Goal: Task Accomplishment & Management: Manage account settings

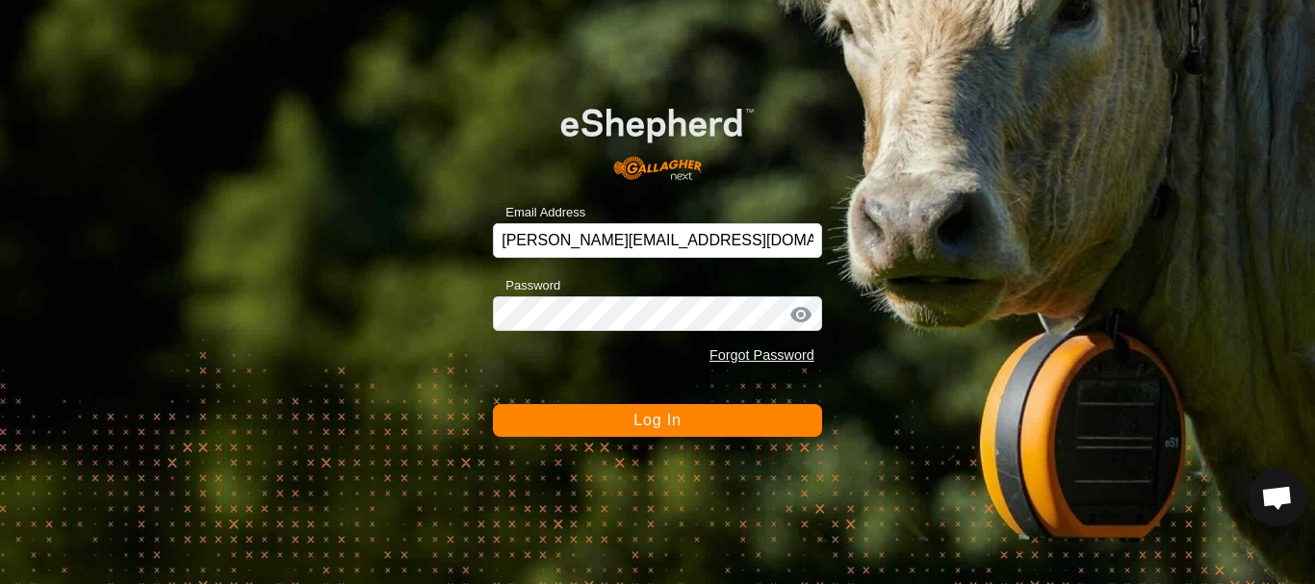
click at [648, 417] on span "Log In" at bounding box center [657, 420] width 47 height 16
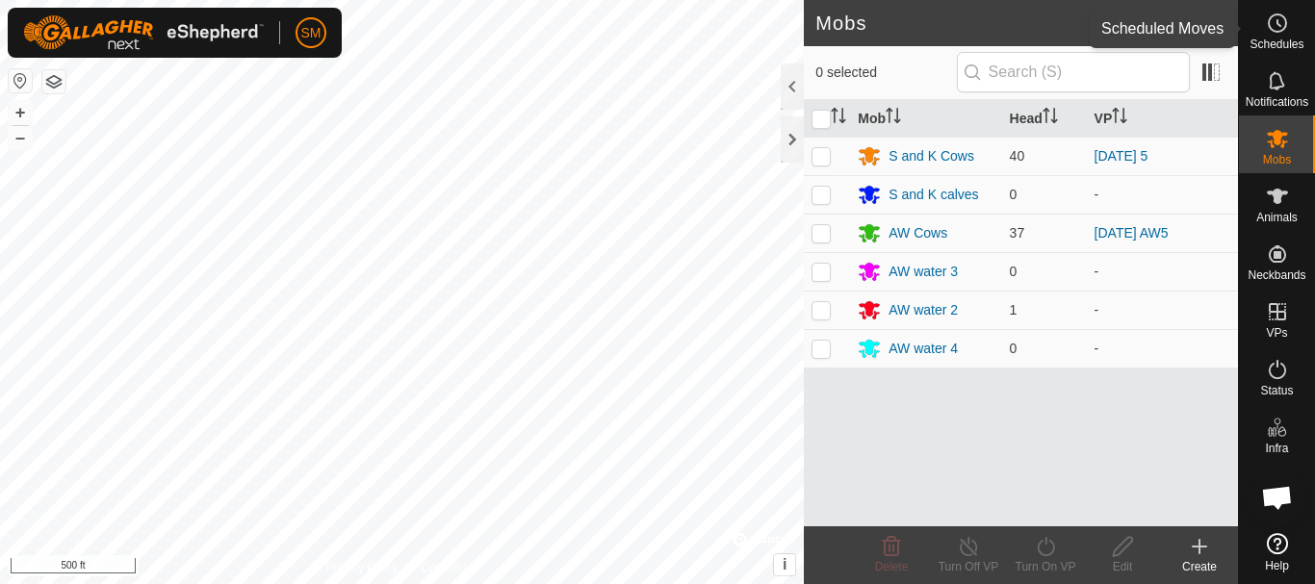
click at [1286, 28] on icon at bounding box center [1277, 23] width 23 height 23
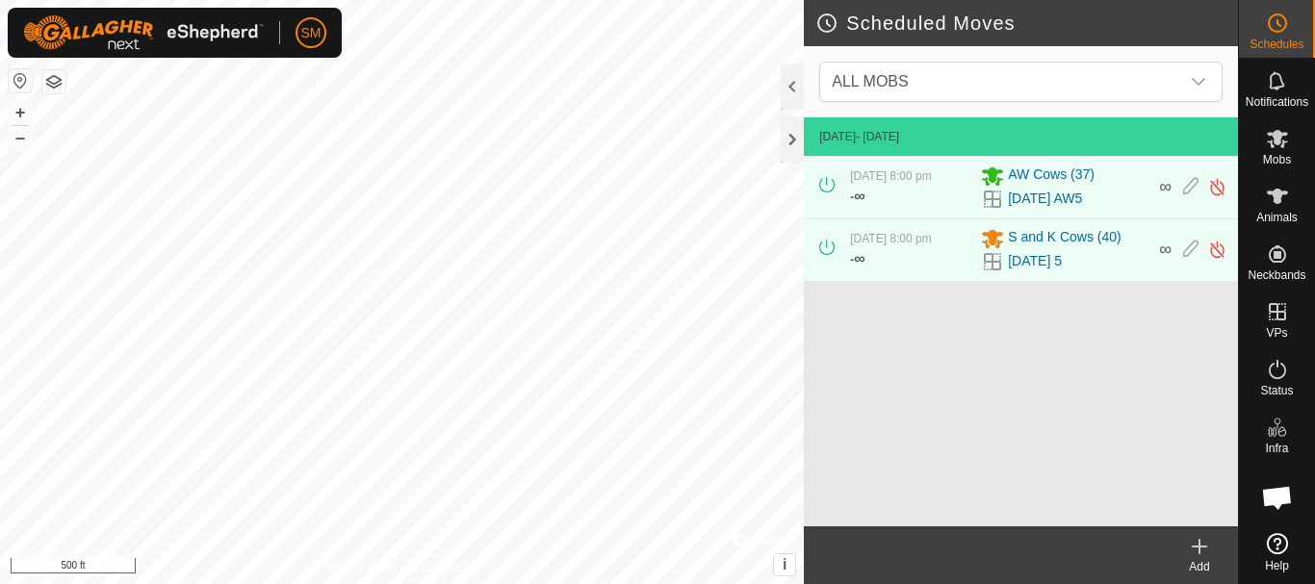
click at [1204, 550] on icon at bounding box center [1199, 546] width 23 height 23
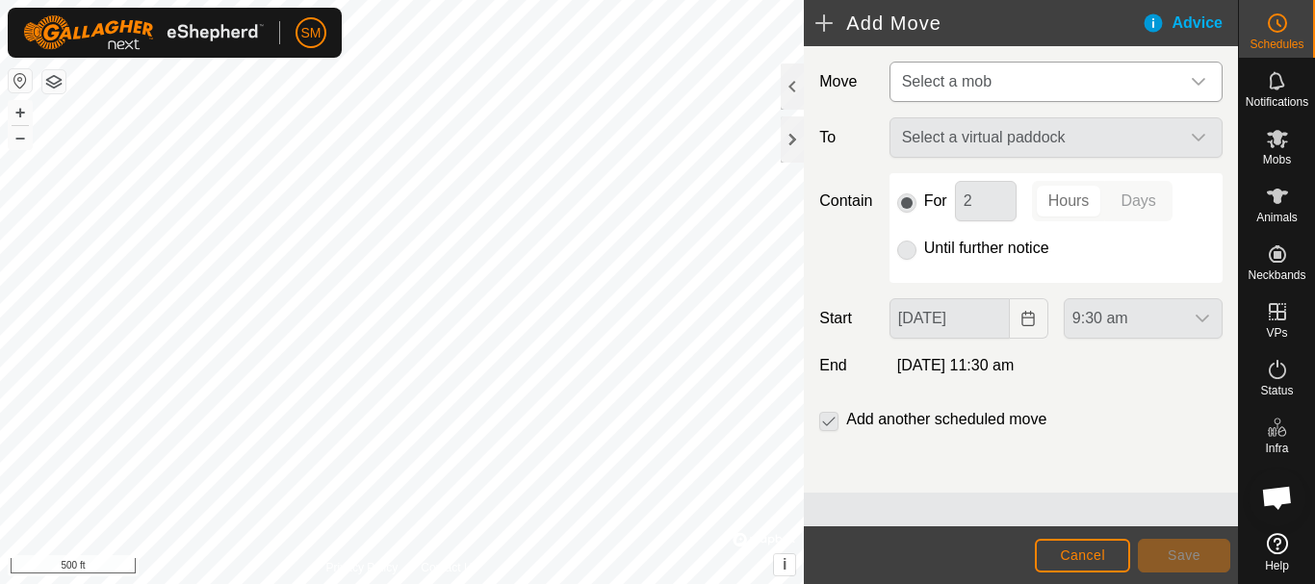
click at [1031, 91] on span "Select a mob" at bounding box center [1037, 82] width 285 height 39
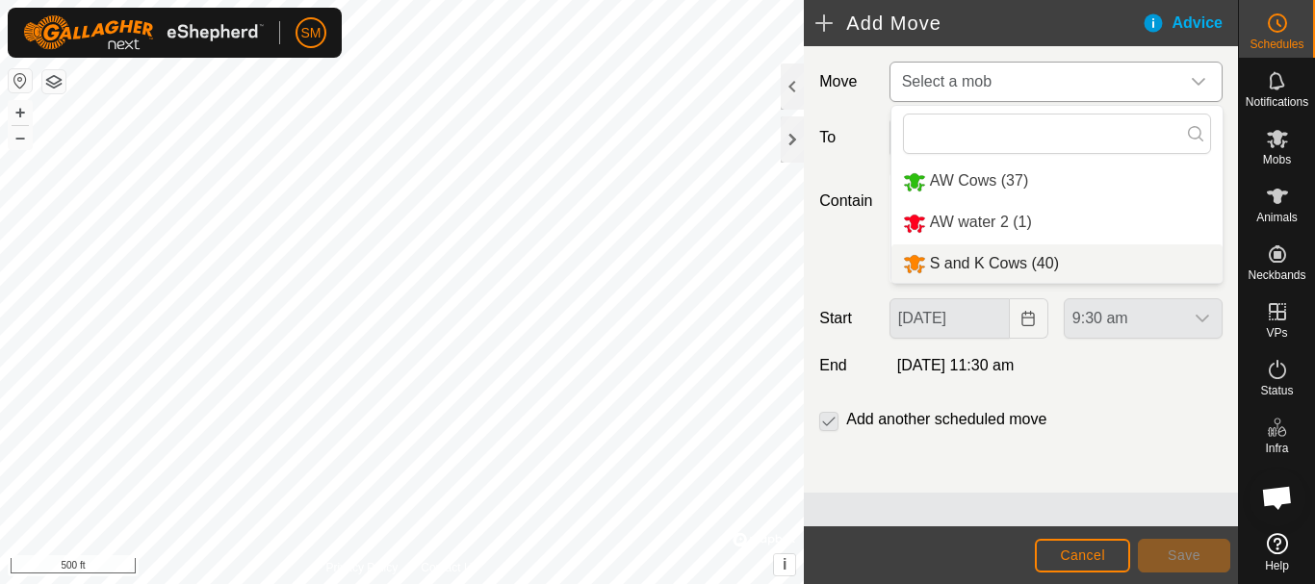
click at [1004, 257] on li "S and K Cows (40)" at bounding box center [1057, 264] width 331 height 39
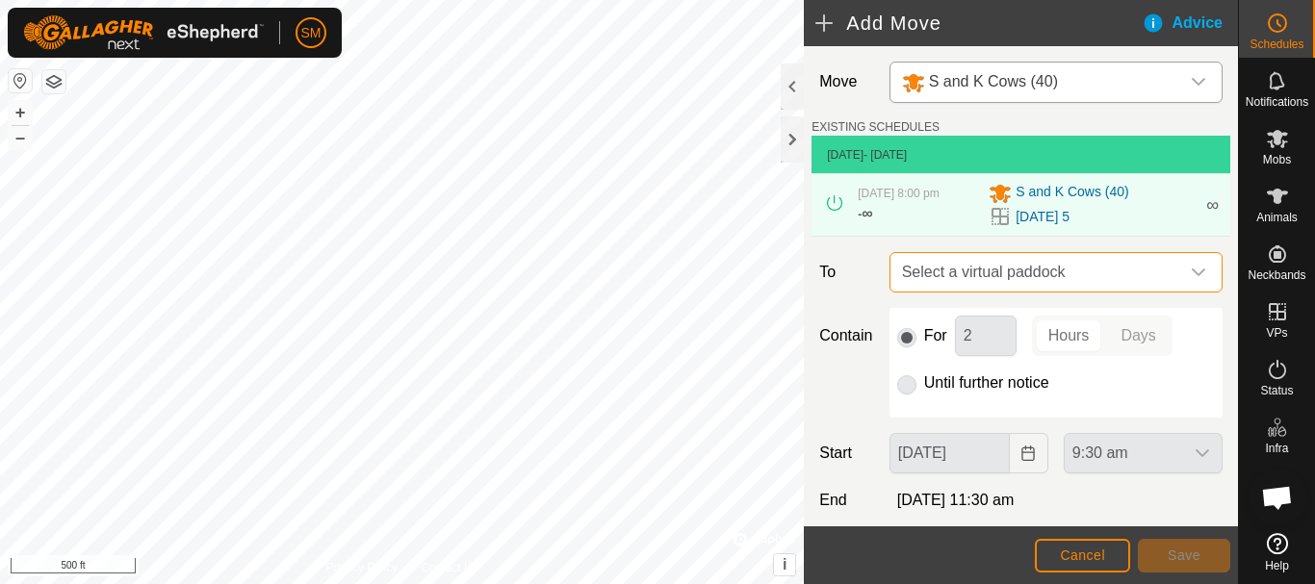
click at [1013, 284] on span "Select a virtual paddock" at bounding box center [1037, 272] width 285 height 39
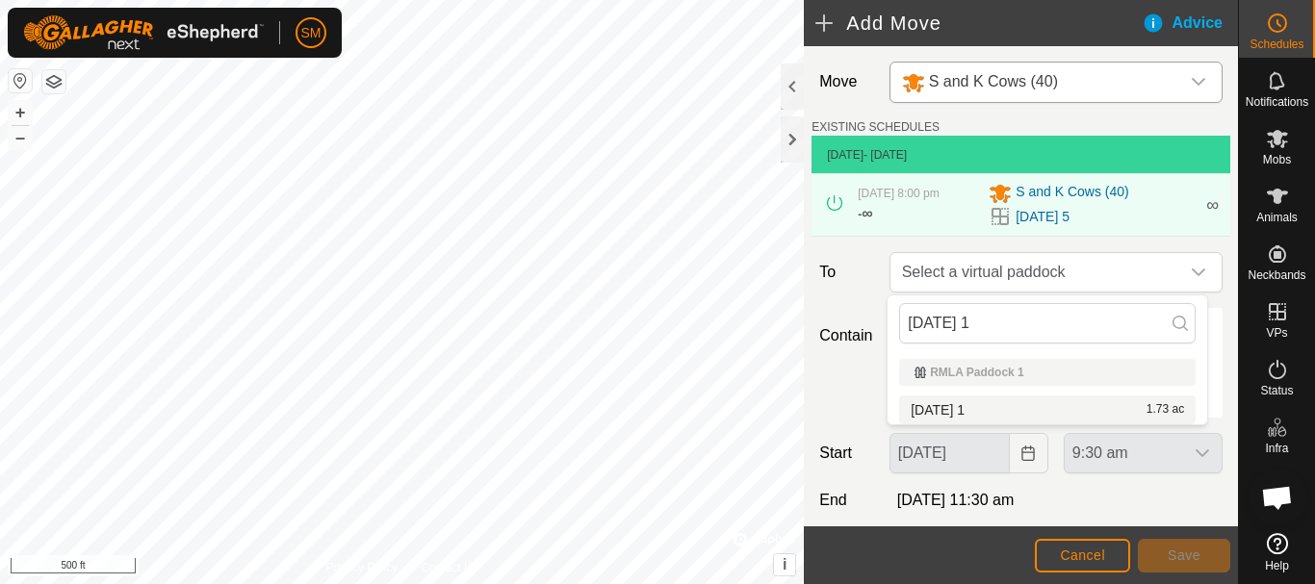
type input "[DATE] 1"
click at [965, 407] on span "[DATE] 1" at bounding box center [938, 409] width 54 height 13
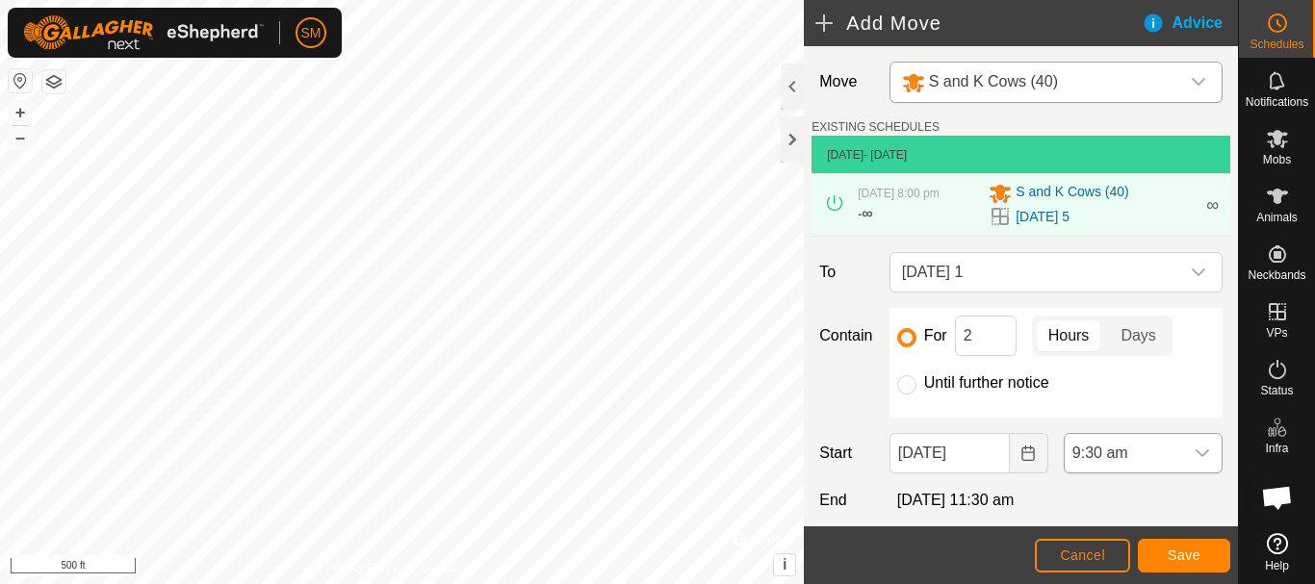
click at [1203, 455] on div "dropdown trigger" at bounding box center [1202, 453] width 39 height 39
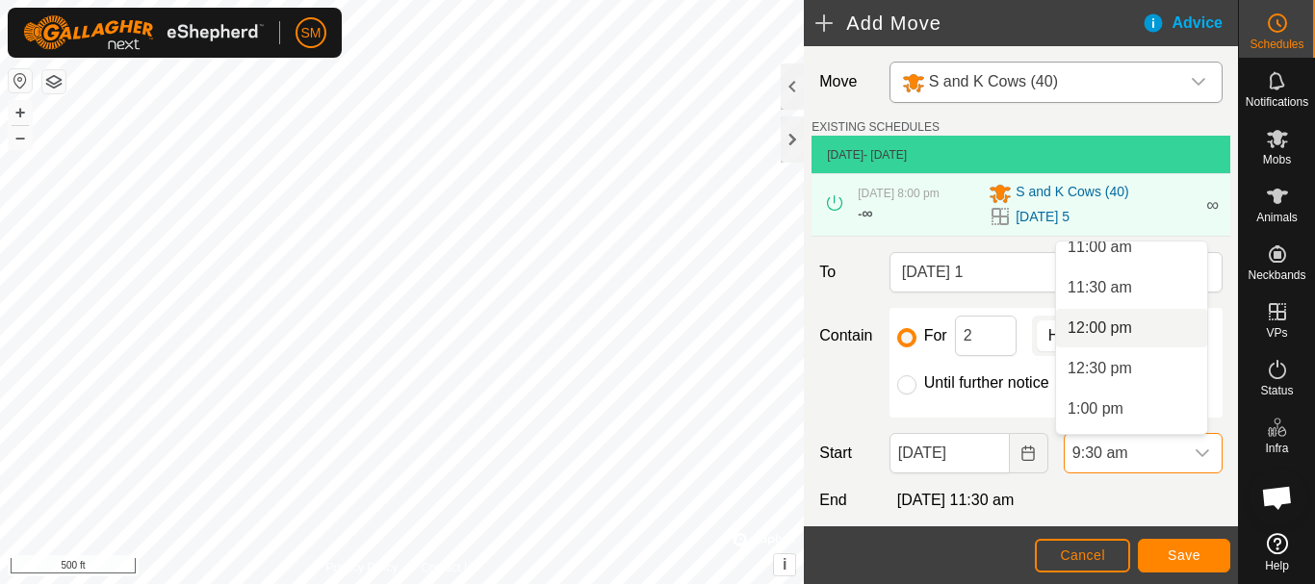
click at [1082, 330] on li "12:00 pm" at bounding box center [1131, 328] width 151 height 39
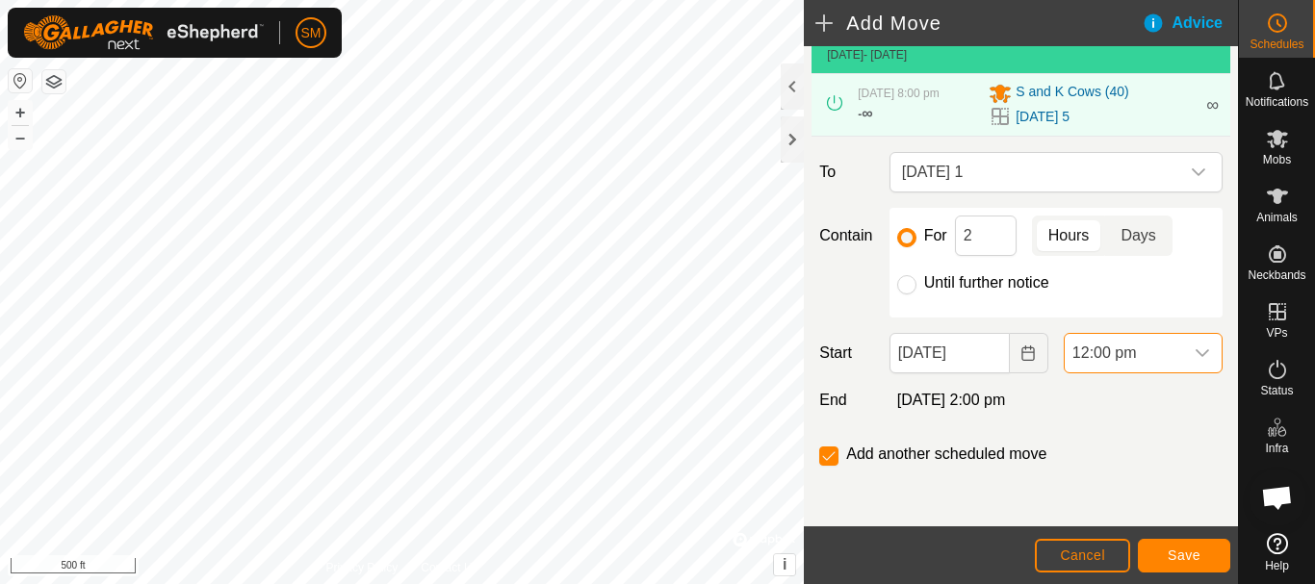
scroll to position [101, 0]
click at [1184, 568] on button "Save" at bounding box center [1184, 556] width 92 height 34
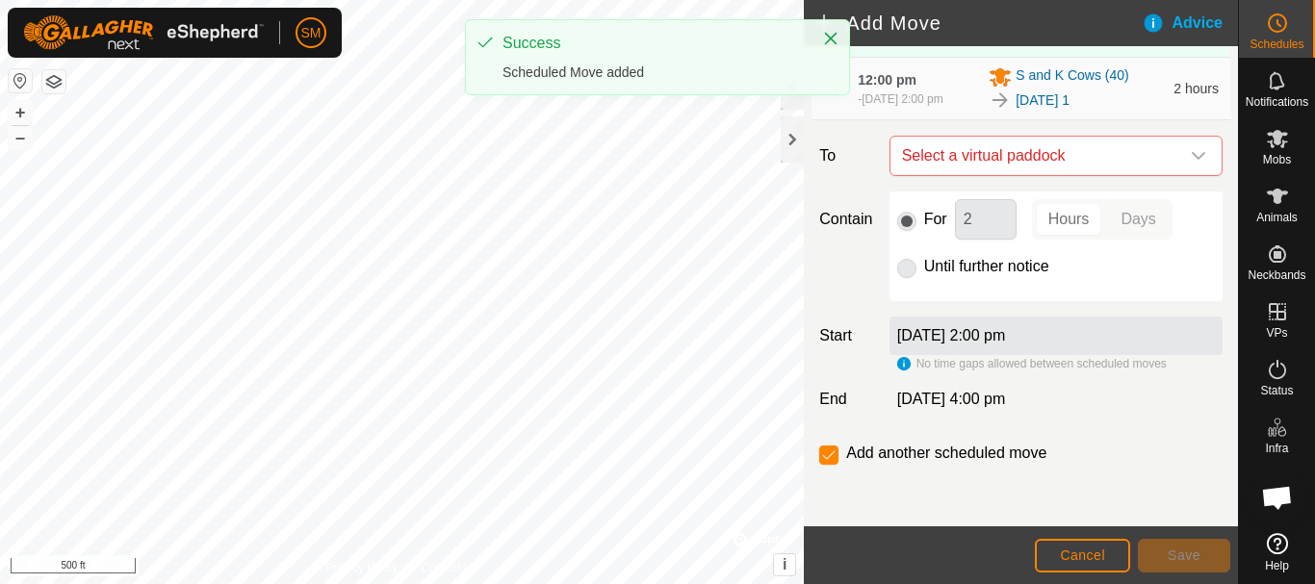
scroll to position [211, 0]
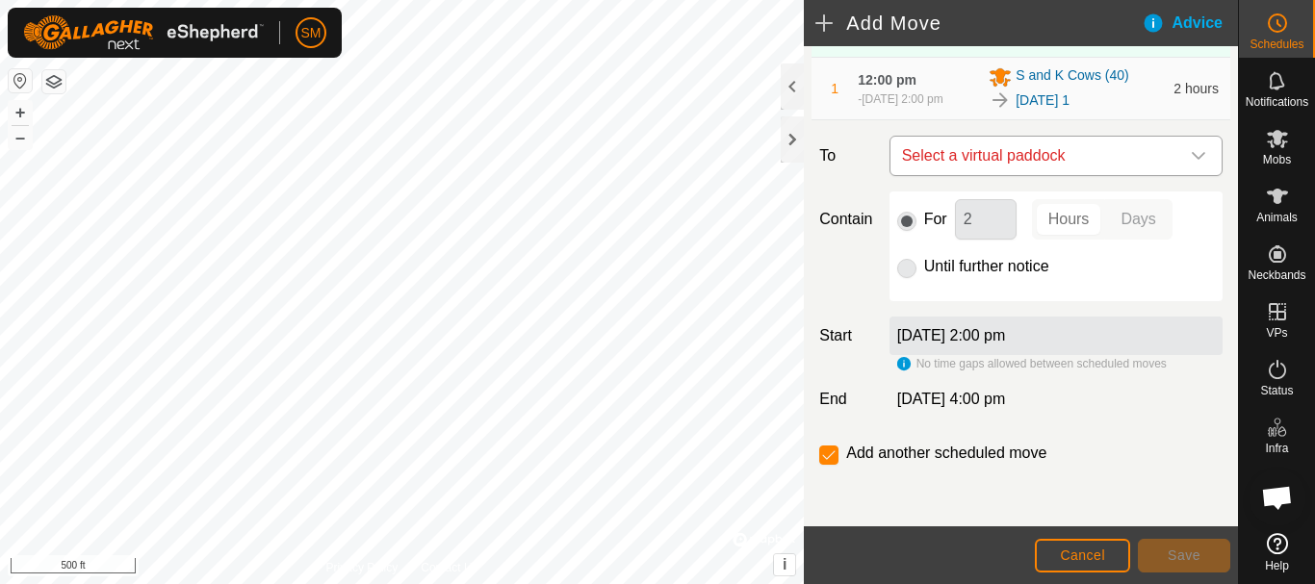
click at [1191, 160] on icon "dropdown trigger" at bounding box center [1198, 155] width 15 height 15
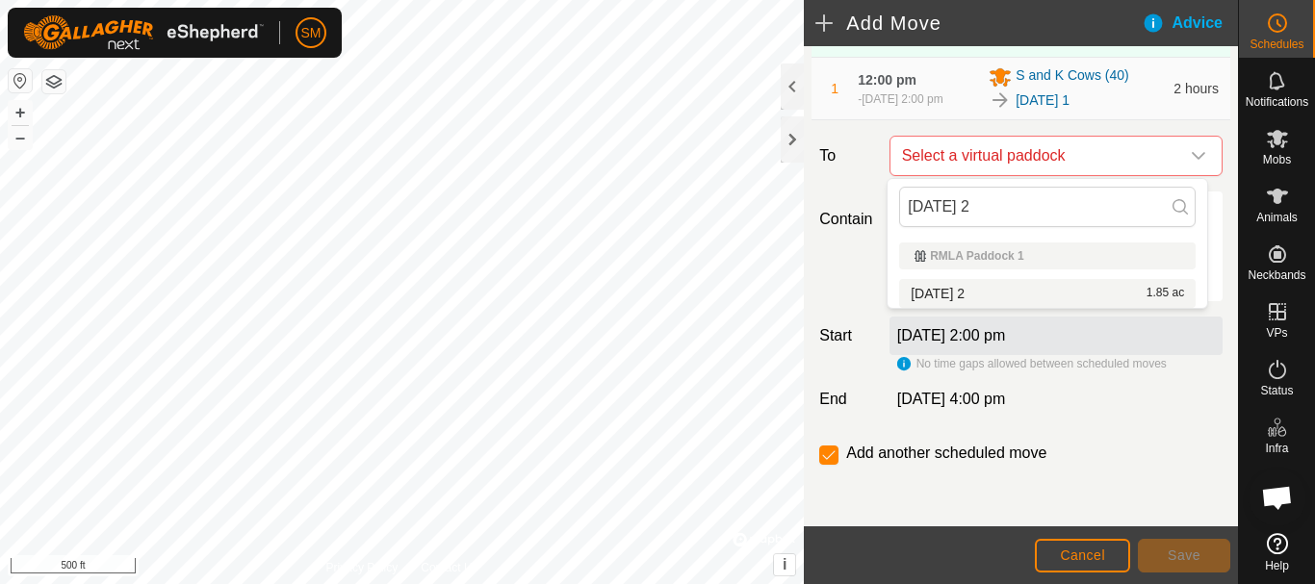
type input "[DATE] 2"
click at [965, 294] on span "[DATE] 2" at bounding box center [938, 293] width 54 height 13
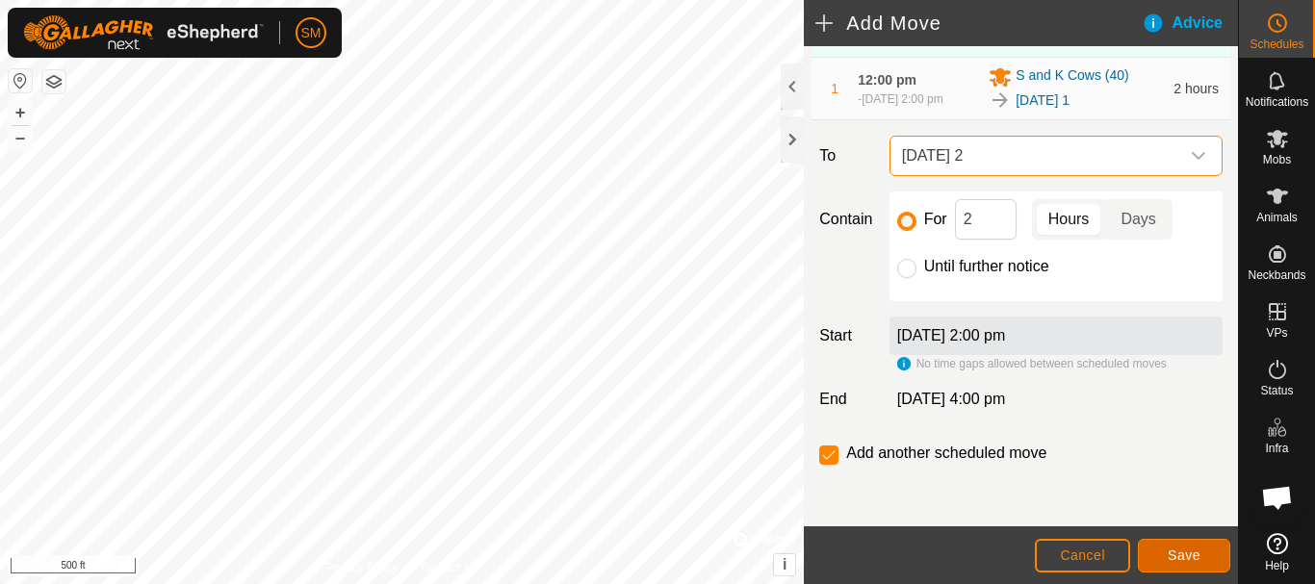
click at [1191, 558] on span "Save" at bounding box center [1184, 555] width 33 height 15
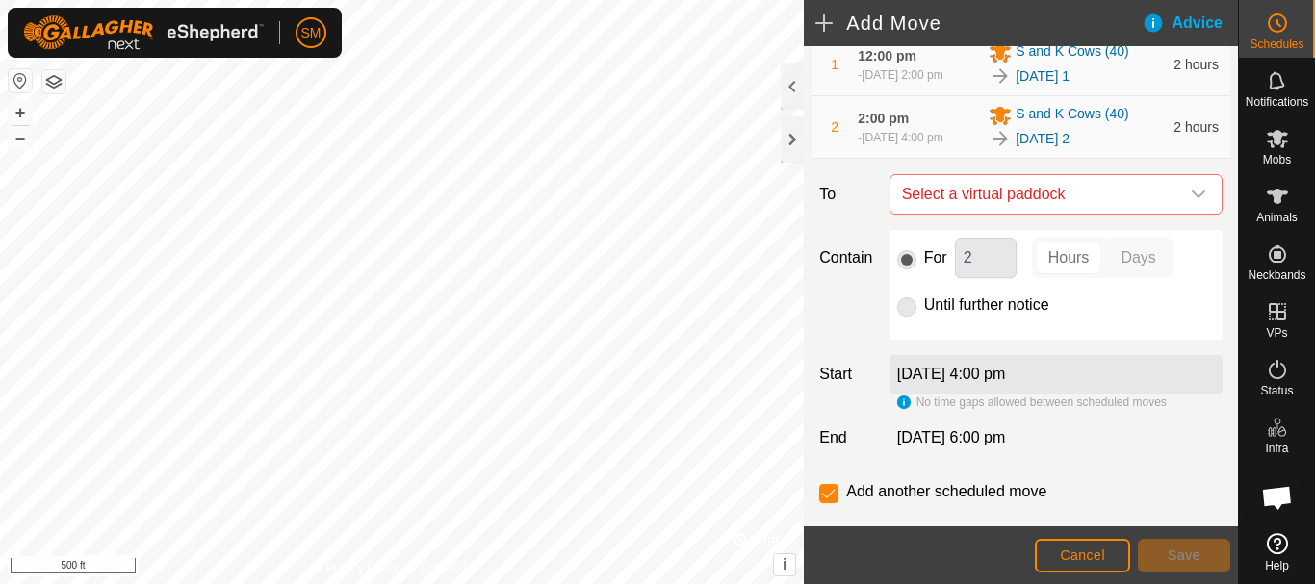
scroll to position [282, 0]
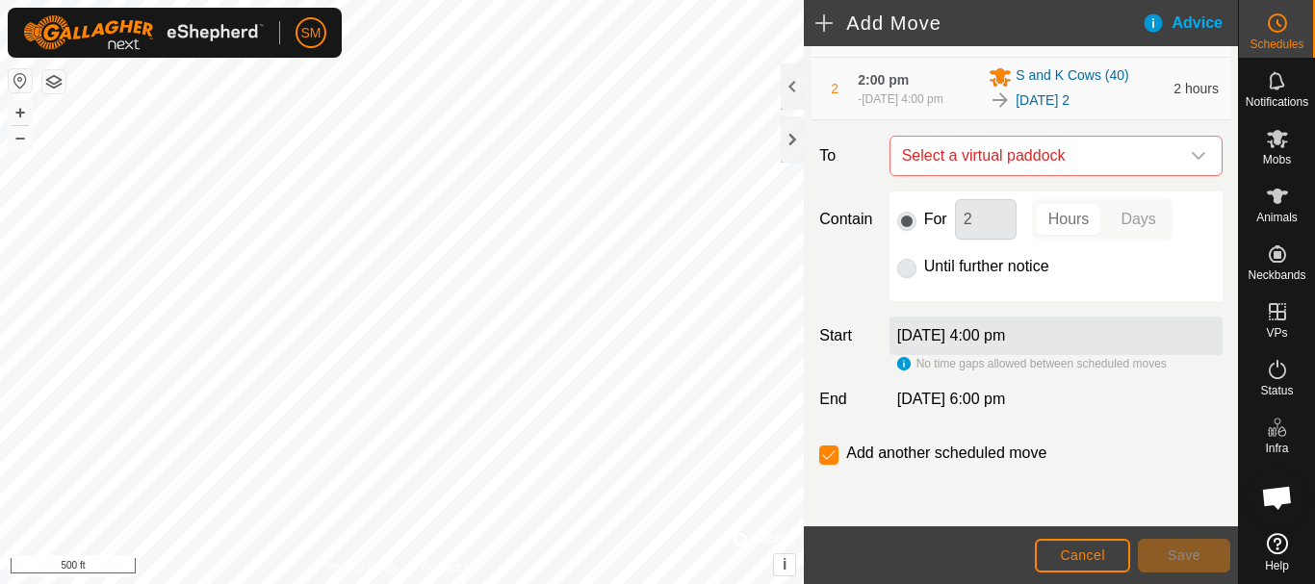
click at [1191, 151] on icon "dropdown trigger" at bounding box center [1198, 155] width 15 height 15
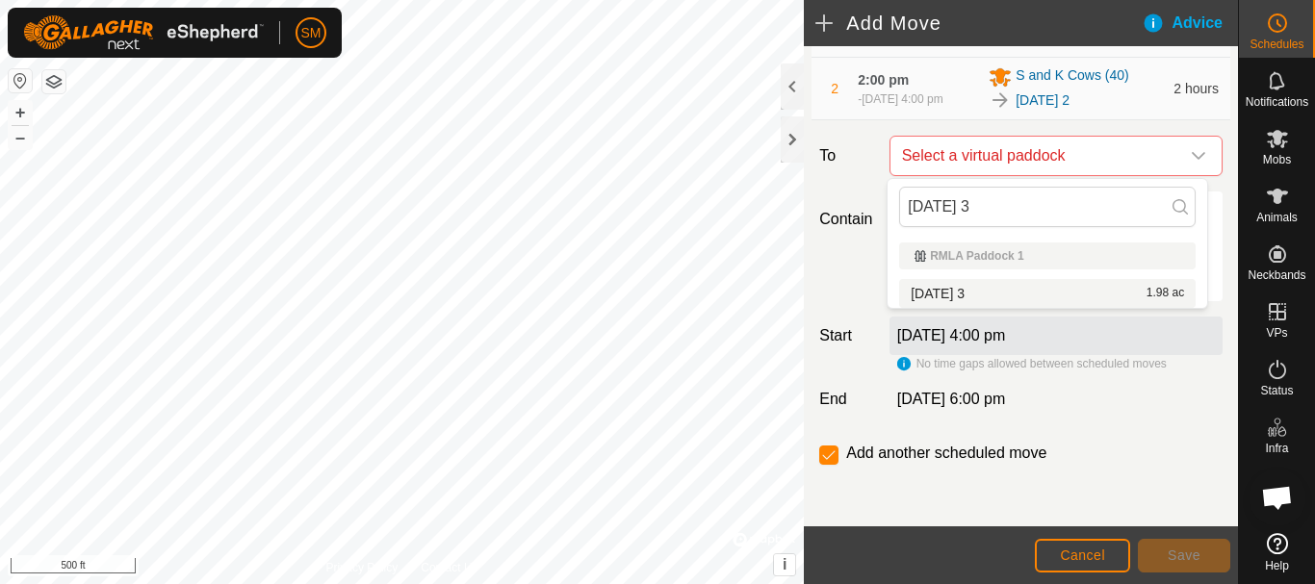
type input "[DATE] 3"
click at [965, 292] on span "[DATE] 3" at bounding box center [938, 293] width 54 height 13
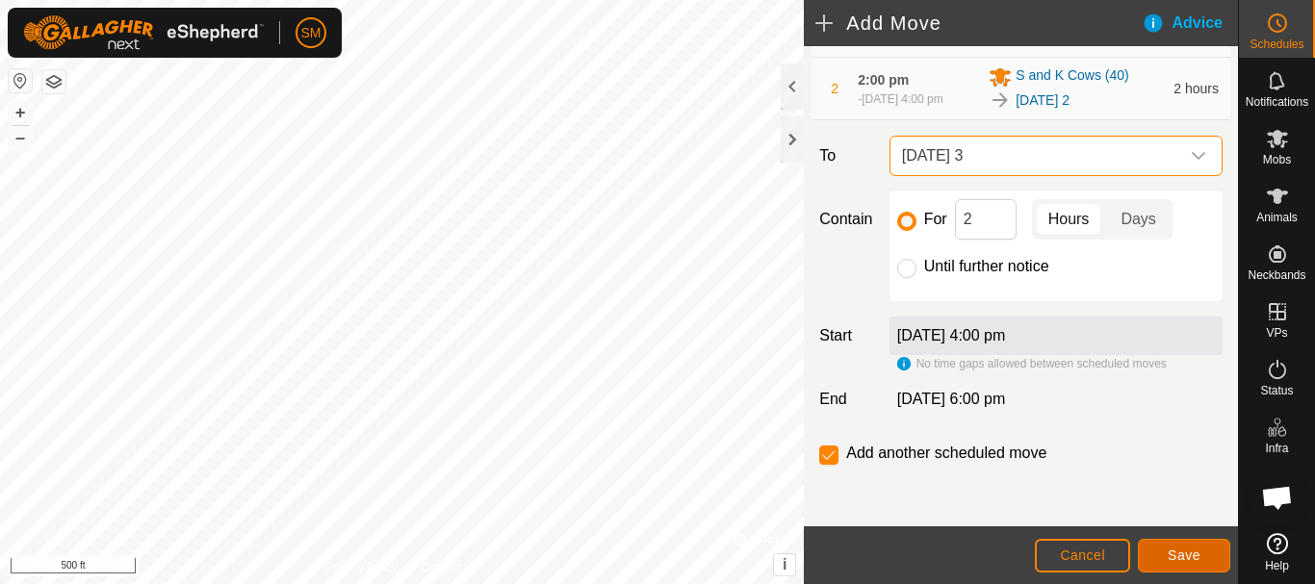
click at [1187, 549] on span "Save" at bounding box center [1184, 555] width 33 height 15
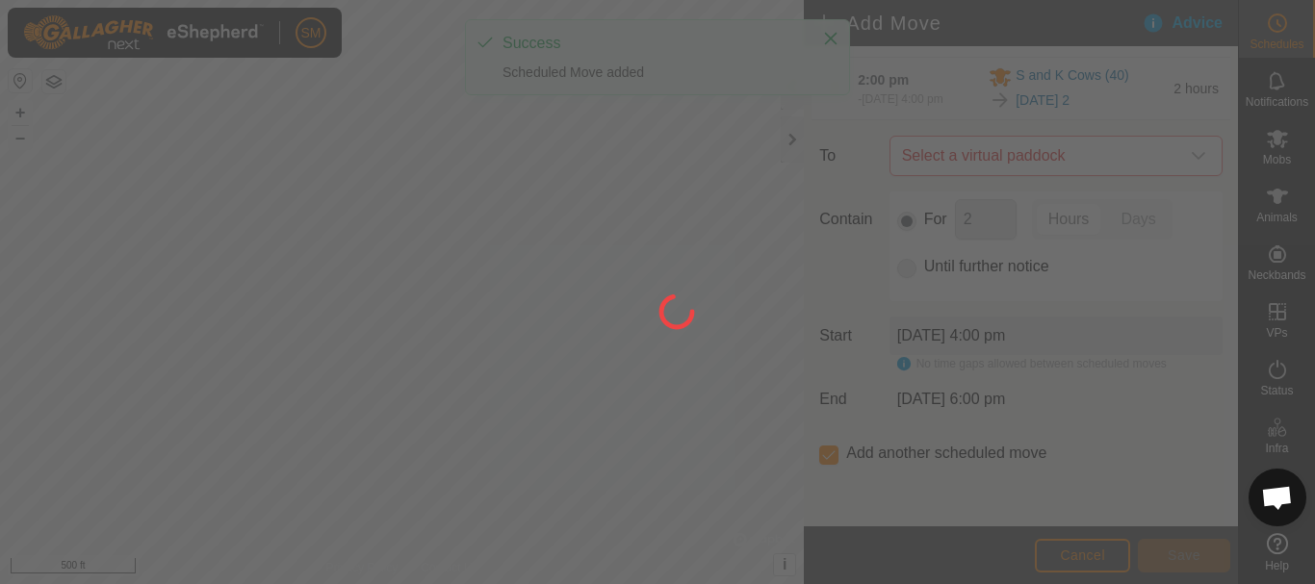
scroll to position [15, 0]
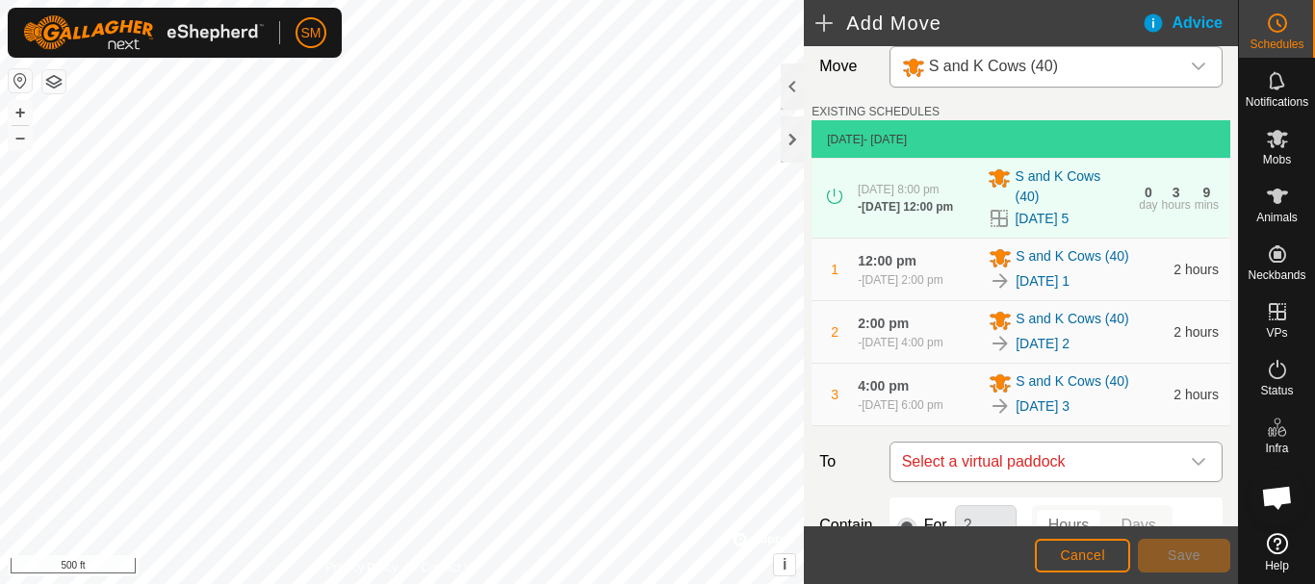
click at [1191, 470] on icon "dropdown trigger" at bounding box center [1198, 461] width 15 height 15
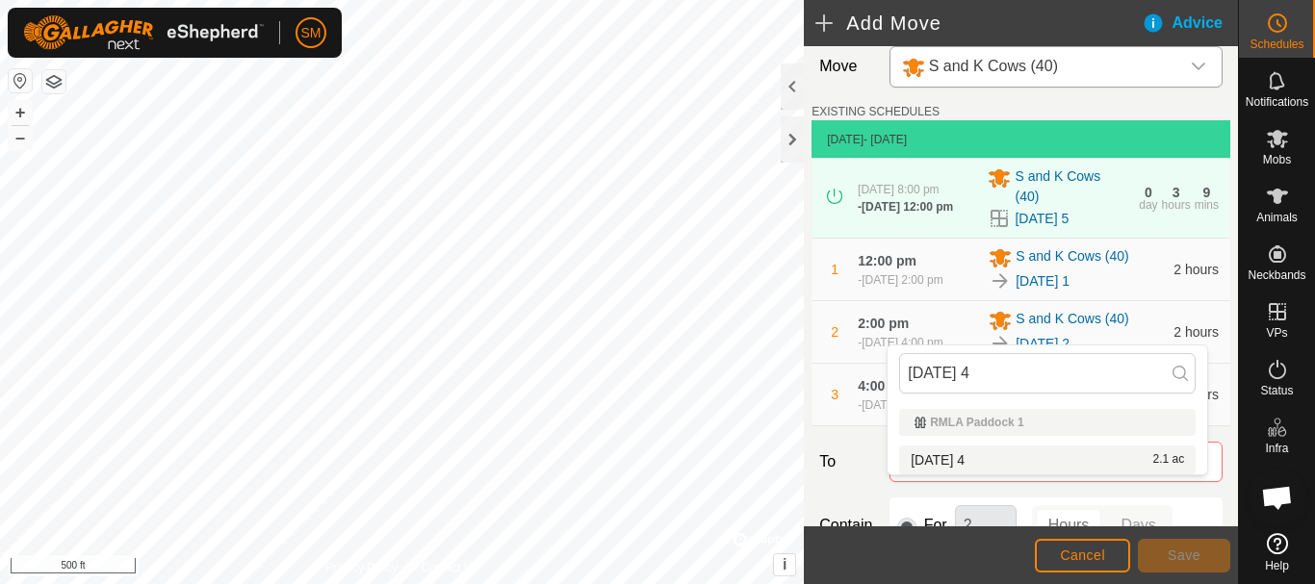
type input "[DATE] 4"
click at [948, 459] on span "[DATE] 4" at bounding box center [938, 460] width 54 height 13
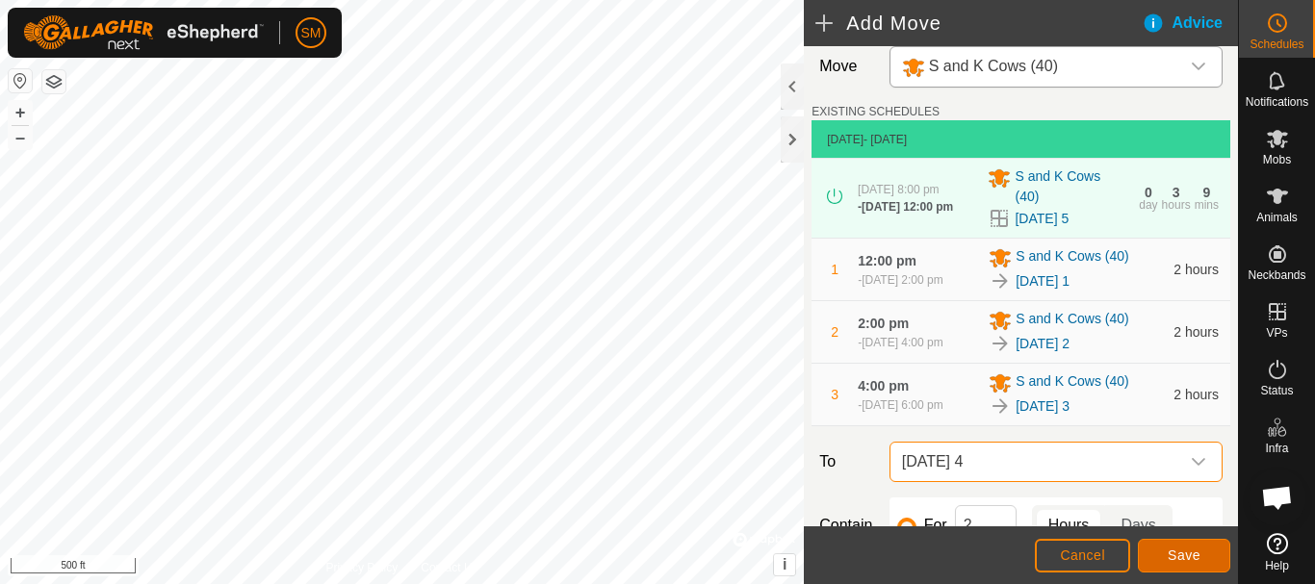
click at [1194, 558] on span "Save" at bounding box center [1184, 555] width 33 height 15
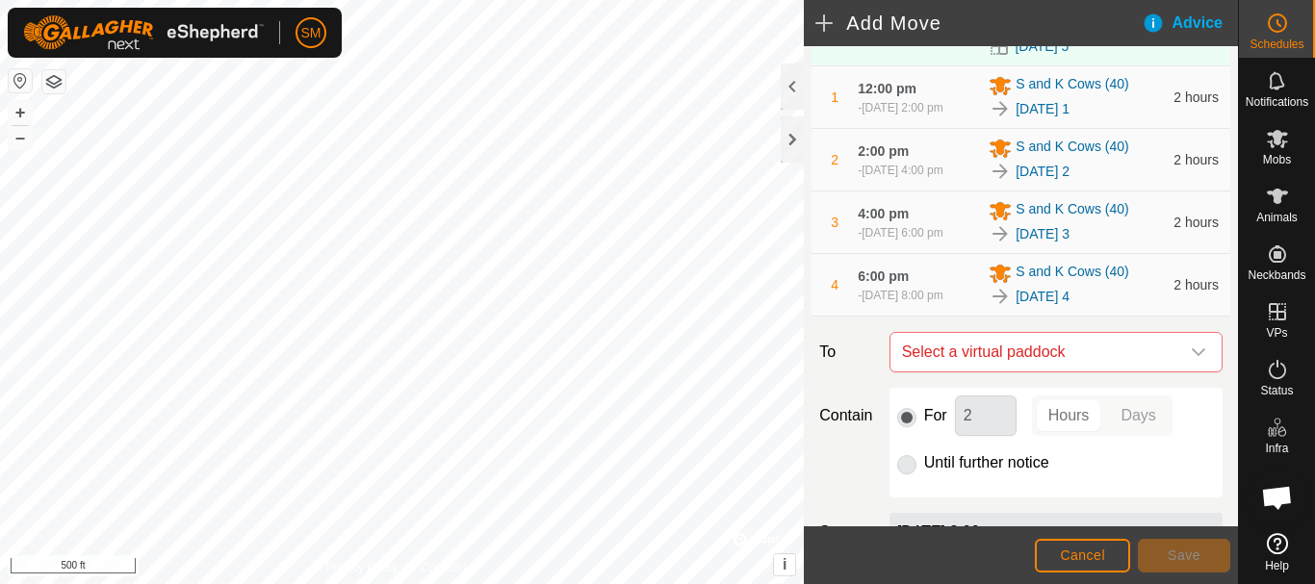
scroll to position [425, 0]
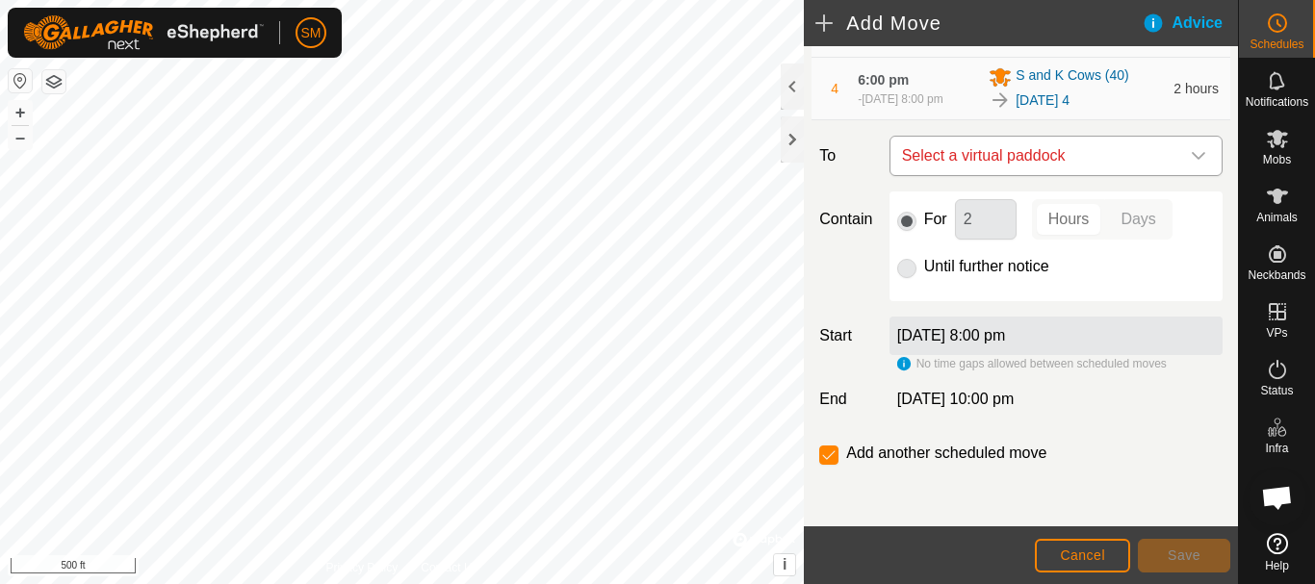
click at [1194, 164] on div "dropdown trigger" at bounding box center [1199, 156] width 39 height 39
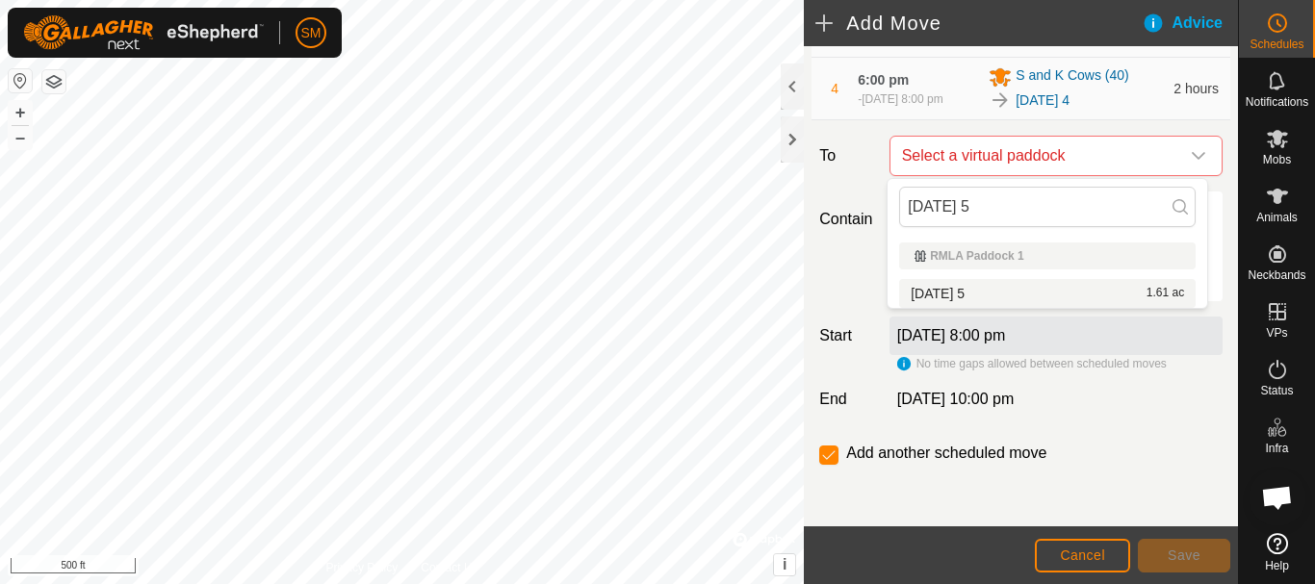
type input "[DATE] 5"
click at [945, 289] on span "[DATE] 5" at bounding box center [938, 293] width 54 height 13
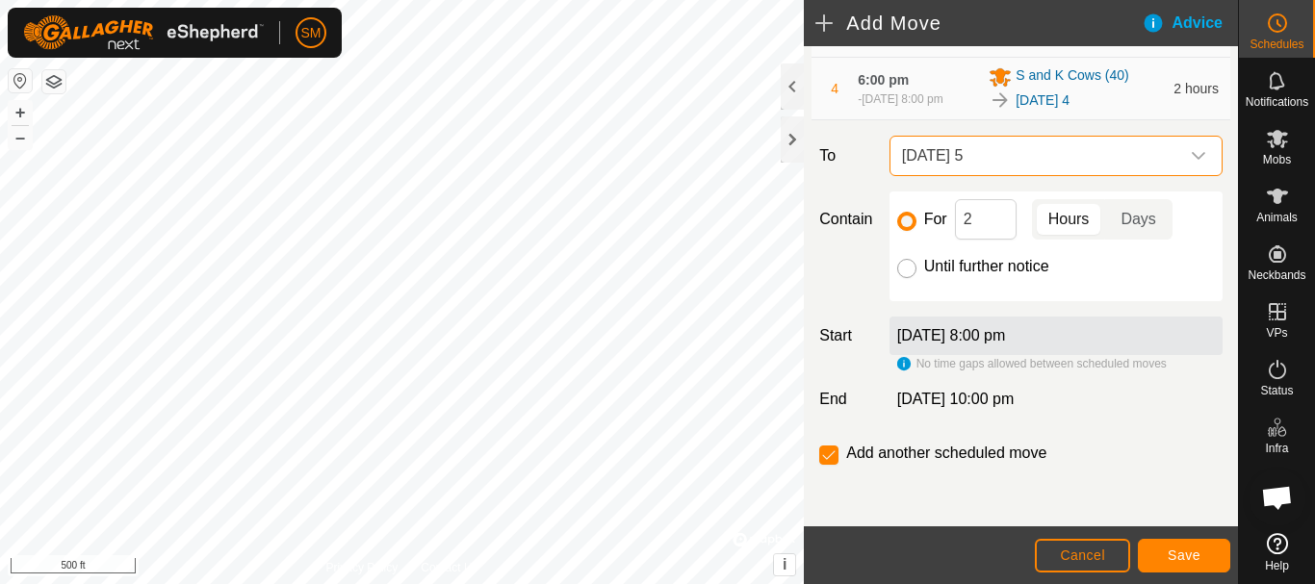
click at [907, 272] on input "Until further notice" at bounding box center [906, 268] width 19 height 19
radio input "true"
checkbox input "false"
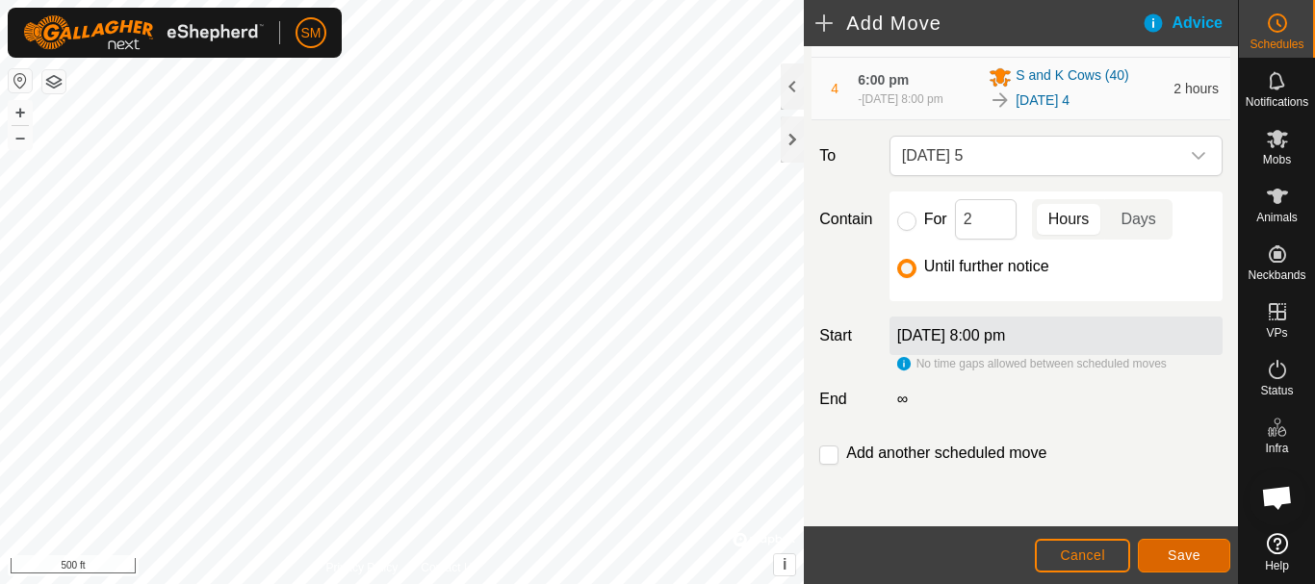
click at [1176, 558] on span "Save" at bounding box center [1184, 555] width 33 height 15
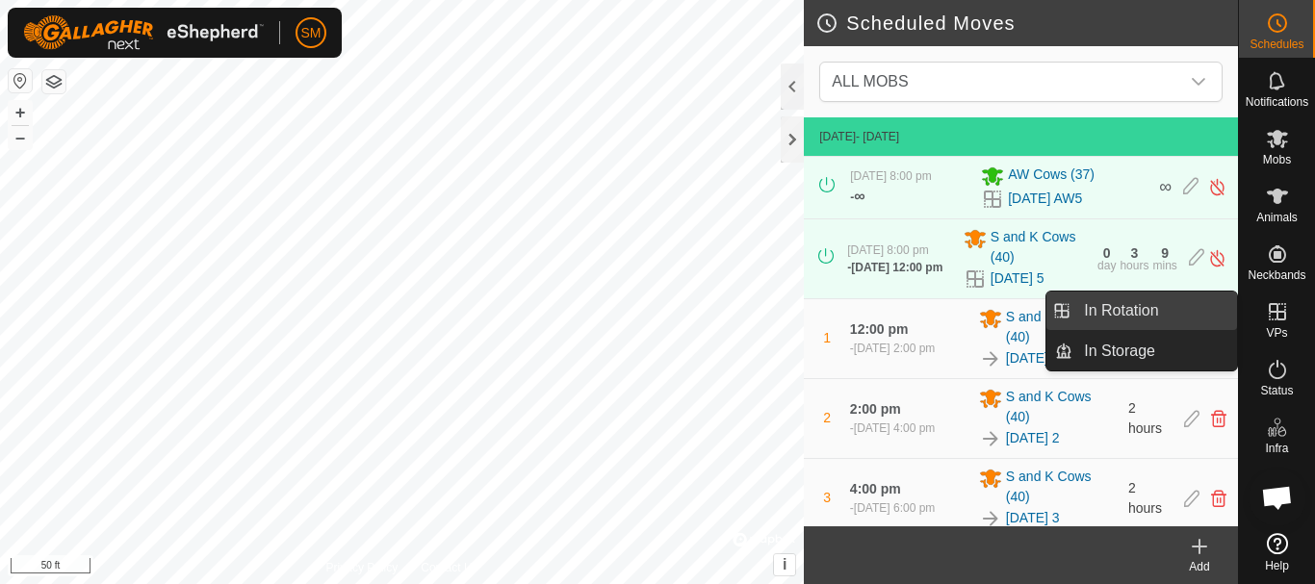
click at [1103, 301] on link "In Rotation" at bounding box center [1155, 311] width 165 height 39
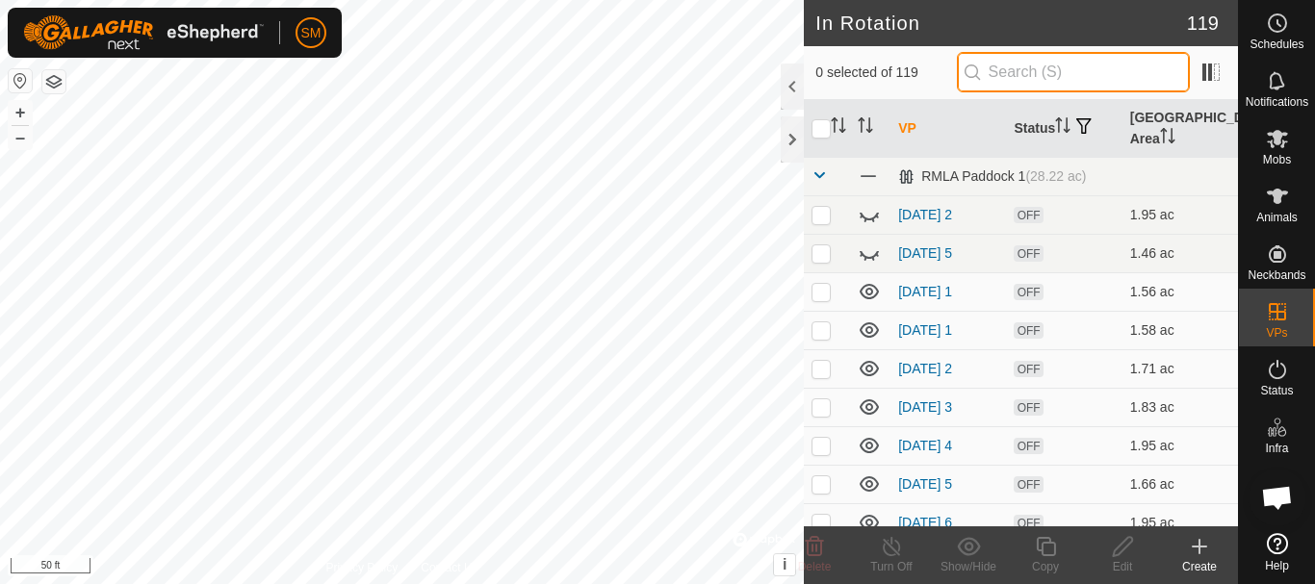
click at [1055, 87] on input "text" at bounding box center [1073, 72] width 233 height 40
paste input "[DATE]"
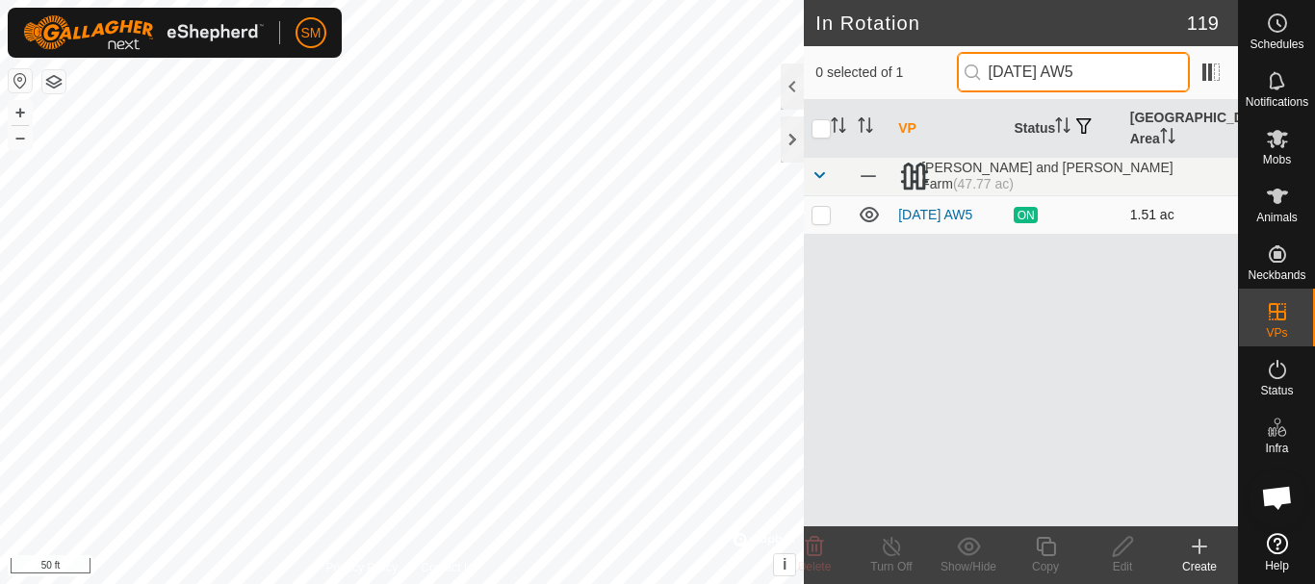
type input "[DATE] AW5"
click at [819, 221] on p-checkbox at bounding box center [821, 214] width 19 height 15
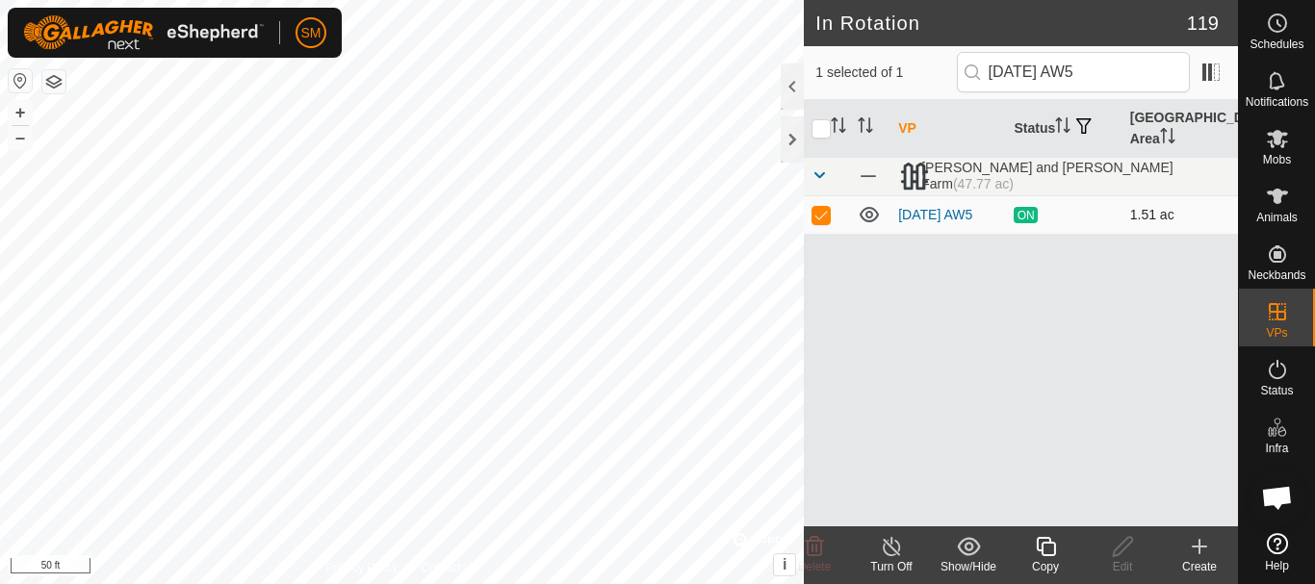
checkbox input "true"
click at [1045, 546] on icon at bounding box center [1046, 546] width 24 height 23
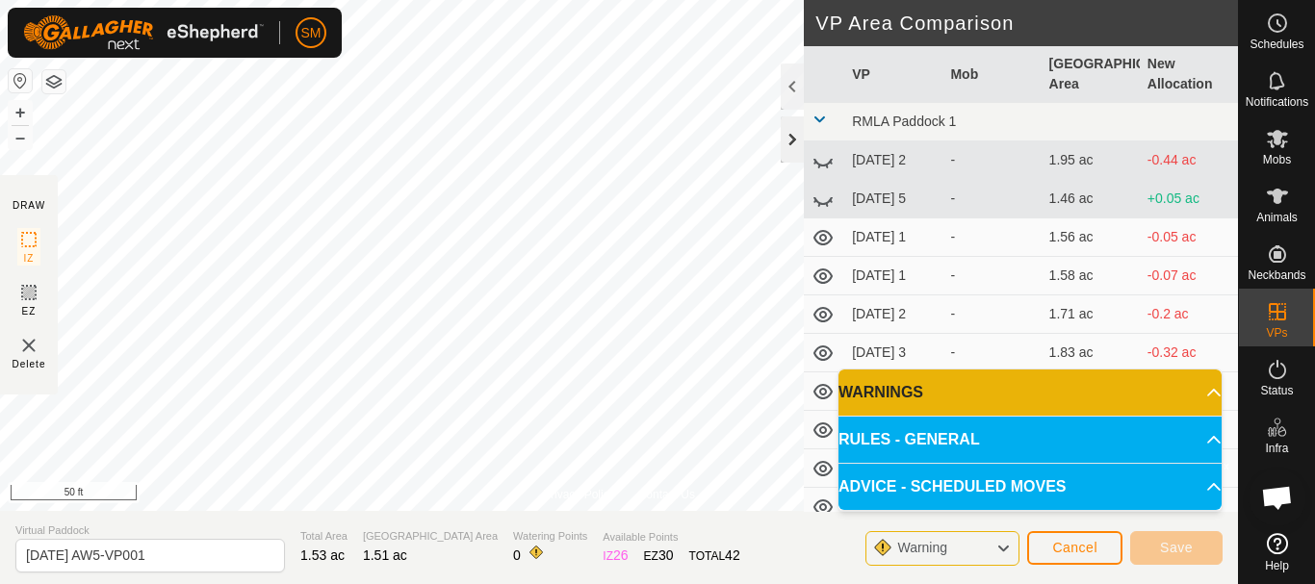
click at [788, 131] on div at bounding box center [792, 140] width 23 height 46
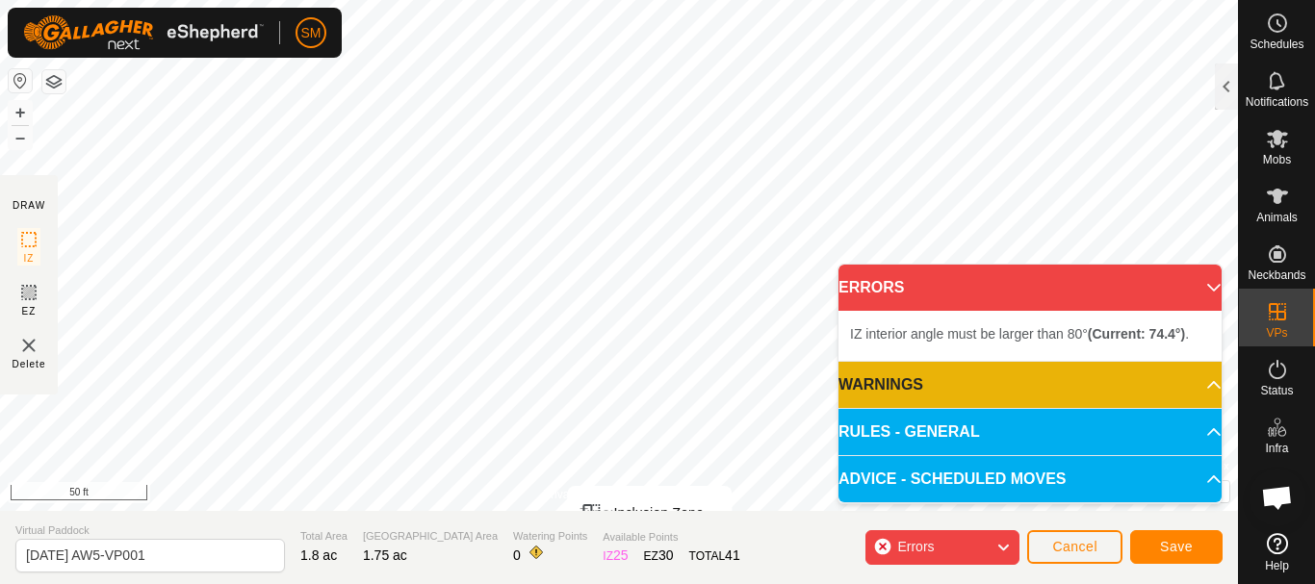
click at [666, 554] on div "Privacy Policy Contact Us Type: Inclusion Zone undefined Animal + – ⇧ i © Mapbo…" at bounding box center [619, 292] width 1238 height 584
click at [864, 498] on body "SM Schedules Notifications Mobs Animals Neckbands VPs Status Infra Heatmap Help…" at bounding box center [657, 292] width 1315 height 584
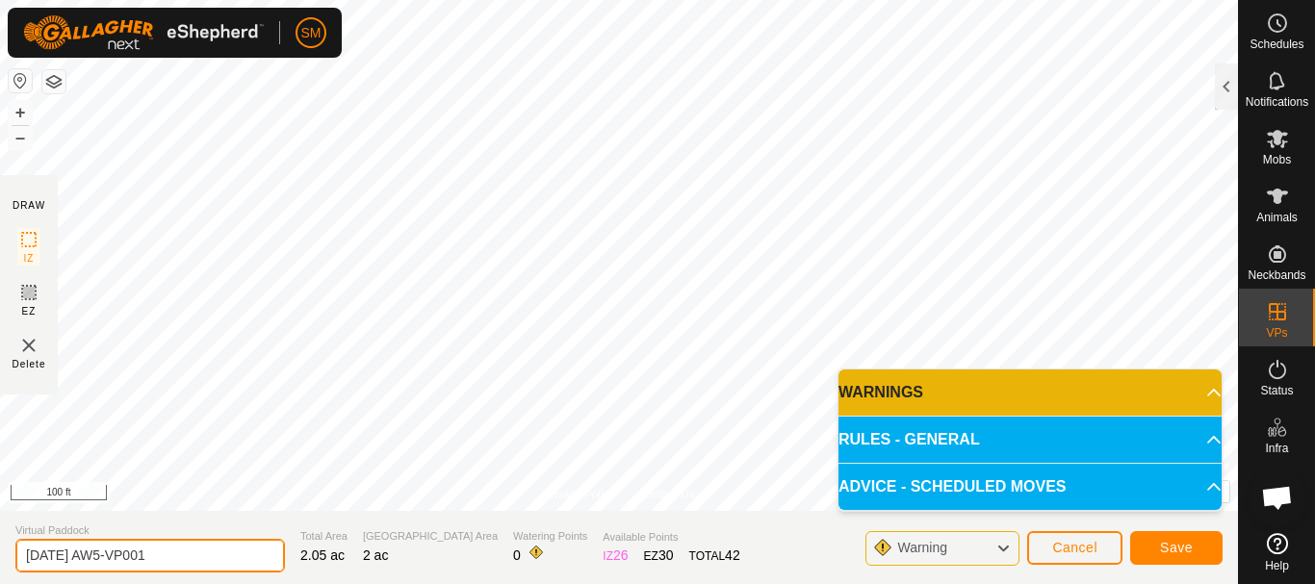
click at [197, 550] on input "[DATE] AW5-VP001" at bounding box center [150, 556] width 270 height 34
click at [123, 540] on input "[DATE] AW5-VP001" at bounding box center [150, 556] width 270 height 34
click at [0, 569] on section "Virtual Paddock [DATE] AW5-VP001 Total Area 2.05 ac Grazing Area 2 ac Watering …" at bounding box center [619, 547] width 1238 height 73
paste input "1"
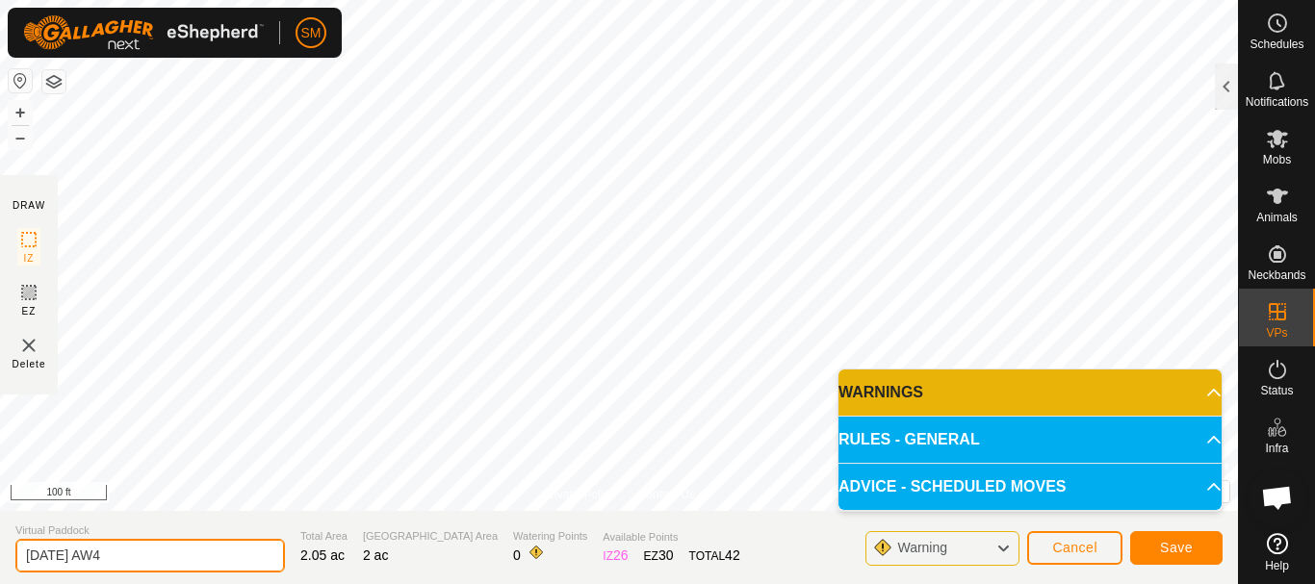
drag, startPoint x: 121, startPoint y: 558, endPoint x: 10, endPoint y: 557, distance: 111.7
click at [2, 565] on section "Virtual Paddock [DATE] AW4 Total Area 2.05 ac Grazing Area 2 ac Watering Points…" at bounding box center [619, 547] width 1238 height 73
click at [161, 571] on input "[DATE] AW4" at bounding box center [150, 556] width 270 height 34
type input "[DATE] AW4"
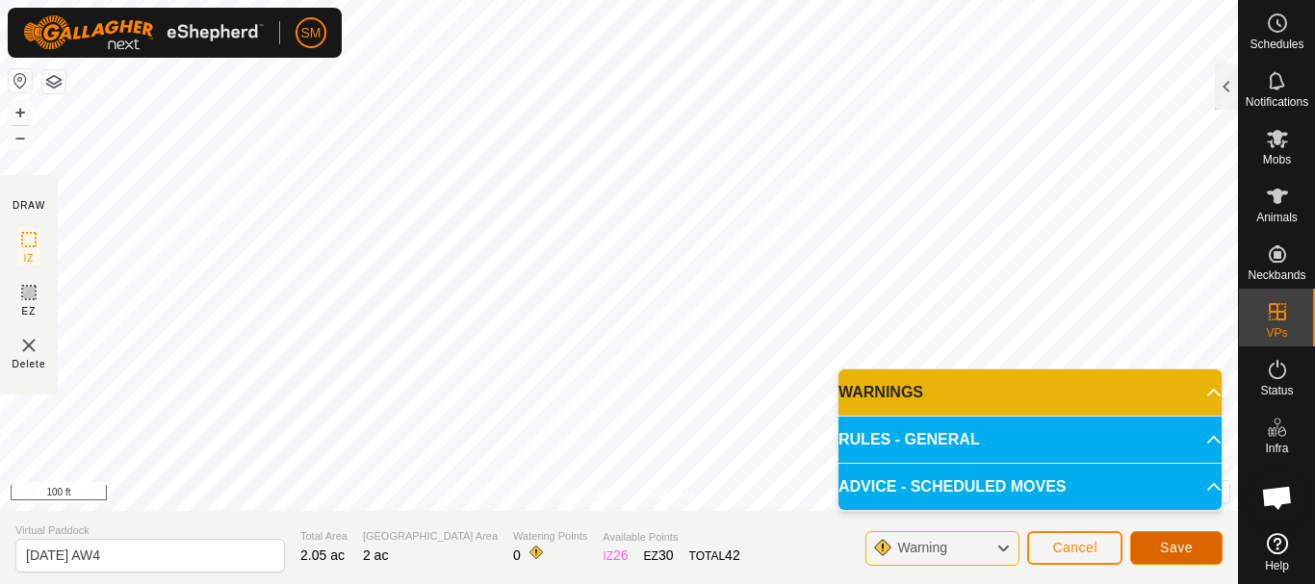
click at [1183, 552] on span "Save" at bounding box center [1176, 547] width 33 height 15
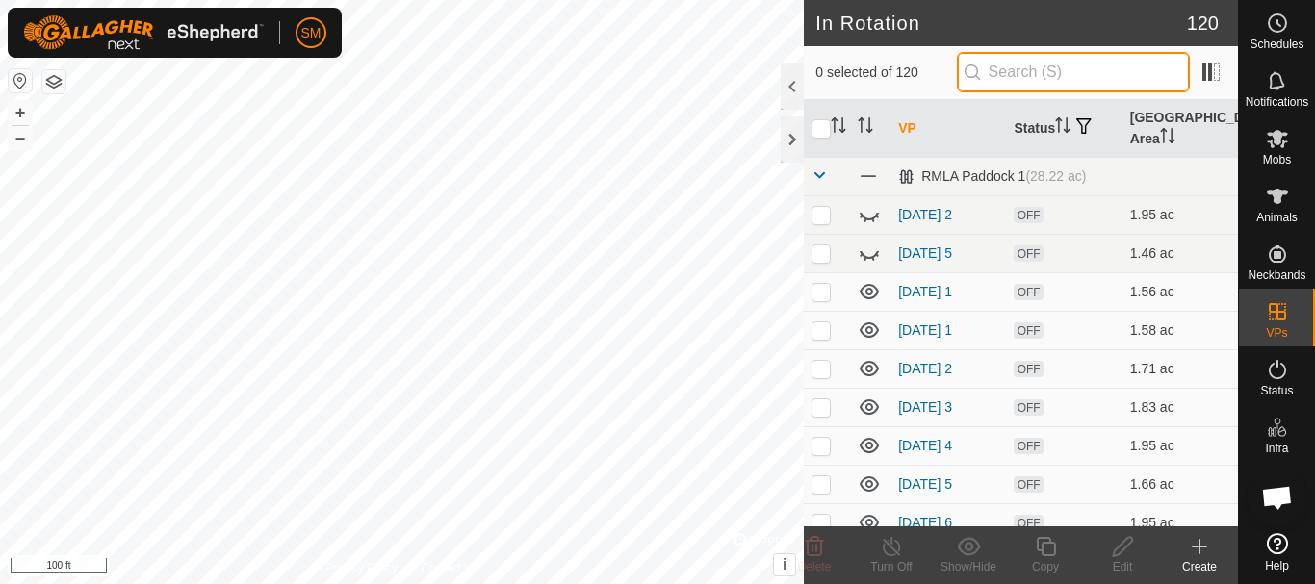
click at [1068, 68] on input "text" at bounding box center [1073, 72] width 233 height 40
paste input "[DATE] AW"
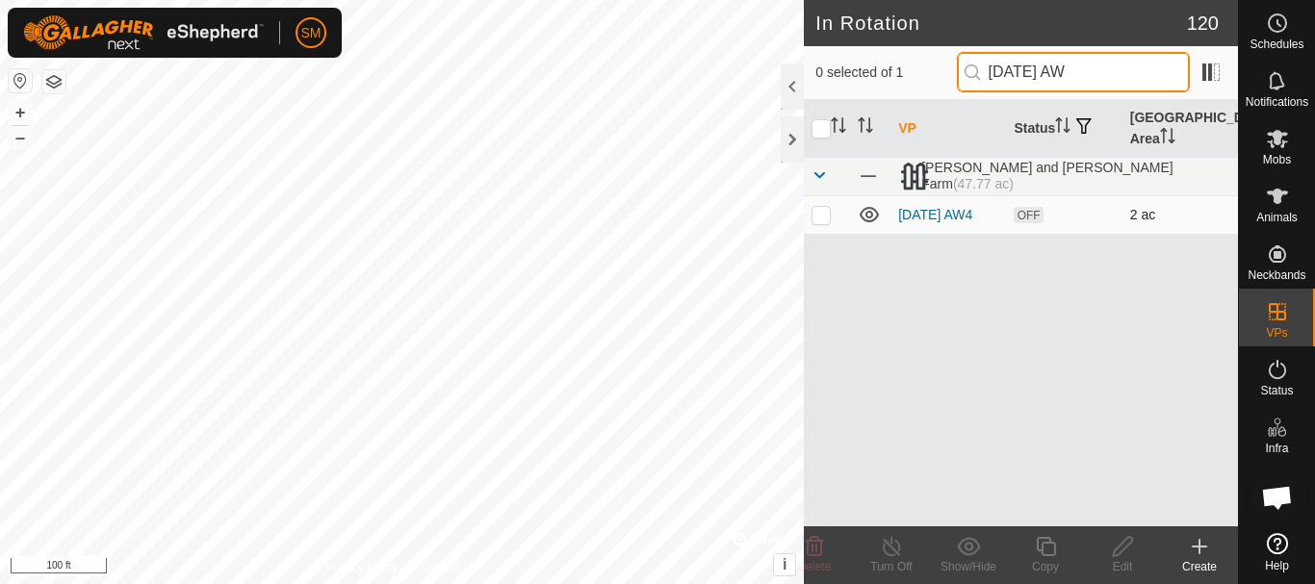
type input "[DATE] AW"
click at [819, 221] on p-checkbox at bounding box center [821, 214] width 19 height 15
checkbox input "true"
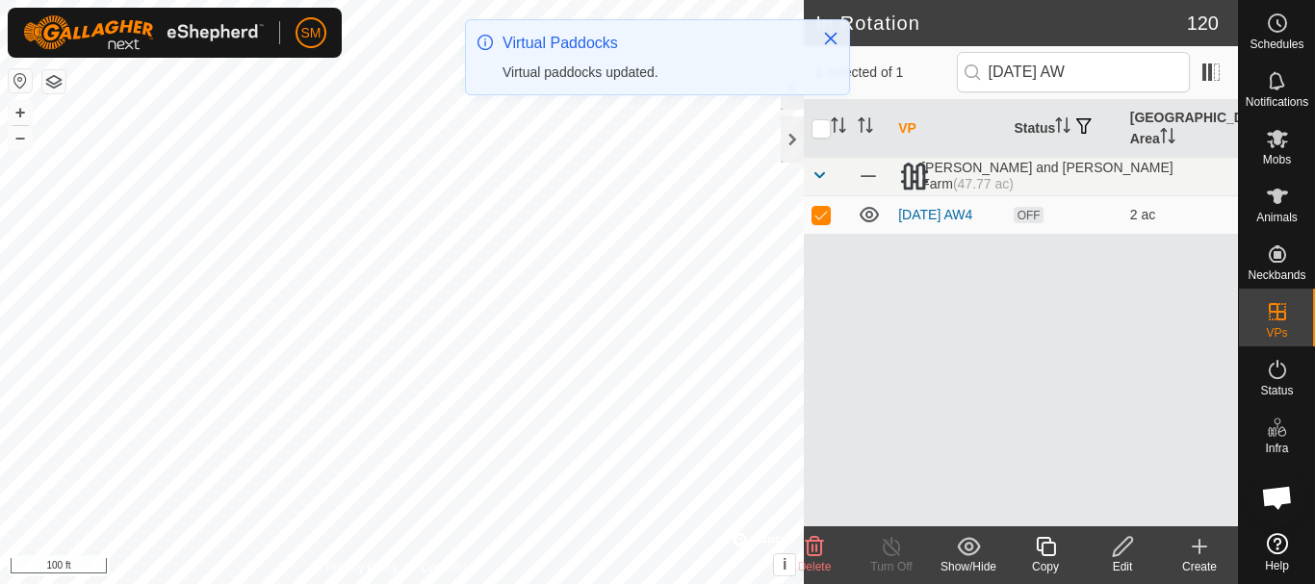
click at [1046, 555] on icon at bounding box center [1045, 546] width 19 height 19
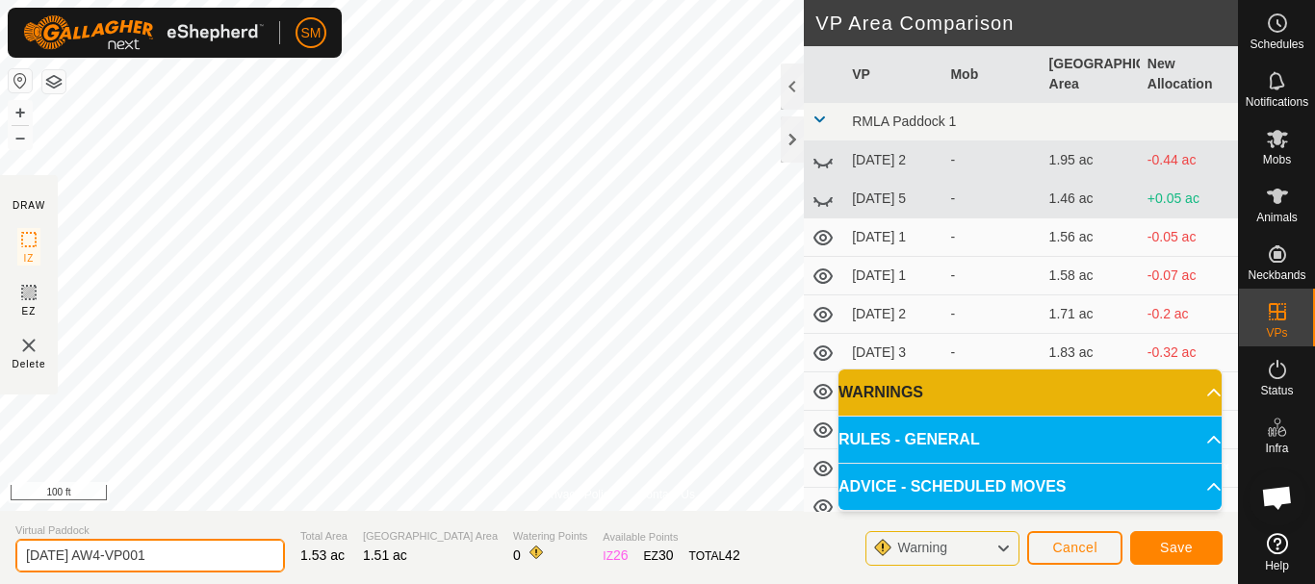
click at [213, 557] on input "[DATE] AW4-VP001" at bounding box center [150, 556] width 270 height 34
paste input "text"
type input "[DATE] AW5"
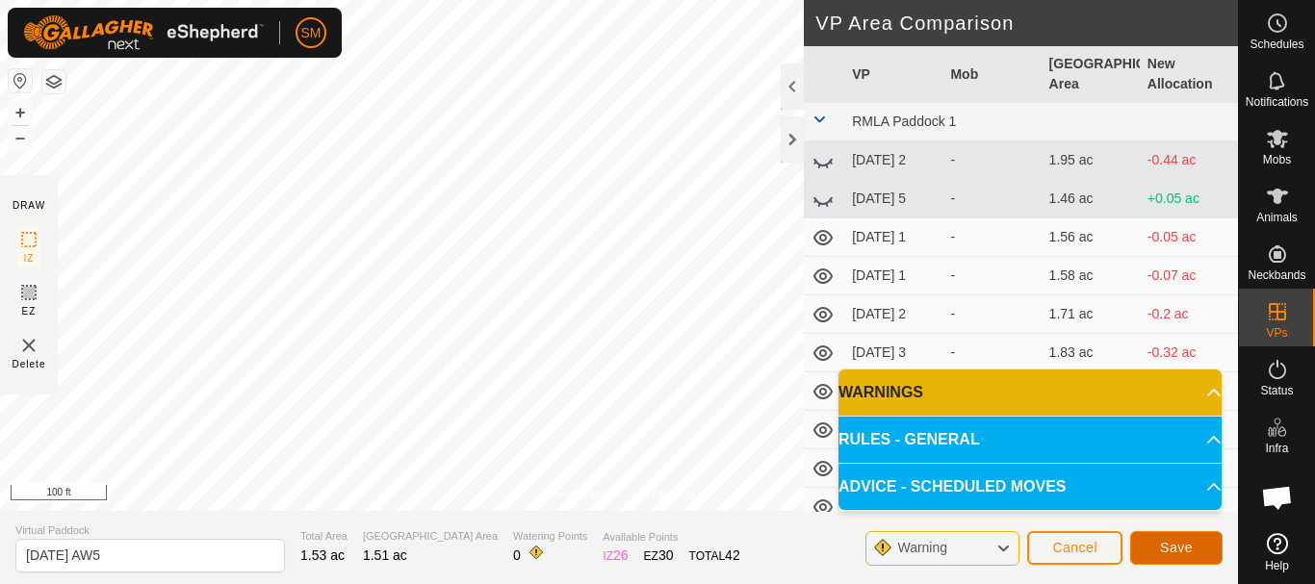
click at [1183, 547] on span "Save" at bounding box center [1176, 547] width 33 height 15
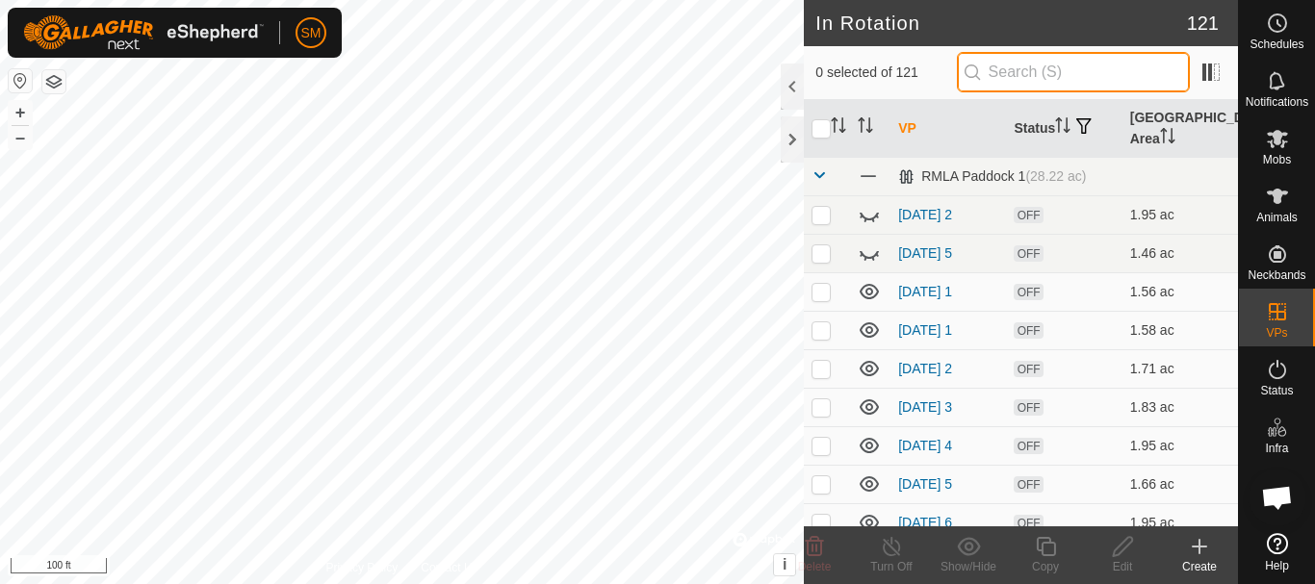
click at [1071, 80] on input "text" at bounding box center [1073, 72] width 233 height 40
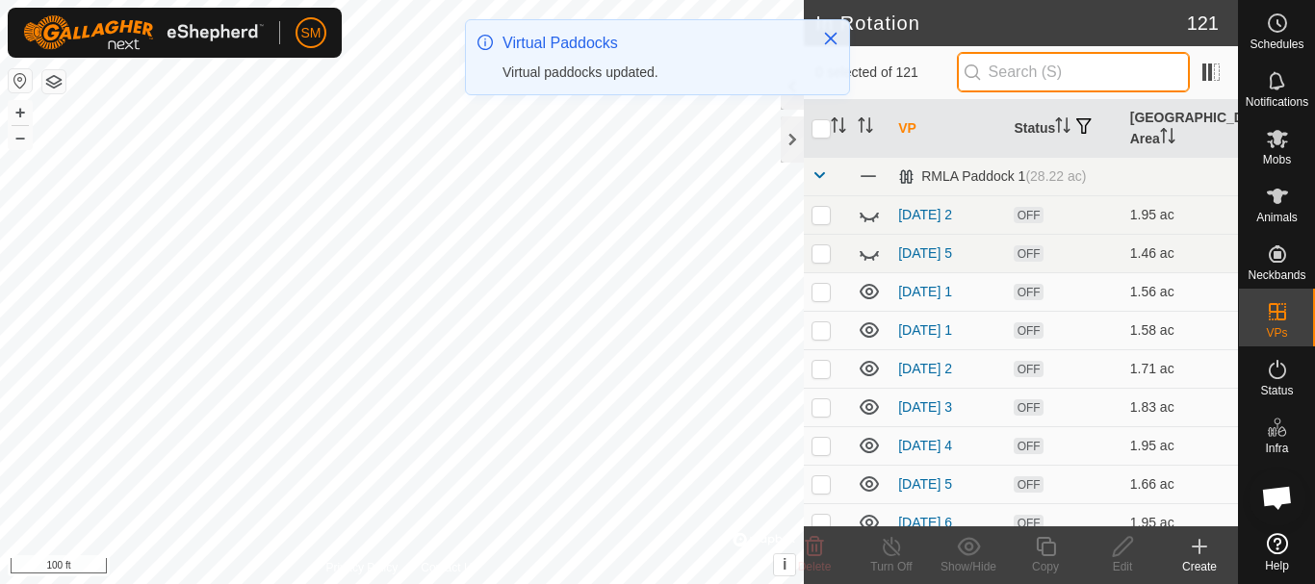
paste input "[DATE] AW"
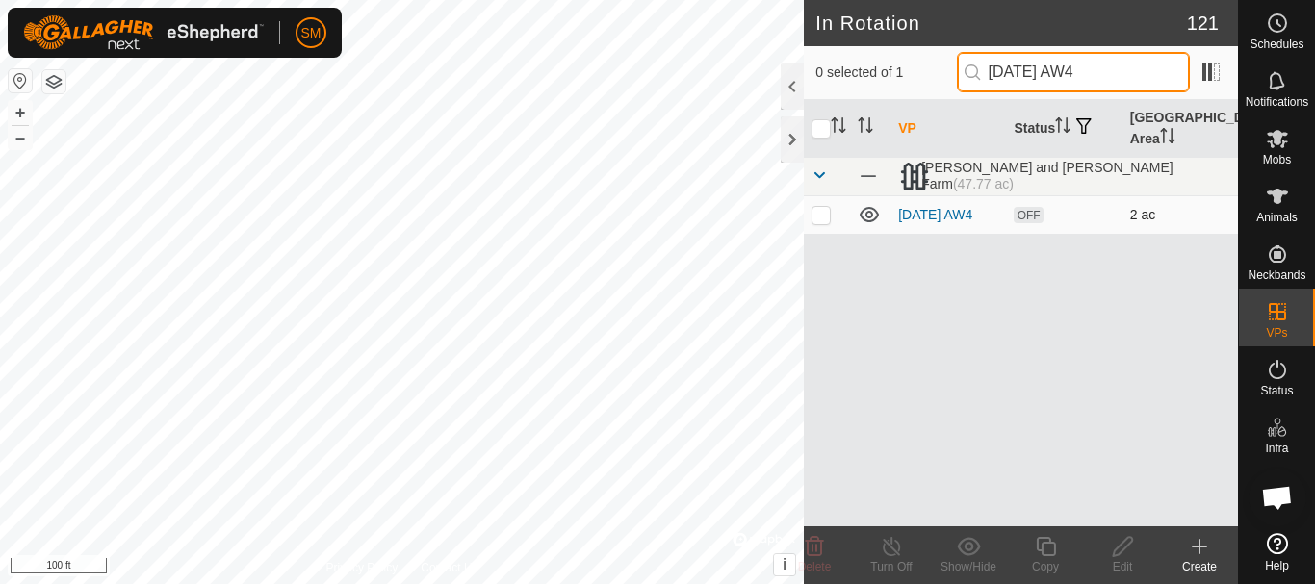
type input "[DATE] AW4"
click at [827, 221] on p-checkbox at bounding box center [821, 214] width 19 height 15
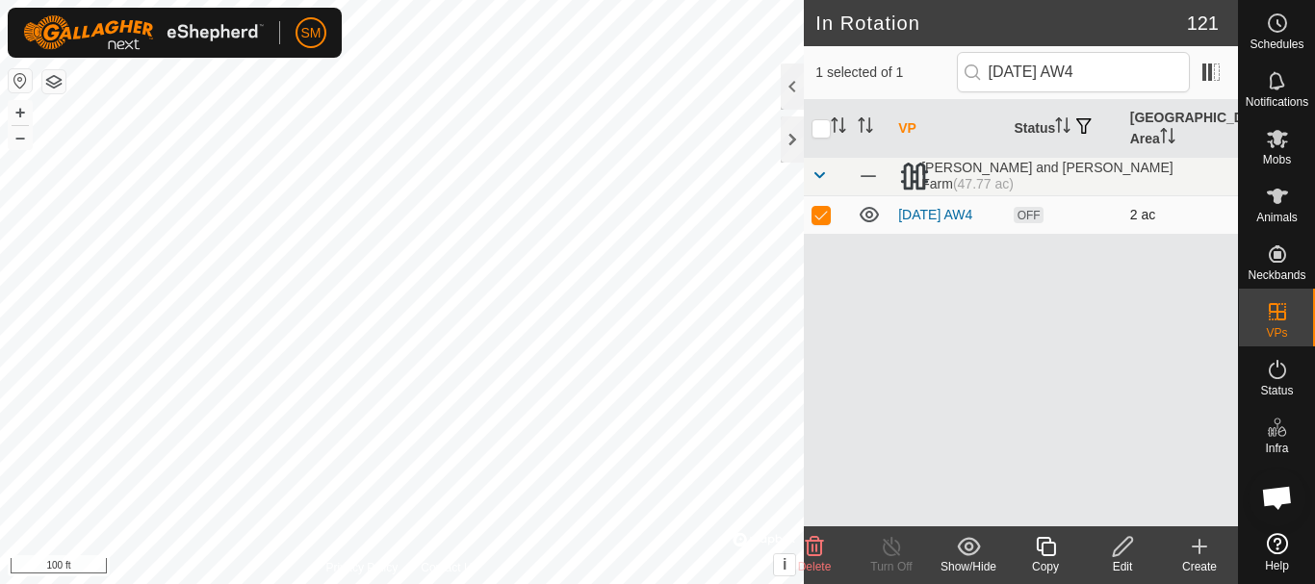
checkbox input "true"
click at [1046, 563] on div "Copy" at bounding box center [1045, 566] width 77 height 17
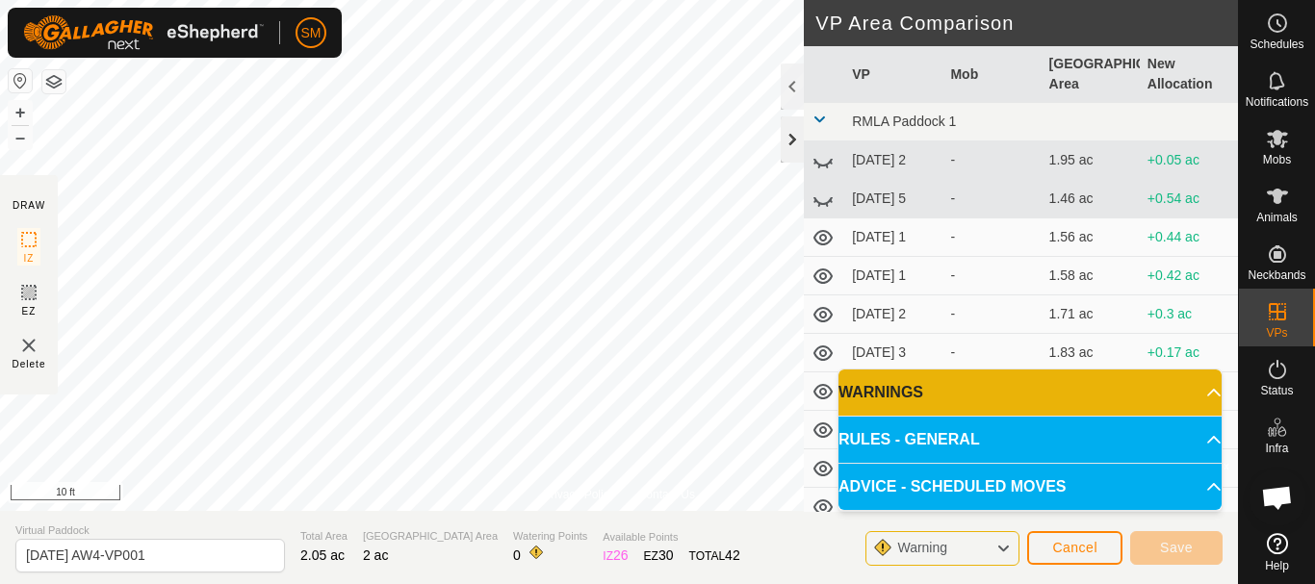
click at [801, 127] on div at bounding box center [792, 140] width 23 height 46
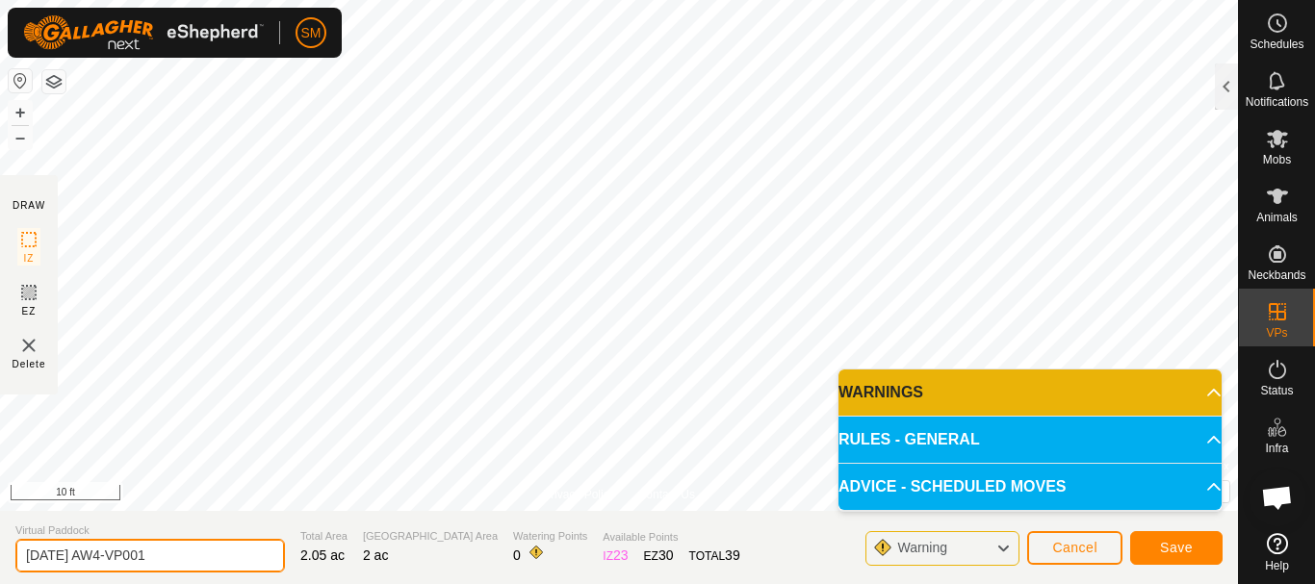
click at [163, 560] on input "[DATE] AW4-VP001" at bounding box center [150, 556] width 270 height 34
paste input "text"
type input "[DATE] AW6"
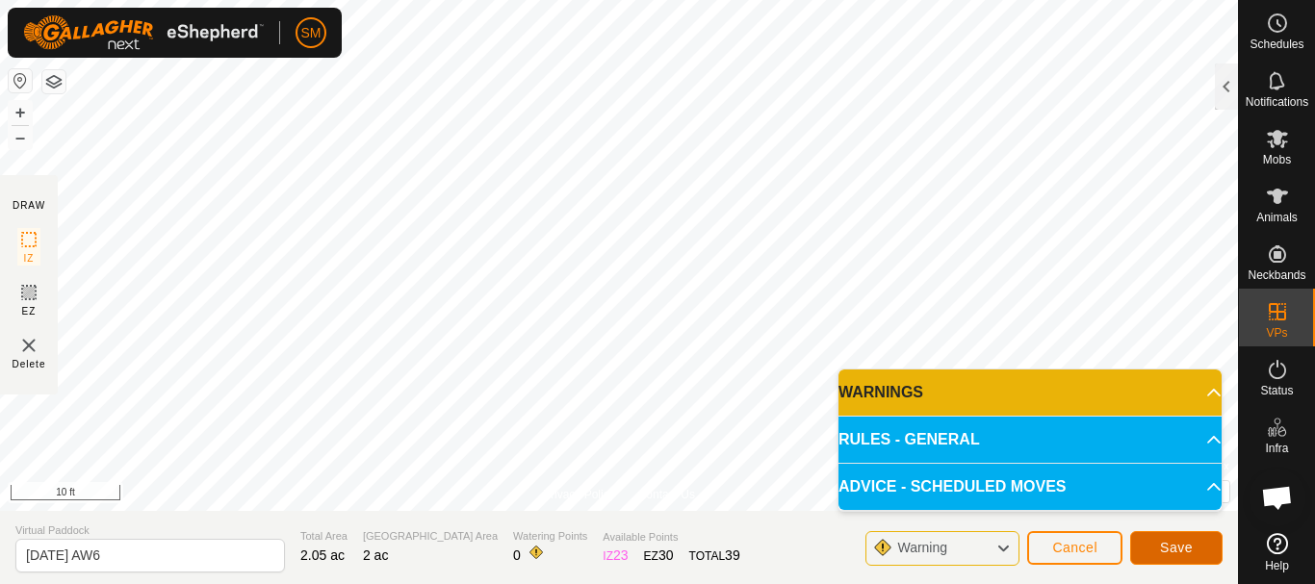
click at [1187, 542] on span "Save" at bounding box center [1176, 547] width 33 height 15
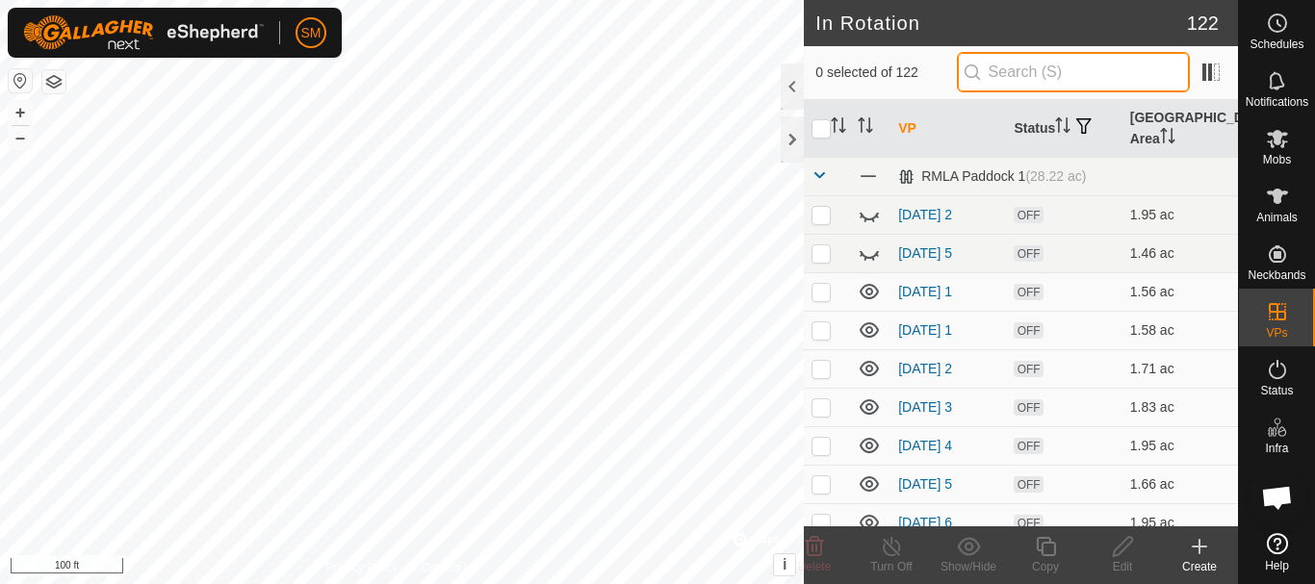
click at [1019, 69] on input "text" at bounding box center [1073, 72] width 233 height 40
paste input "[DATE] AW"
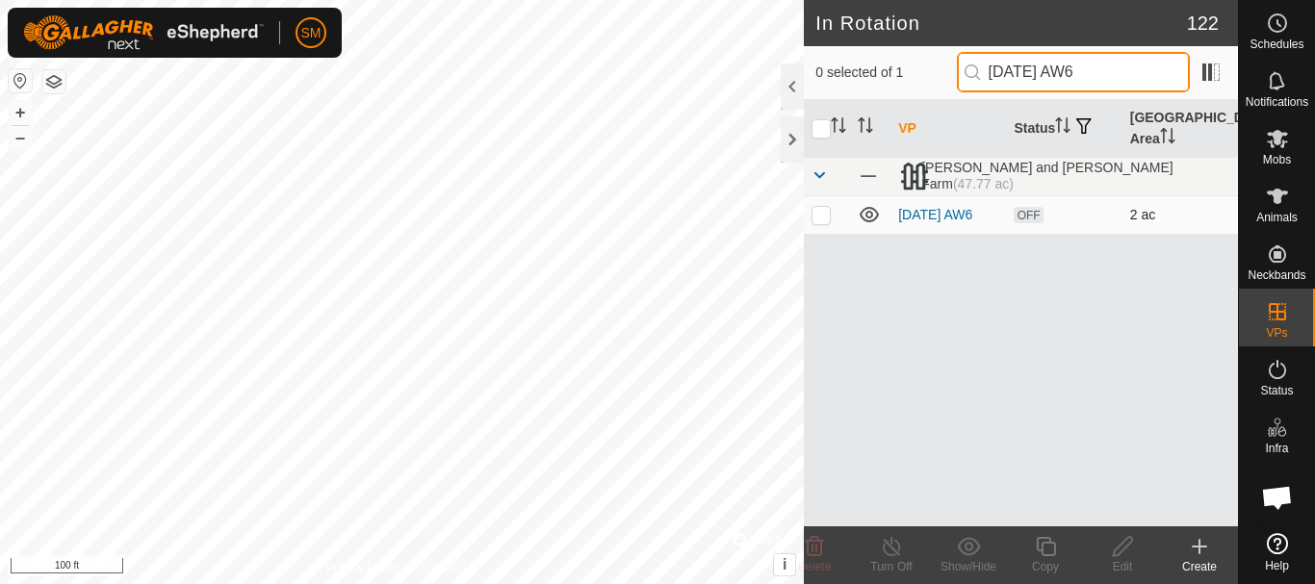
type input "[DATE] AW6"
click at [827, 222] on p-tablecheckbox at bounding box center [821, 214] width 19 height 15
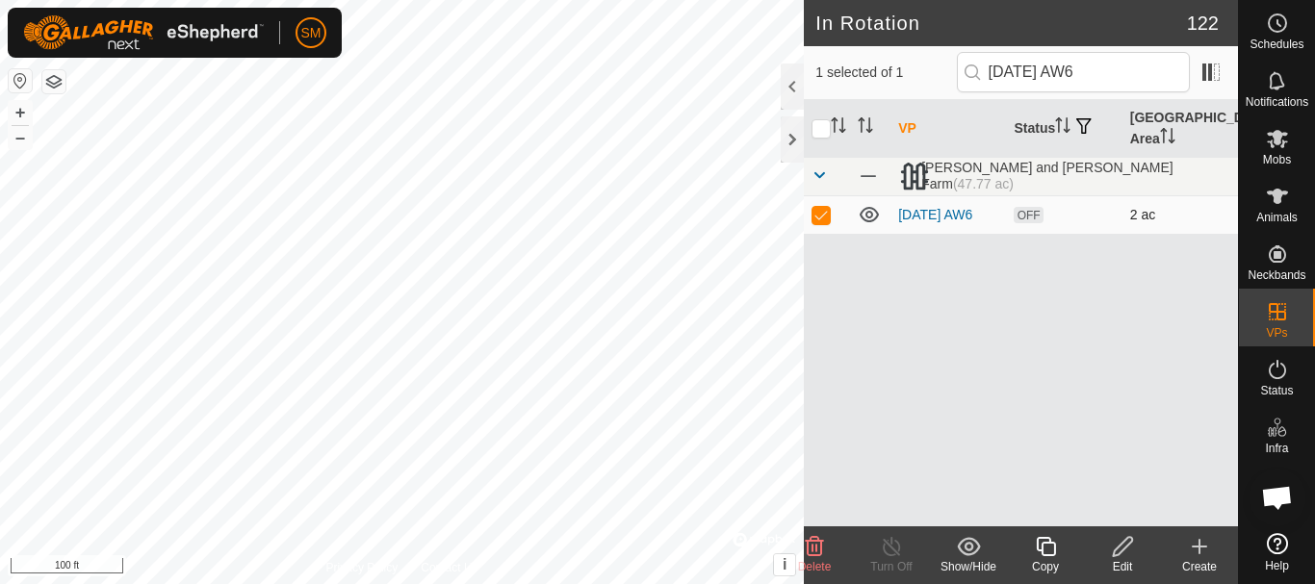
checkbox input "true"
click at [1047, 550] on icon at bounding box center [1046, 546] width 24 height 23
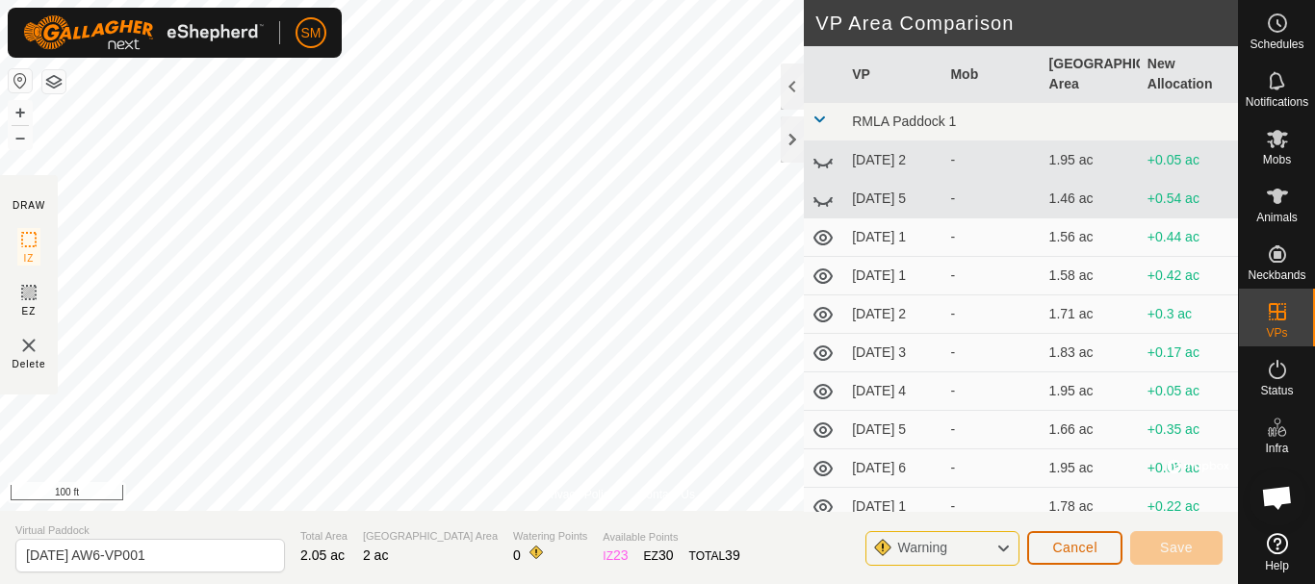
click at [1079, 552] on span "Cancel" at bounding box center [1074, 547] width 45 height 15
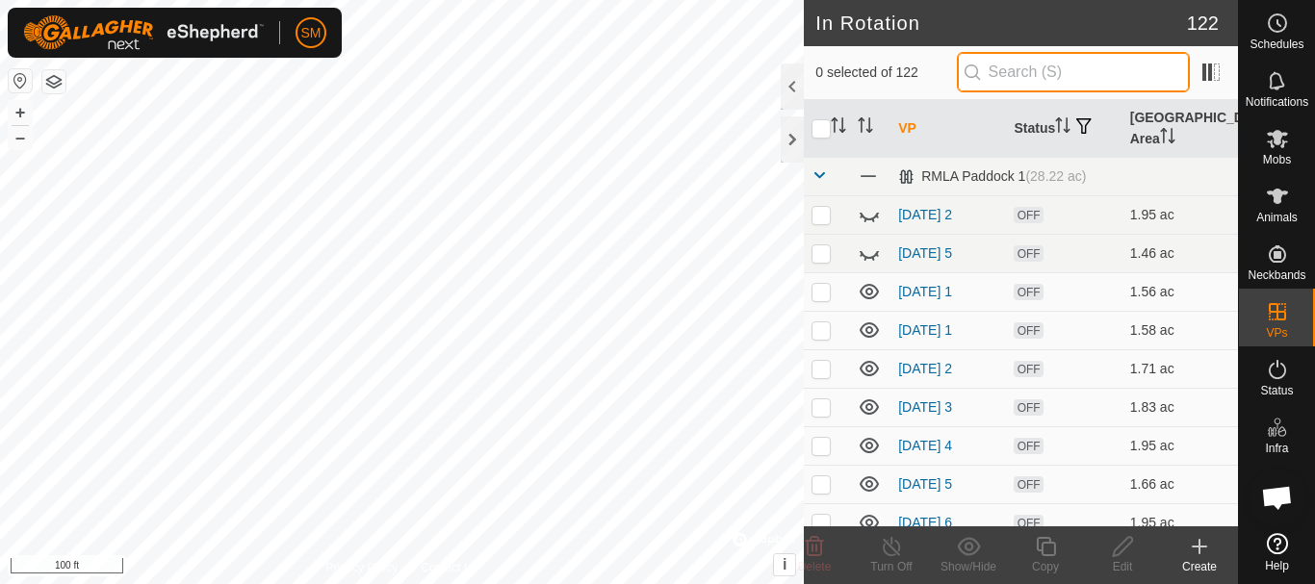
click at [1022, 72] on input "text" at bounding box center [1073, 72] width 233 height 40
paste input "[DATE] AW"
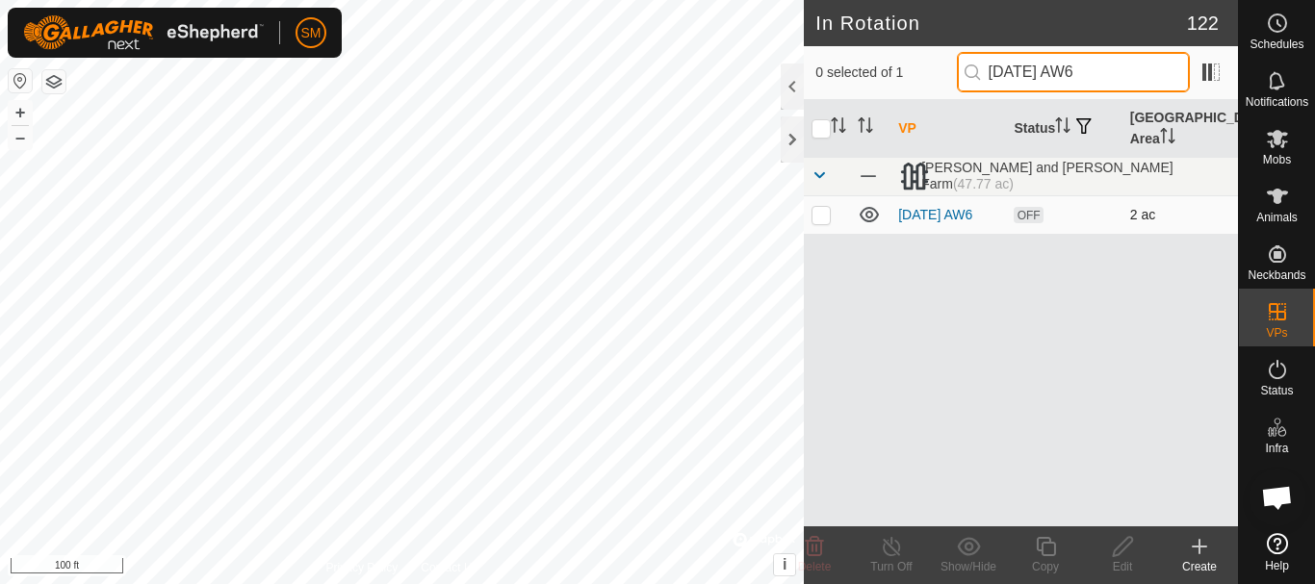
type input "[DATE] AW6"
click at [829, 216] on p-checkbox at bounding box center [821, 214] width 19 height 15
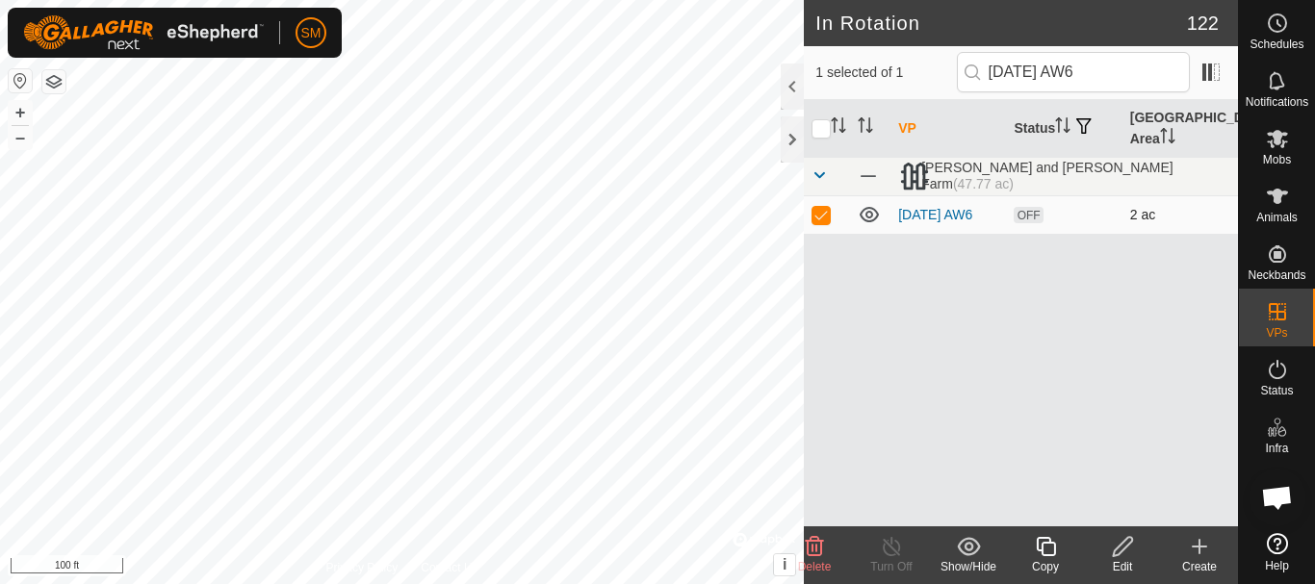
checkbox input "true"
click at [1123, 550] on icon at bounding box center [1122, 546] width 19 height 19
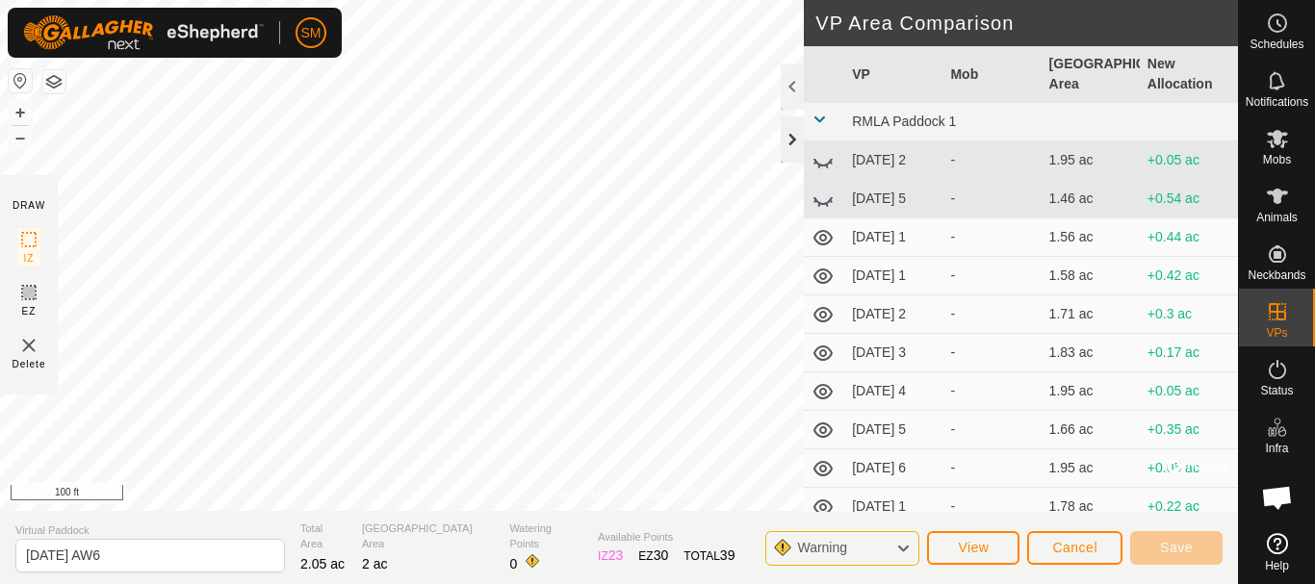
click at [802, 138] on div at bounding box center [792, 140] width 23 height 46
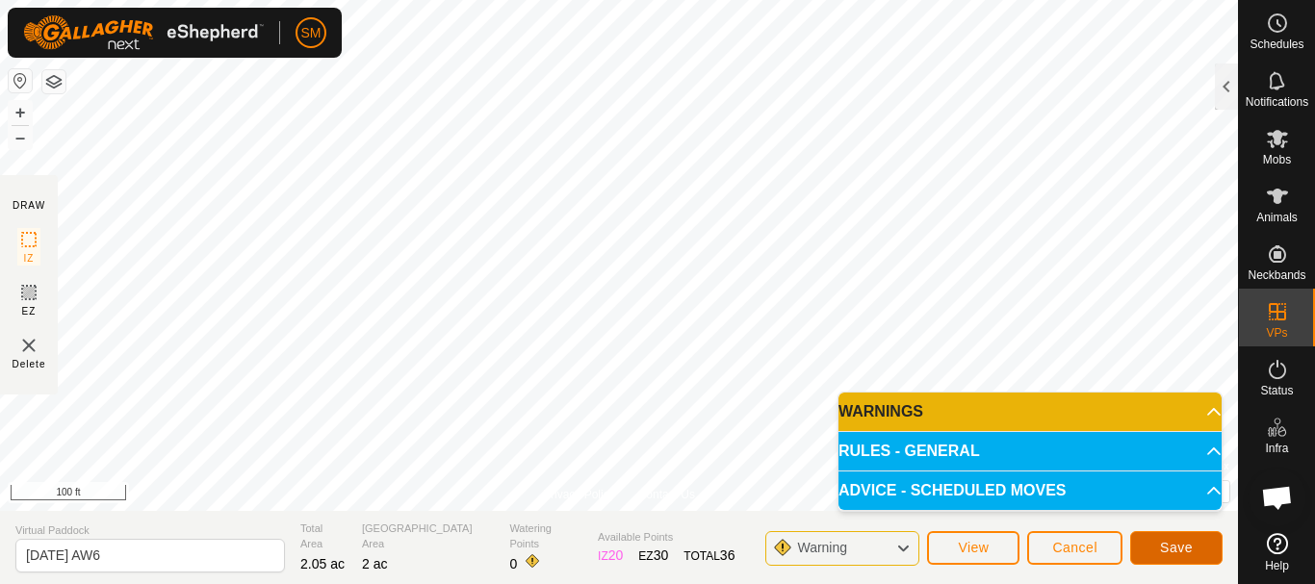
click at [1196, 545] on button "Save" at bounding box center [1176, 549] width 92 height 34
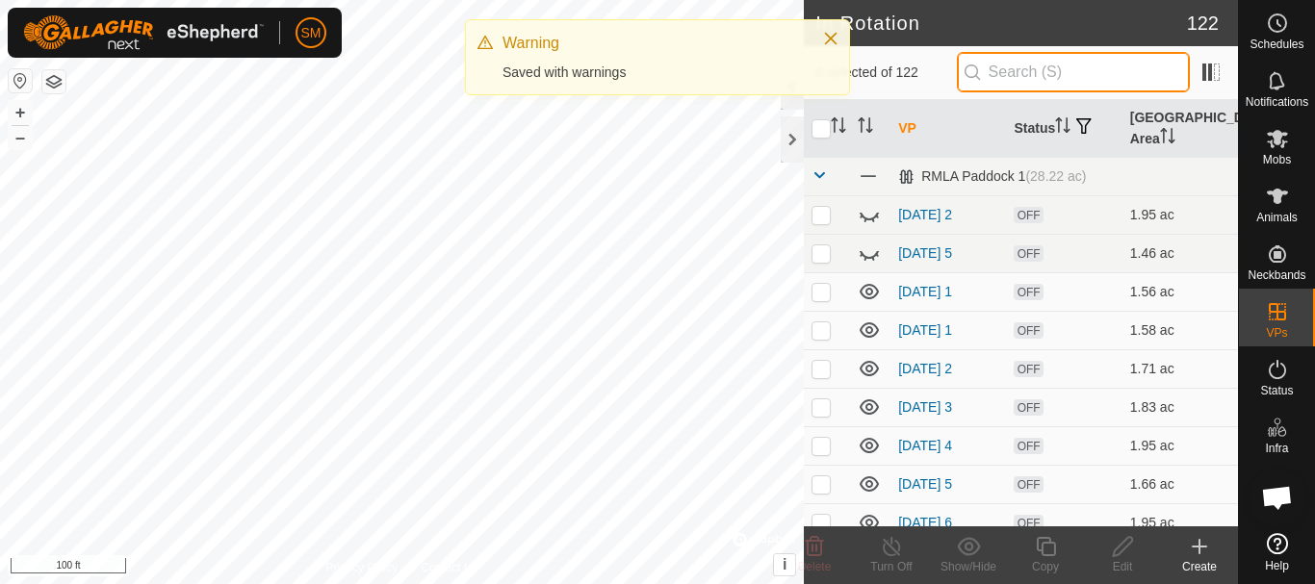
click at [1029, 63] on input "text" at bounding box center [1073, 72] width 233 height 40
paste input "[DATE] AW"
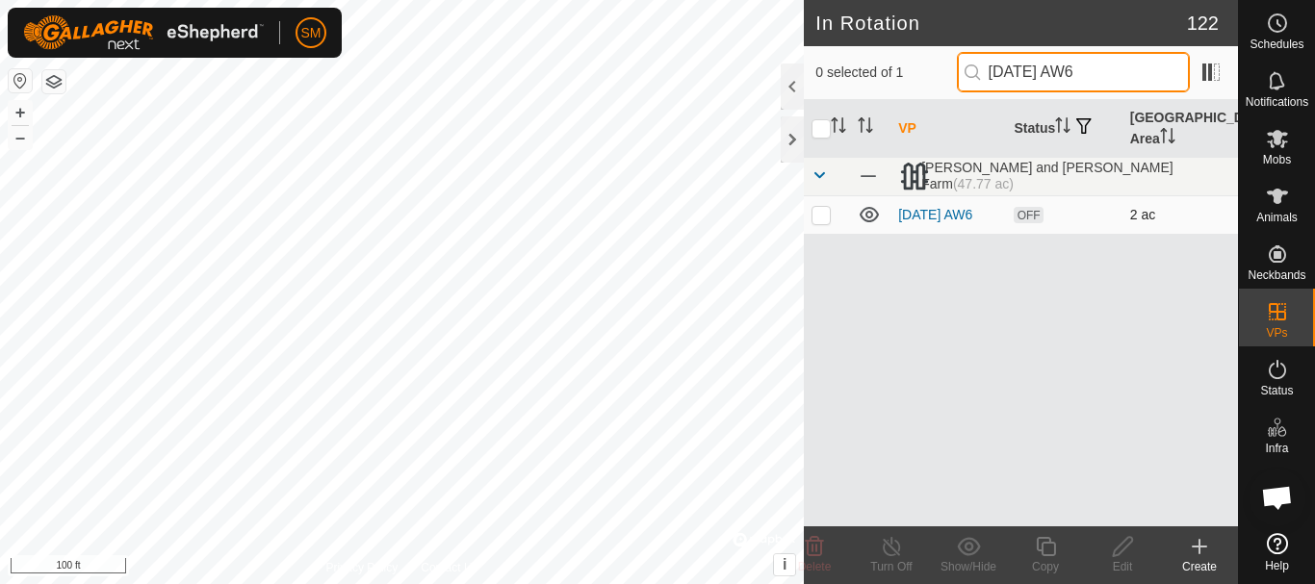
type input "[DATE] AW6"
click at [813, 218] on p-checkbox at bounding box center [821, 214] width 19 height 15
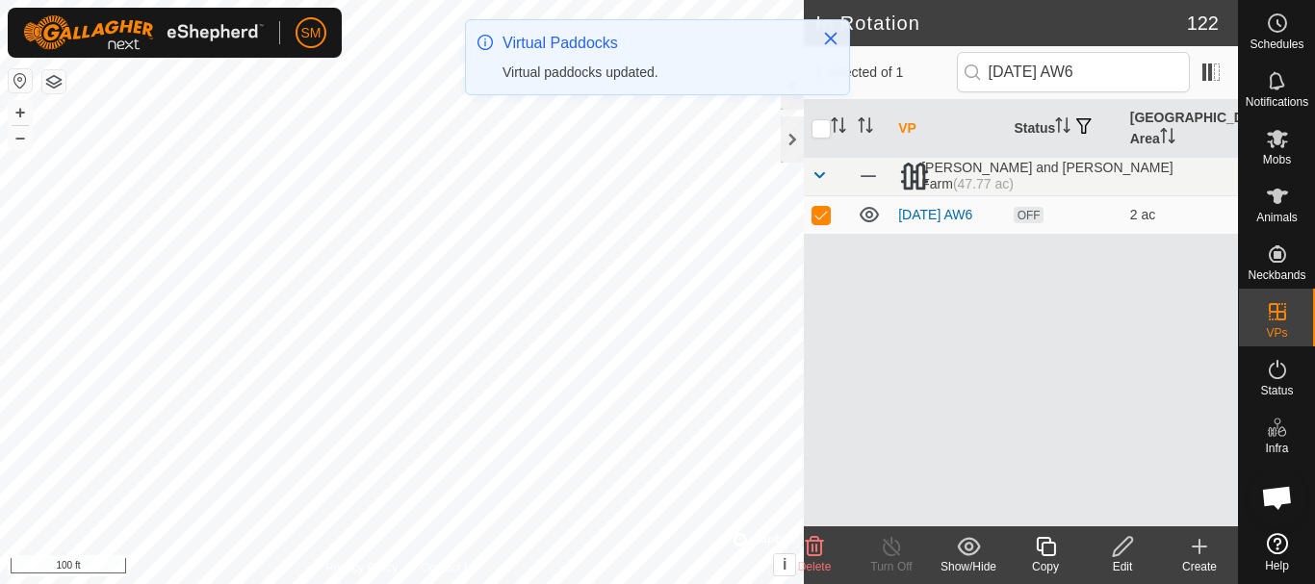
click at [1045, 558] on icon at bounding box center [1046, 546] width 24 height 23
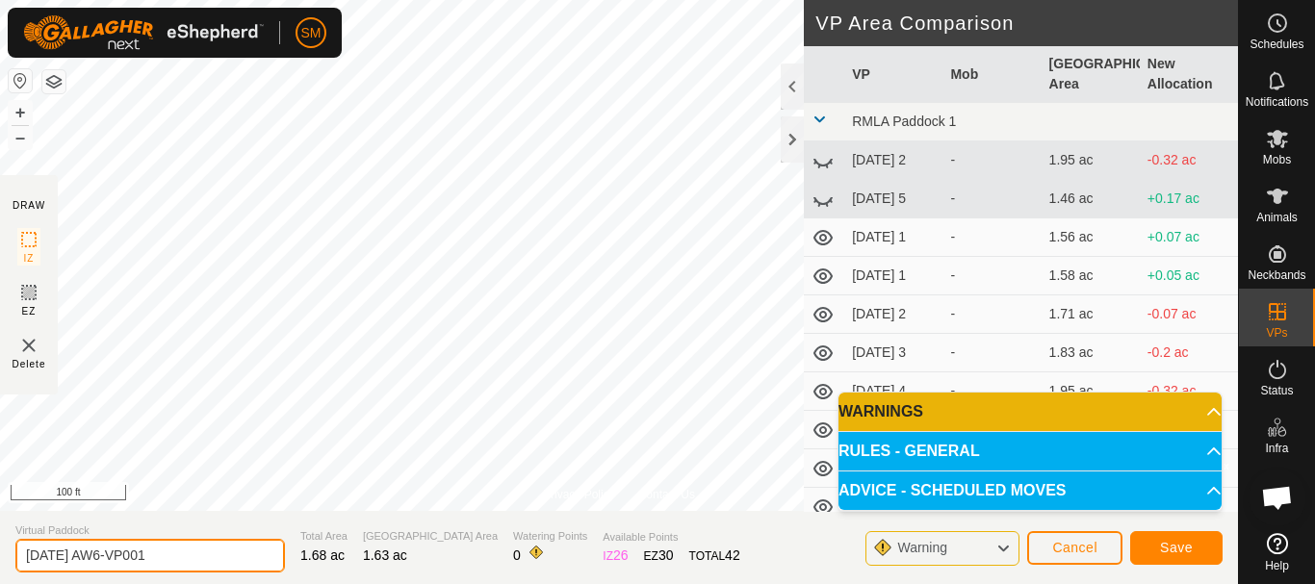
click at [219, 561] on input "[DATE] AW6-VP001" at bounding box center [150, 556] width 270 height 34
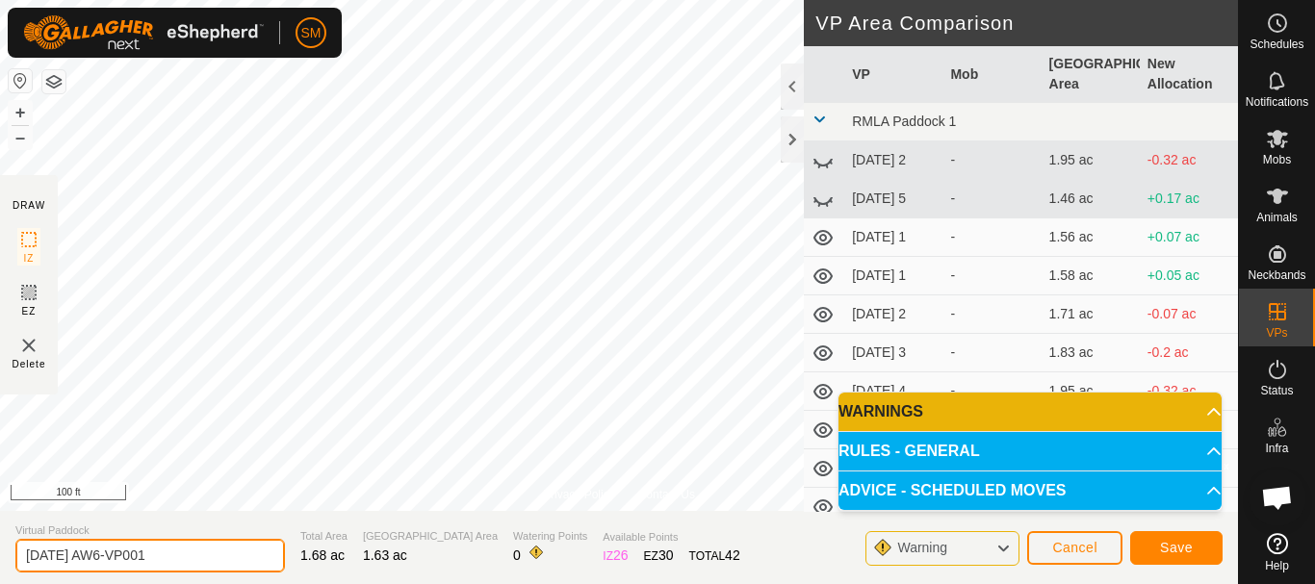
paste input "text"
type input "[DATE] AW1"
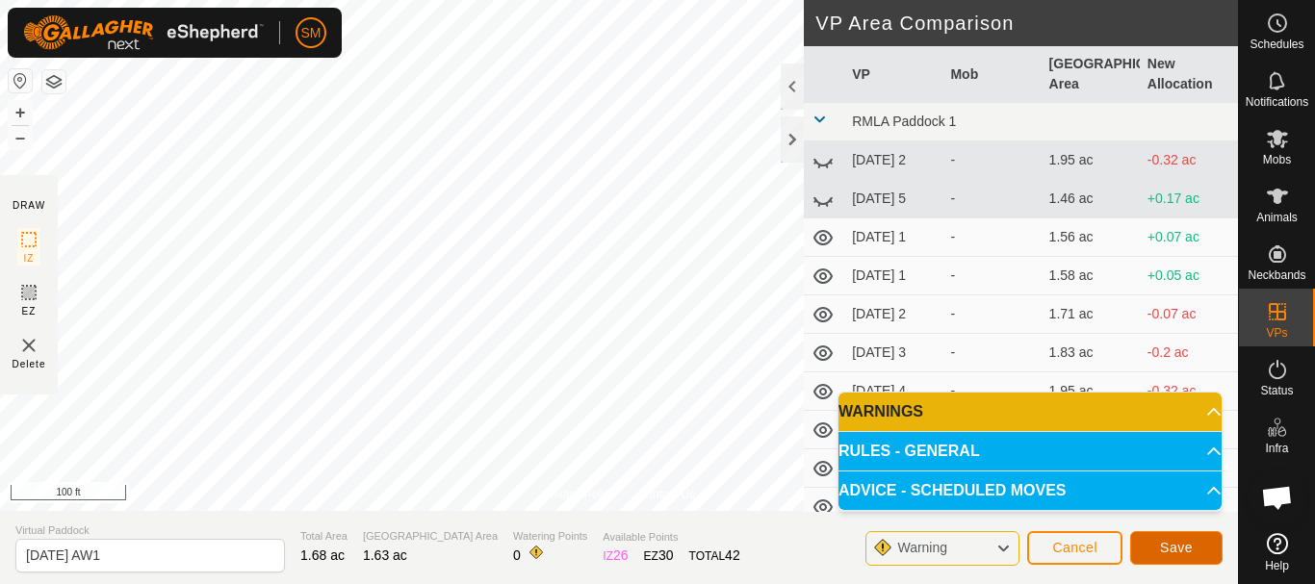
click at [1197, 549] on button "Save" at bounding box center [1176, 549] width 92 height 34
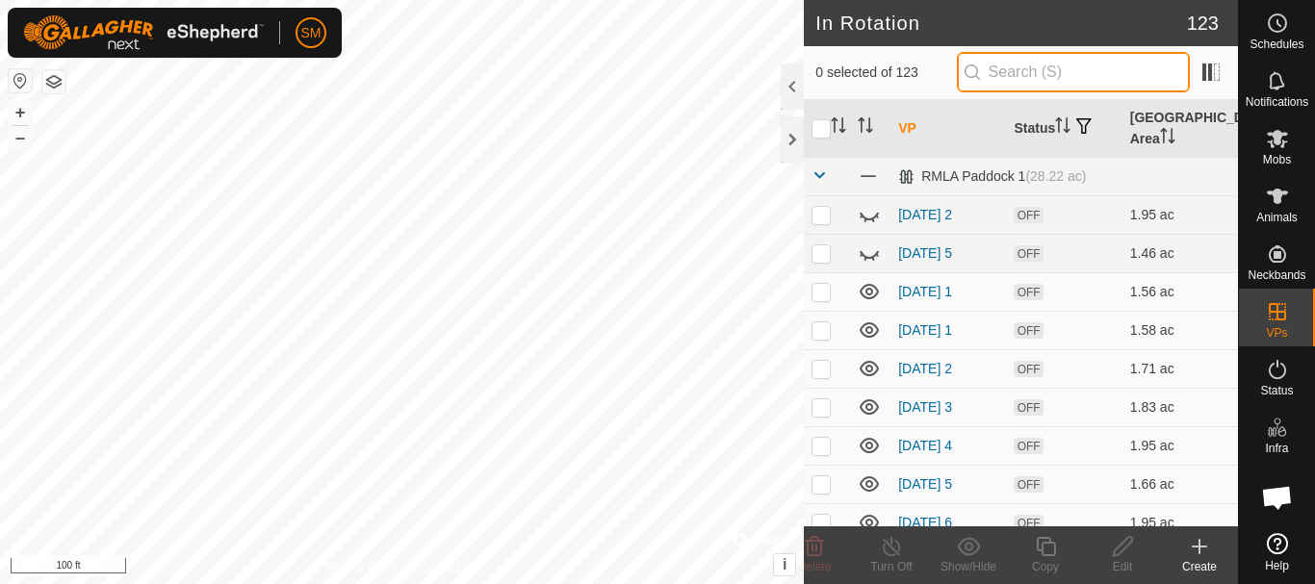
click at [1104, 69] on input "text" at bounding box center [1073, 72] width 233 height 40
paste input "[DATE] AW"
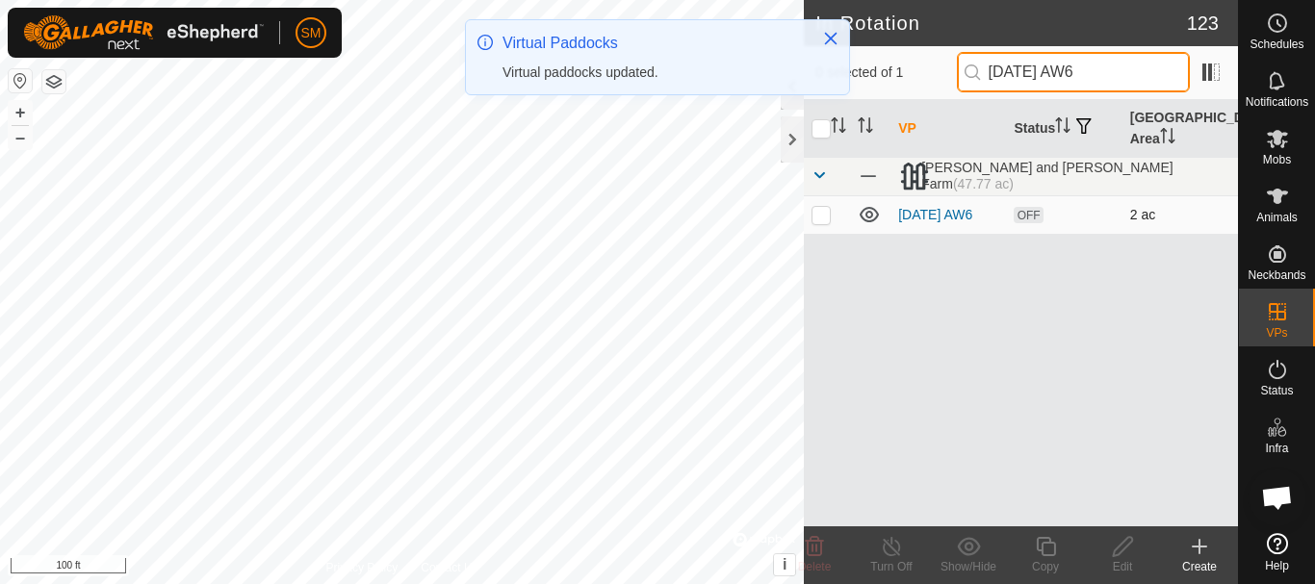
type input "[DATE] AW6"
click at [820, 219] on p-checkbox at bounding box center [821, 214] width 19 height 15
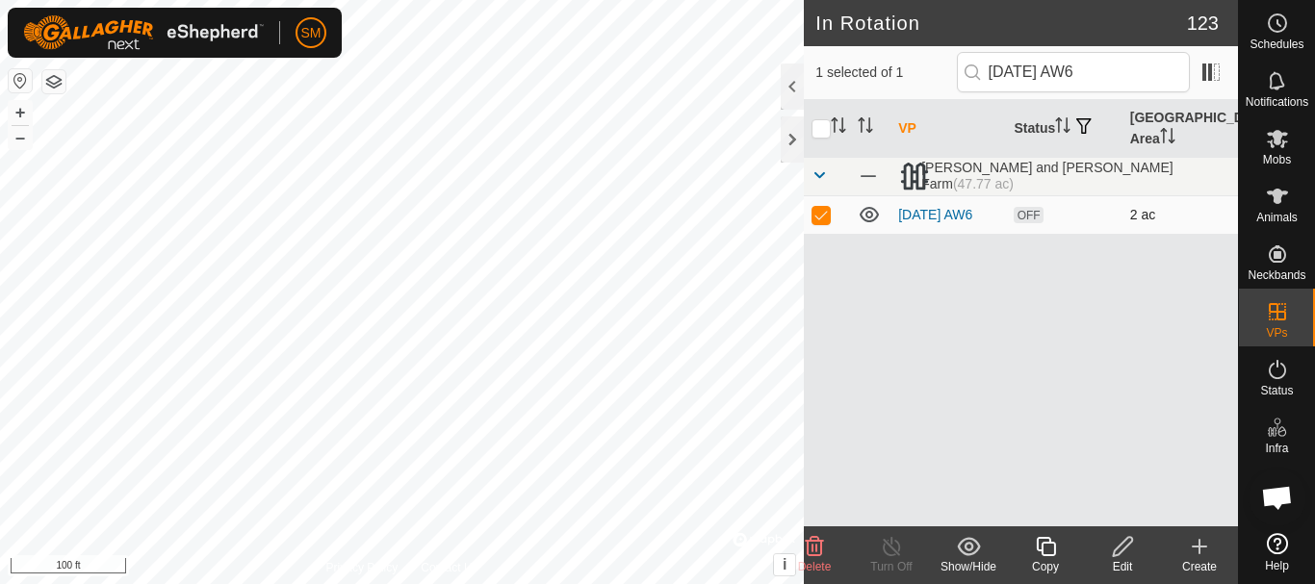
checkbox input "true"
click at [1044, 556] on icon at bounding box center [1045, 546] width 19 height 19
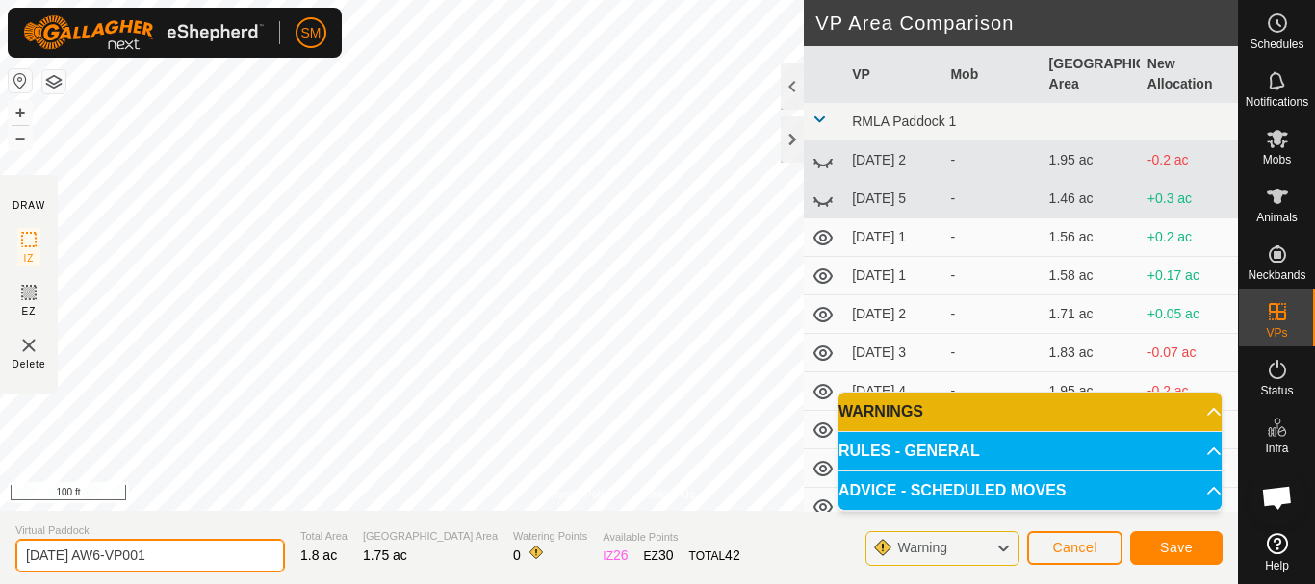
click at [193, 564] on input "[DATE] AW6-VP001" at bounding box center [150, 556] width 270 height 34
paste input "text"
type input "[DATE] AW2"
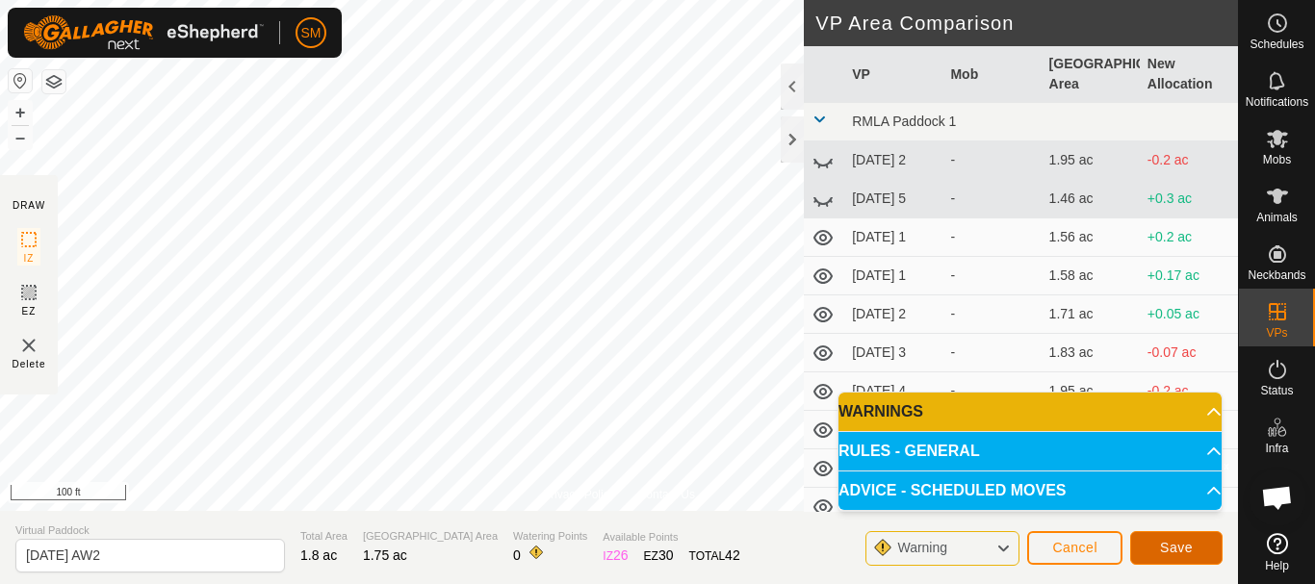
click at [1176, 558] on button "Save" at bounding box center [1176, 549] width 92 height 34
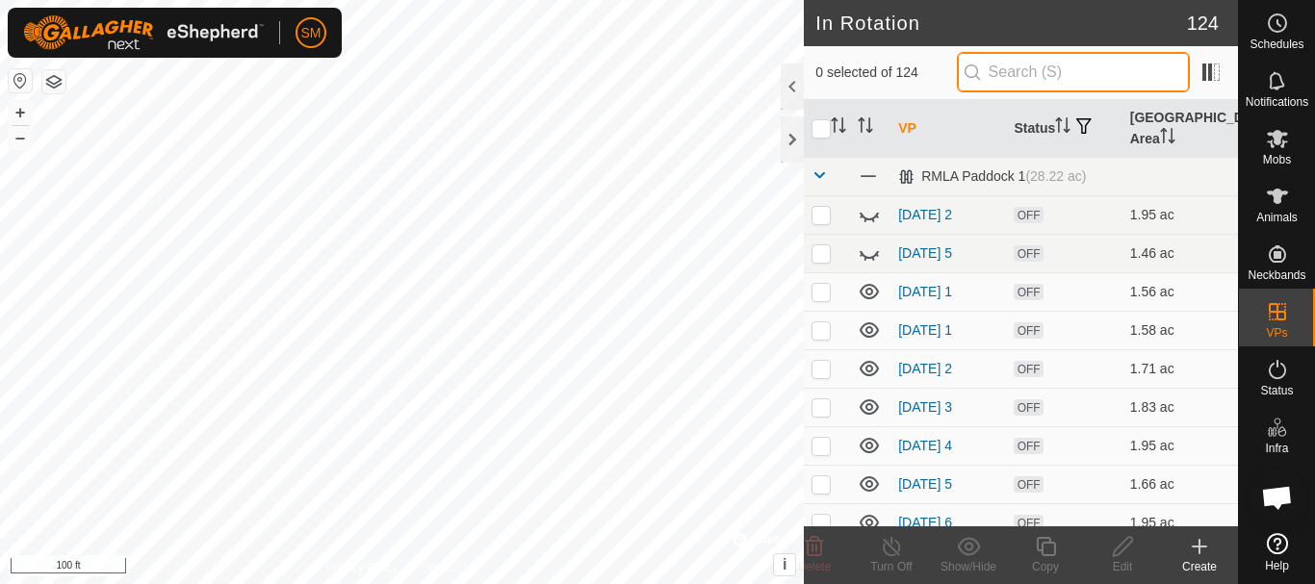
click at [1052, 76] on input "text" at bounding box center [1073, 72] width 233 height 40
paste input "[DATE] AW"
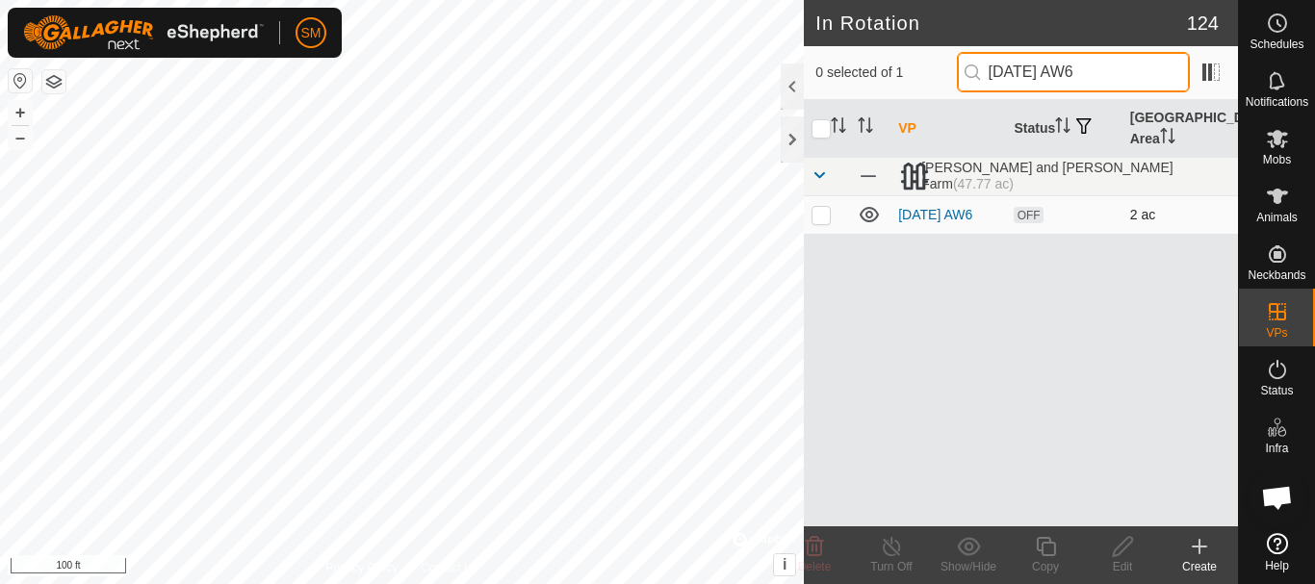
type input "[DATE] AW6"
click at [819, 216] on p-checkbox at bounding box center [821, 214] width 19 height 15
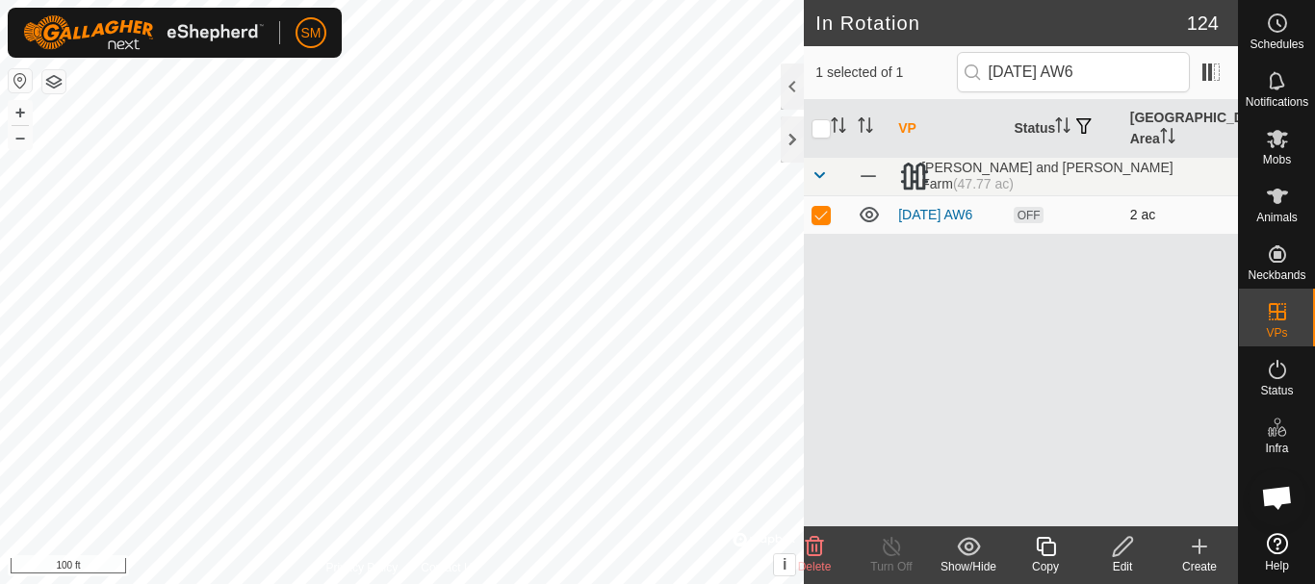
checkbox input "true"
click at [1048, 558] on icon at bounding box center [1046, 546] width 24 height 23
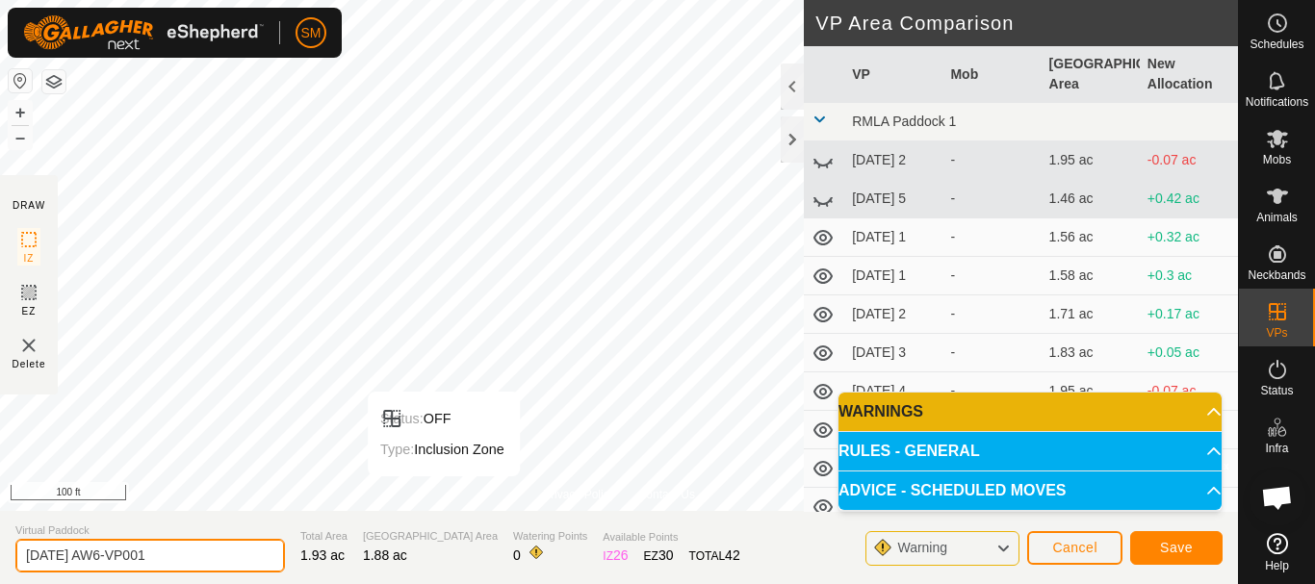
click at [226, 553] on input "[DATE] AW6-VP001" at bounding box center [150, 556] width 270 height 34
click at [225, 553] on input "[DATE] AW6-VP001" at bounding box center [150, 556] width 270 height 34
paste input "text"
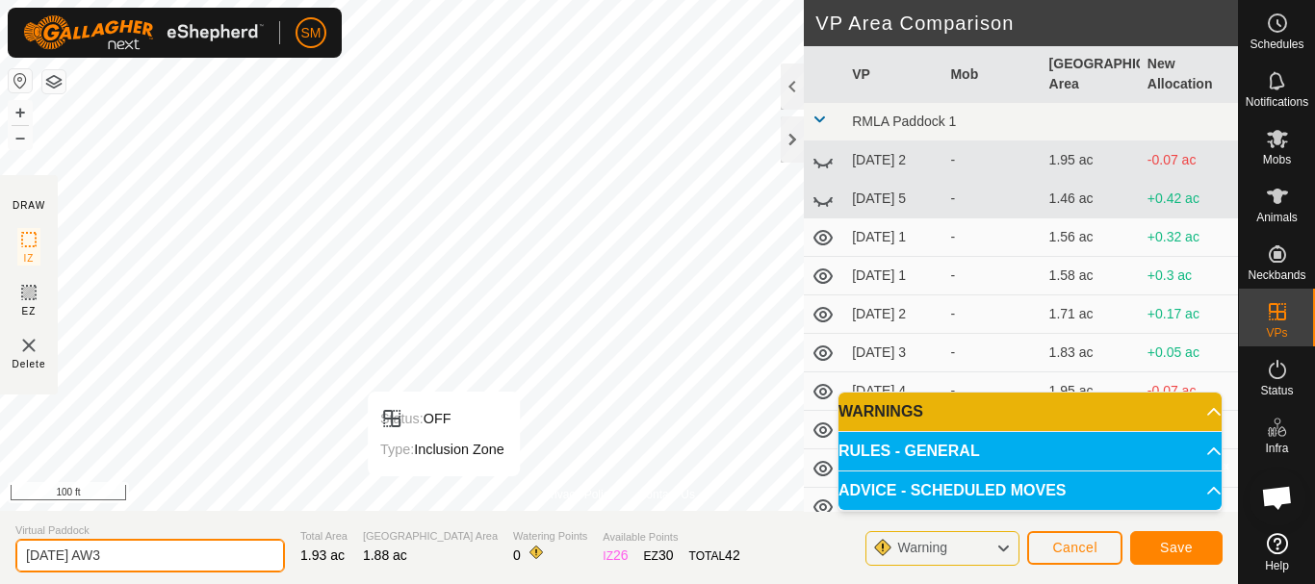
type input "[DATE] AW3"
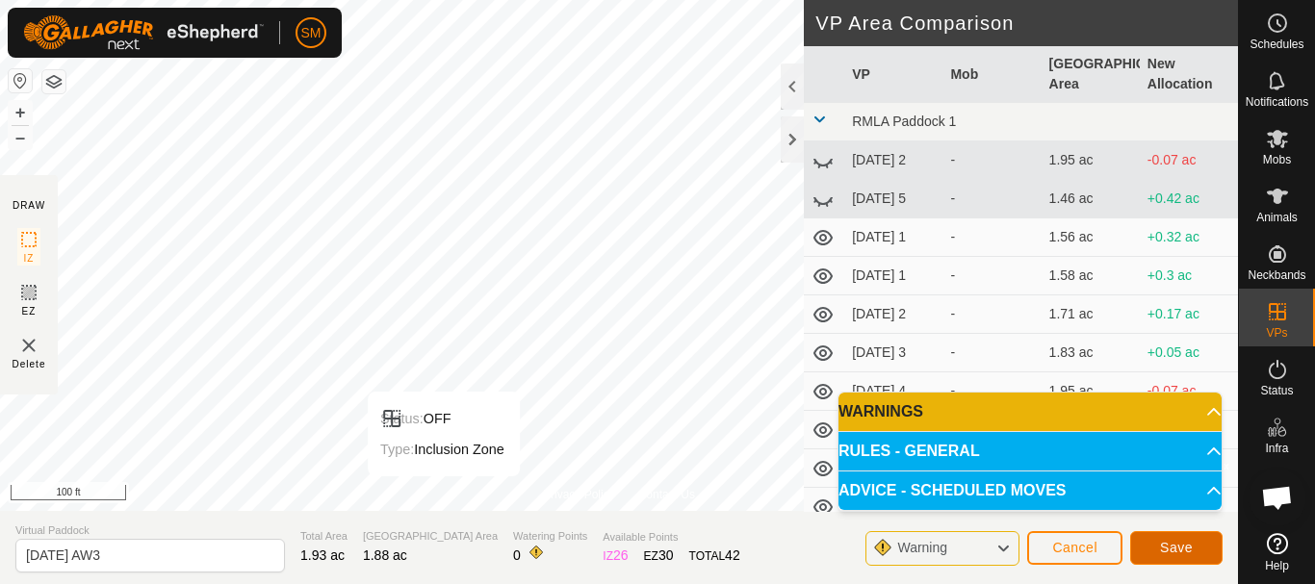
click at [1191, 548] on span "Save" at bounding box center [1176, 547] width 33 height 15
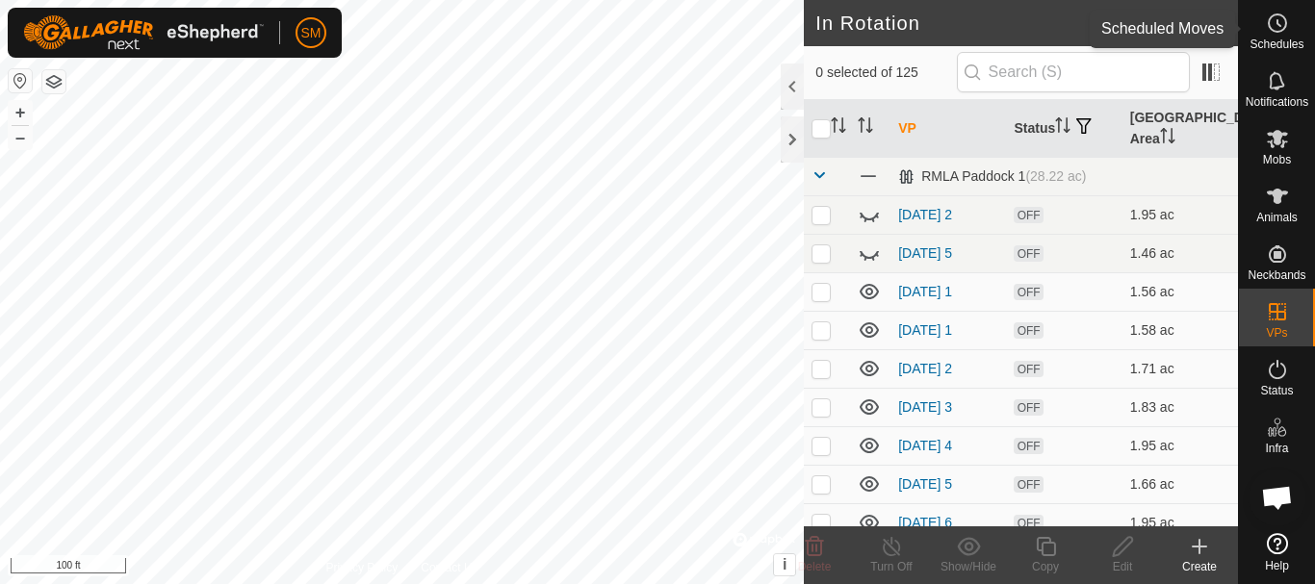
click at [1278, 40] on span "Schedules" at bounding box center [1277, 45] width 54 height 12
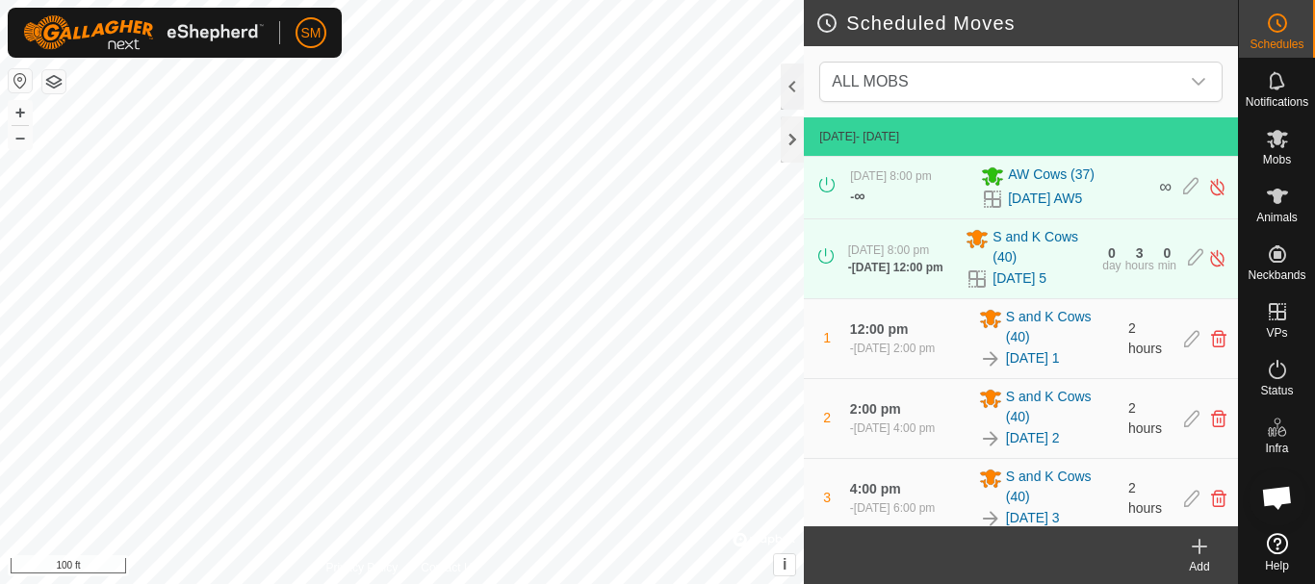
click at [1194, 558] on div "Add" at bounding box center [1199, 566] width 77 height 17
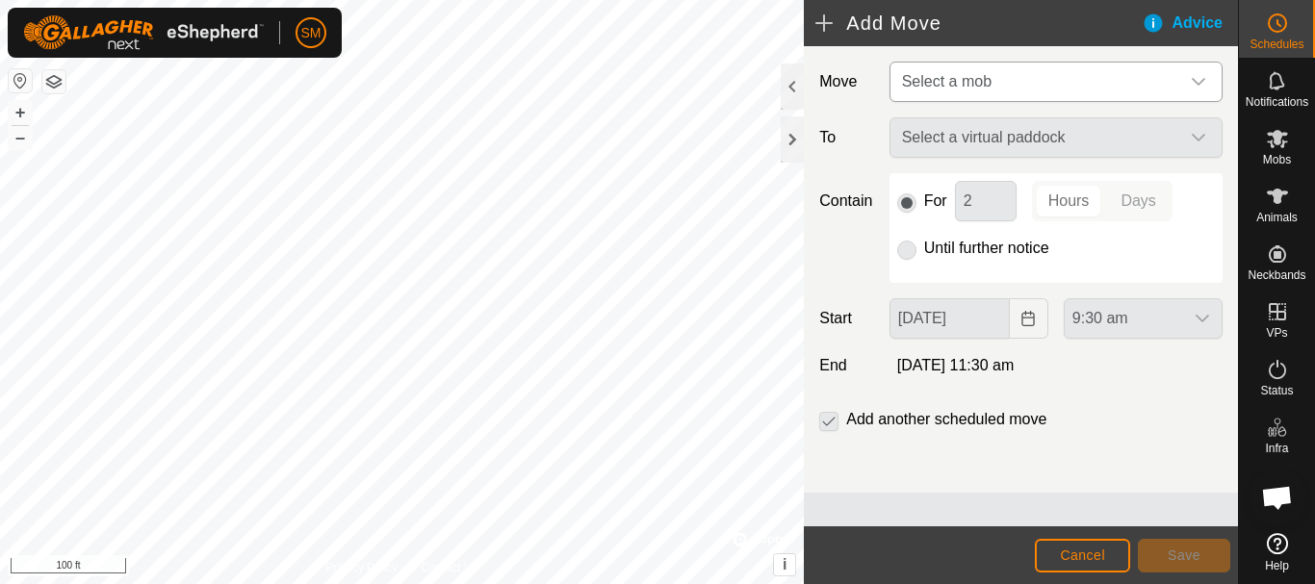
click at [1023, 79] on span "Select a mob" at bounding box center [1037, 82] width 285 height 39
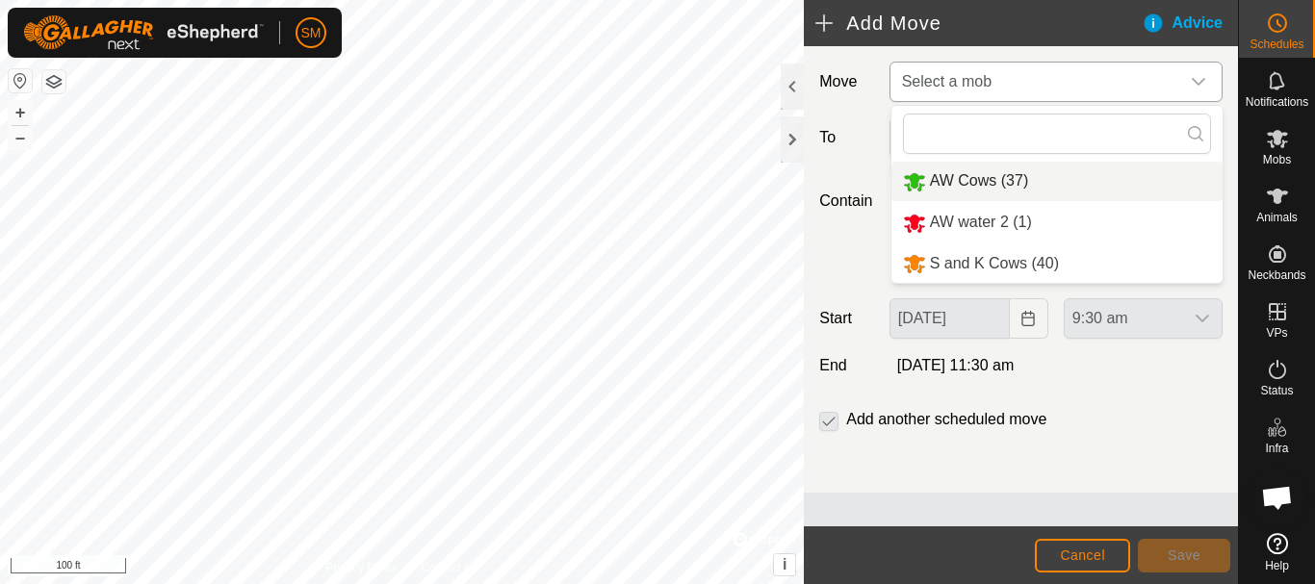
click at [986, 172] on li "AW Cows (37)" at bounding box center [1057, 181] width 331 height 39
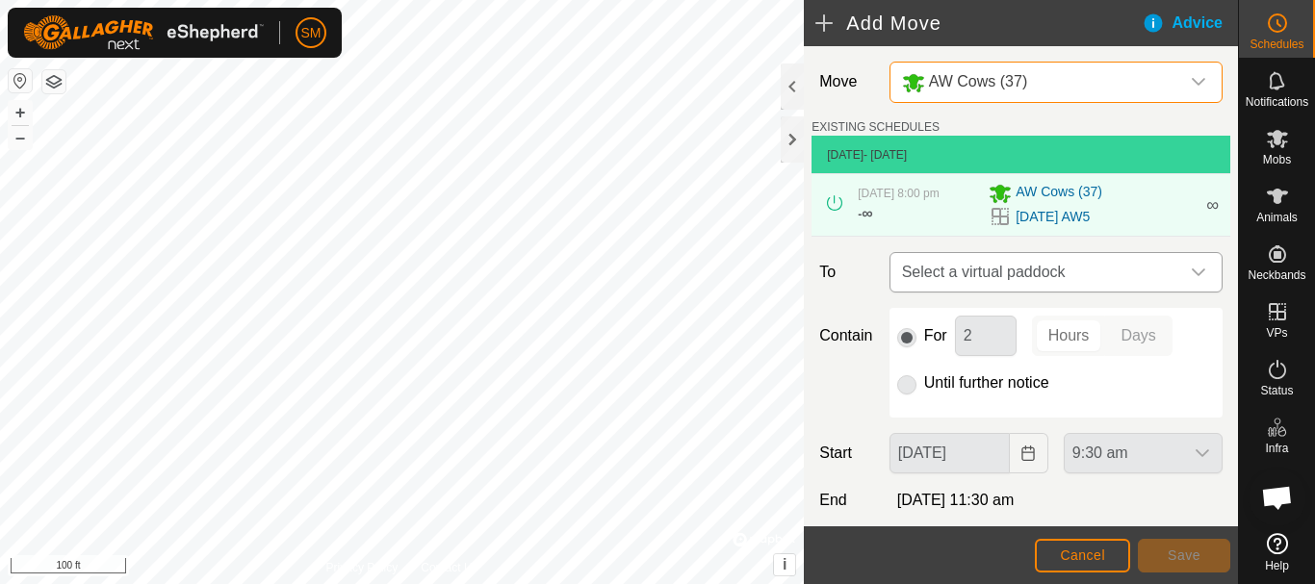
click at [1191, 266] on icon "dropdown trigger" at bounding box center [1198, 272] width 15 height 15
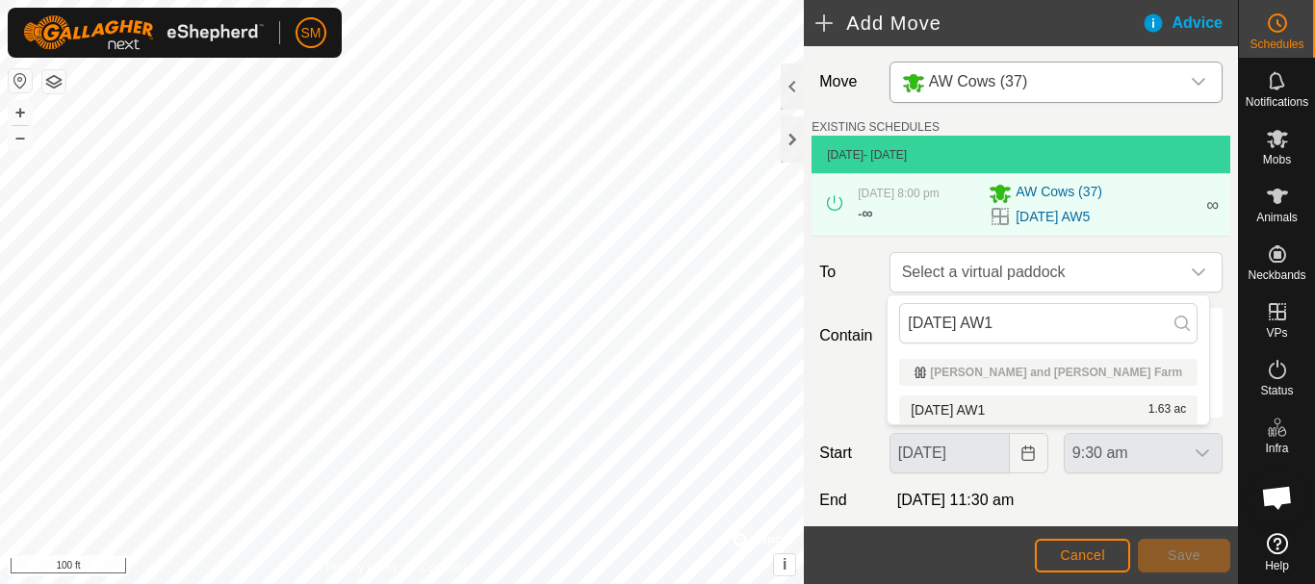
type input "[DATE] AW1"
click at [977, 409] on span "[DATE] AW1" at bounding box center [948, 409] width 74 height 13
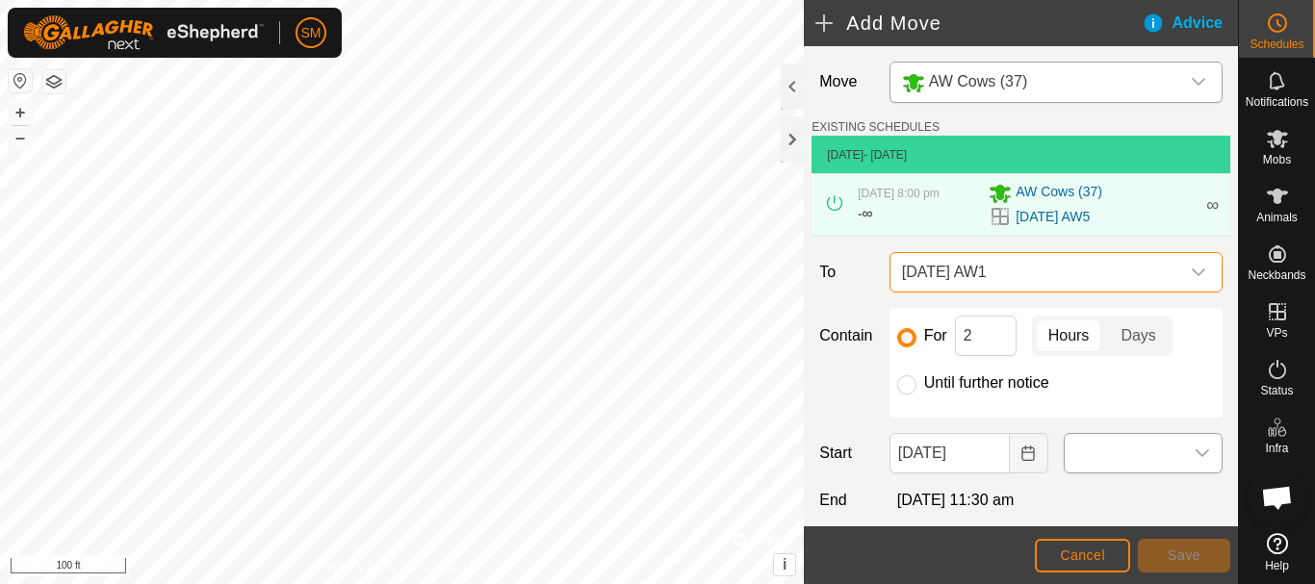
click at [1195, 447] on icon "dropdown trigger" at bounding box center [1202, 453] width 15 height 15
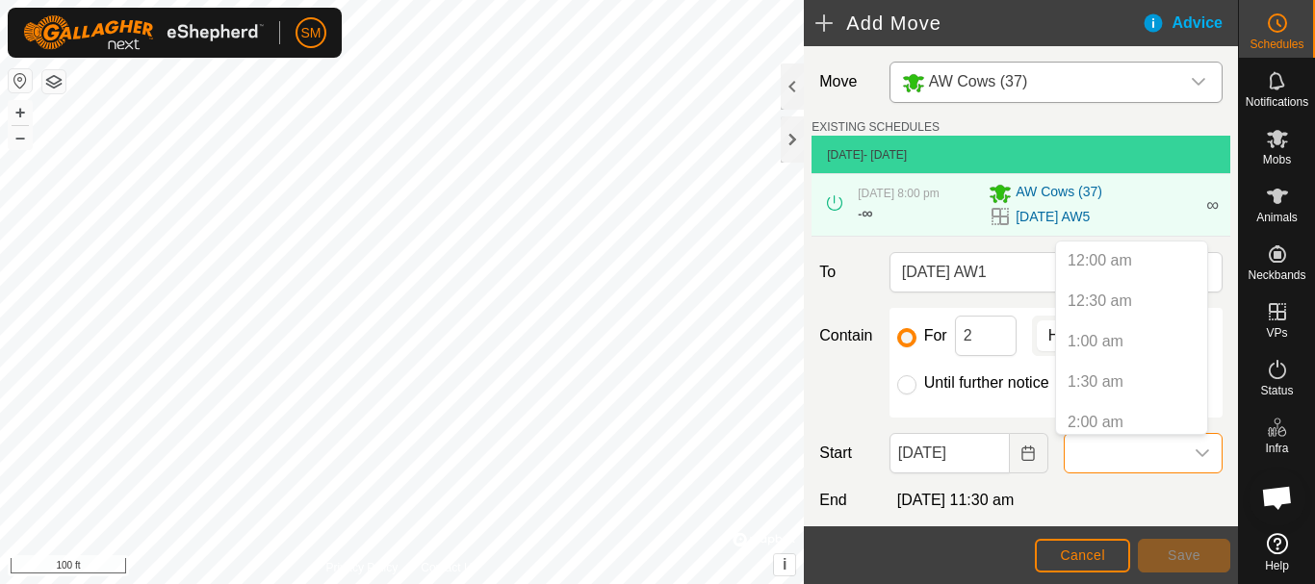
click at [1106, 259] on p-selectitem "12:00 am" at bounding box center [1131, 261] width 151 height 39
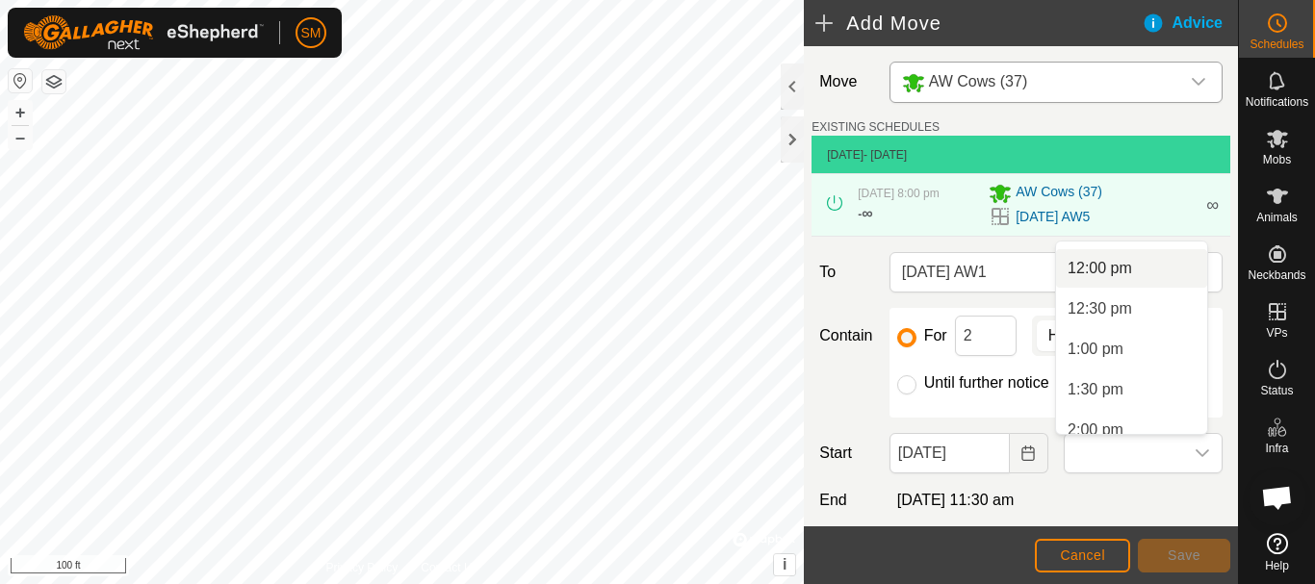
click at [1107, 280] on span "12:00 pm" at bounding box center [1100, 268] width 65 height 23
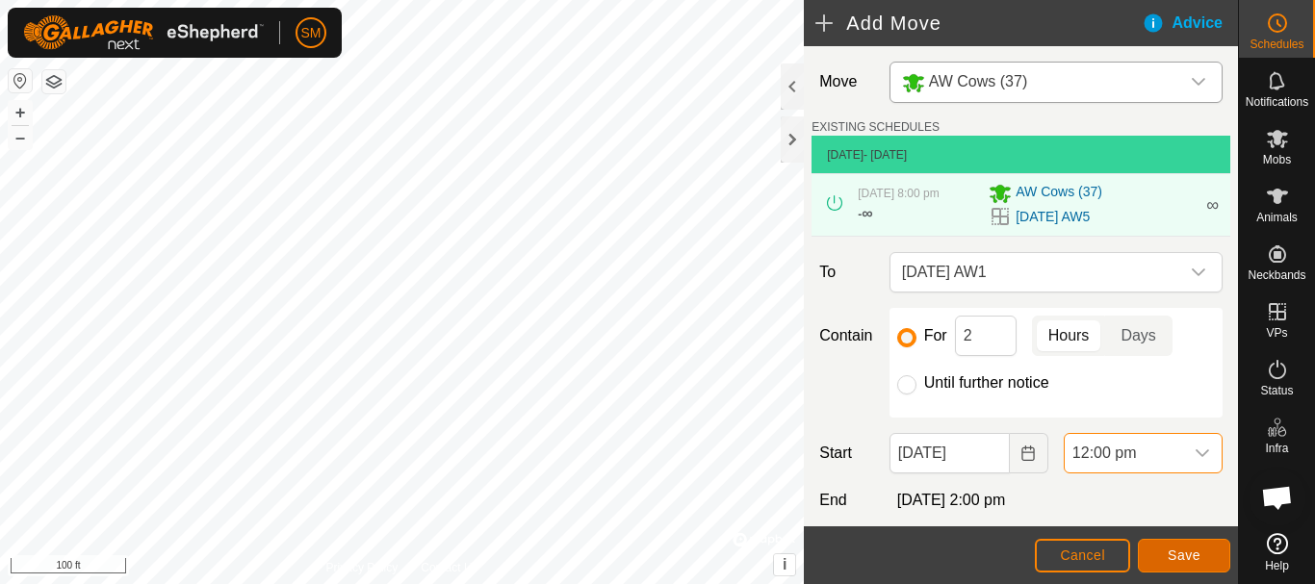
click at [1181, 559] on span "Save" at bounding box center [1184, 555] width 33 height 15
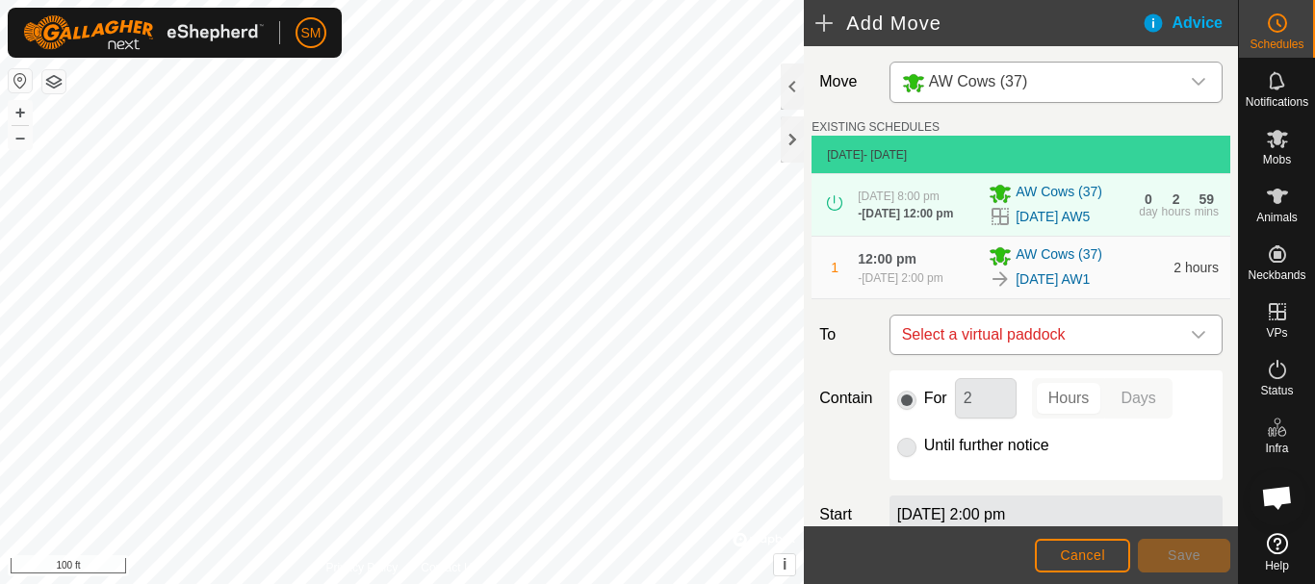
click at [1191, 343] on icon "dropdown trigger" at bounding box center [1198, 334] width 15 height 15
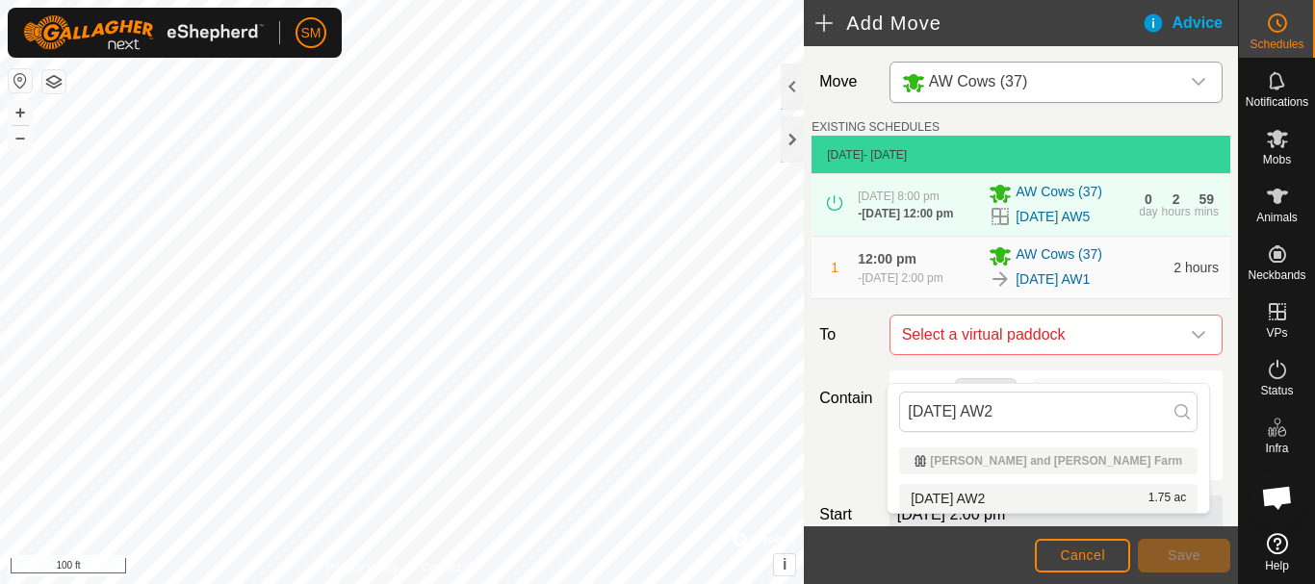
type input "[DATE] AW2"
click at [957, 502] on span "[DATE] AW2" at bounding box center [948, 498] width 74 height 13
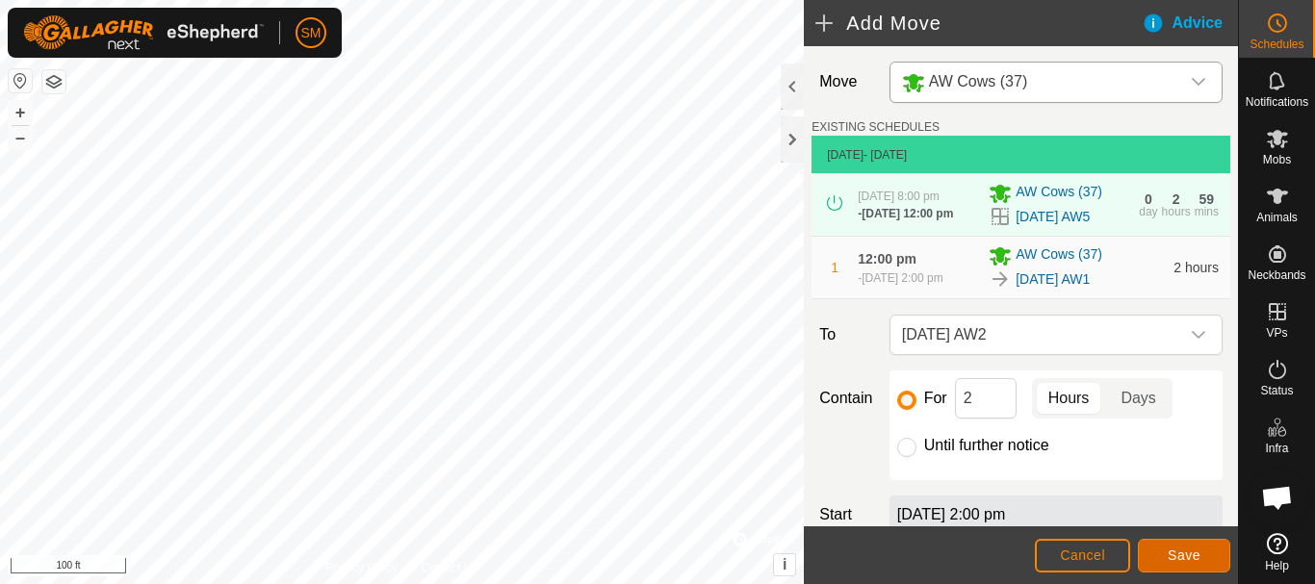
click at [1183, 556] on span "Save" at bounding box center [1184, 555] width 33 height 15
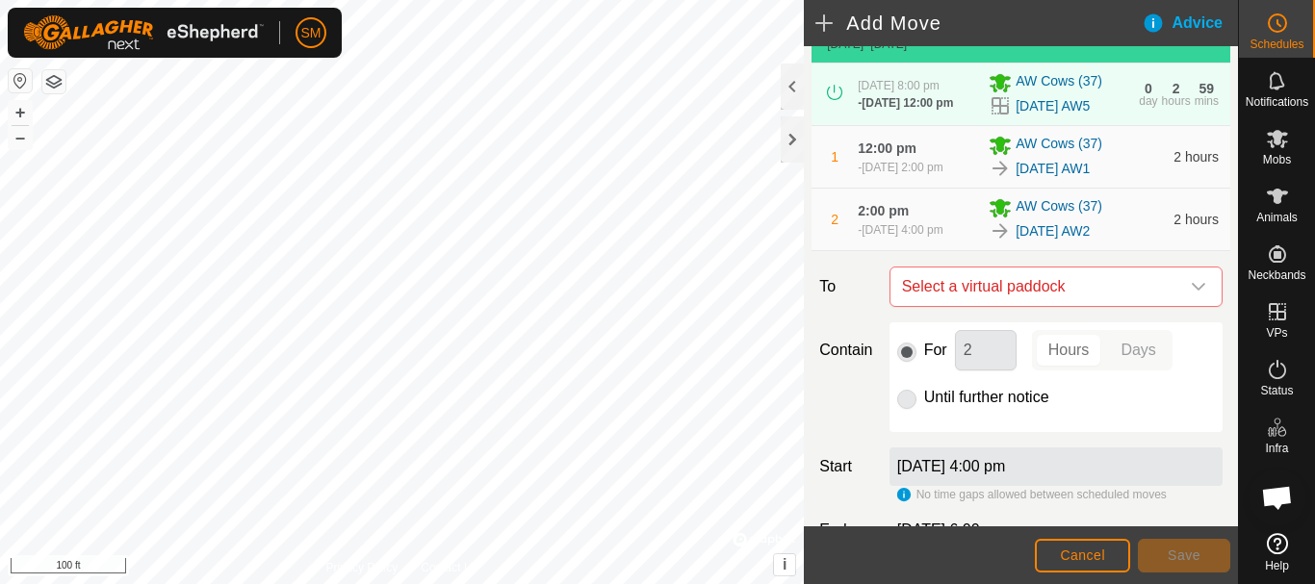
scroll to position [276, 0]
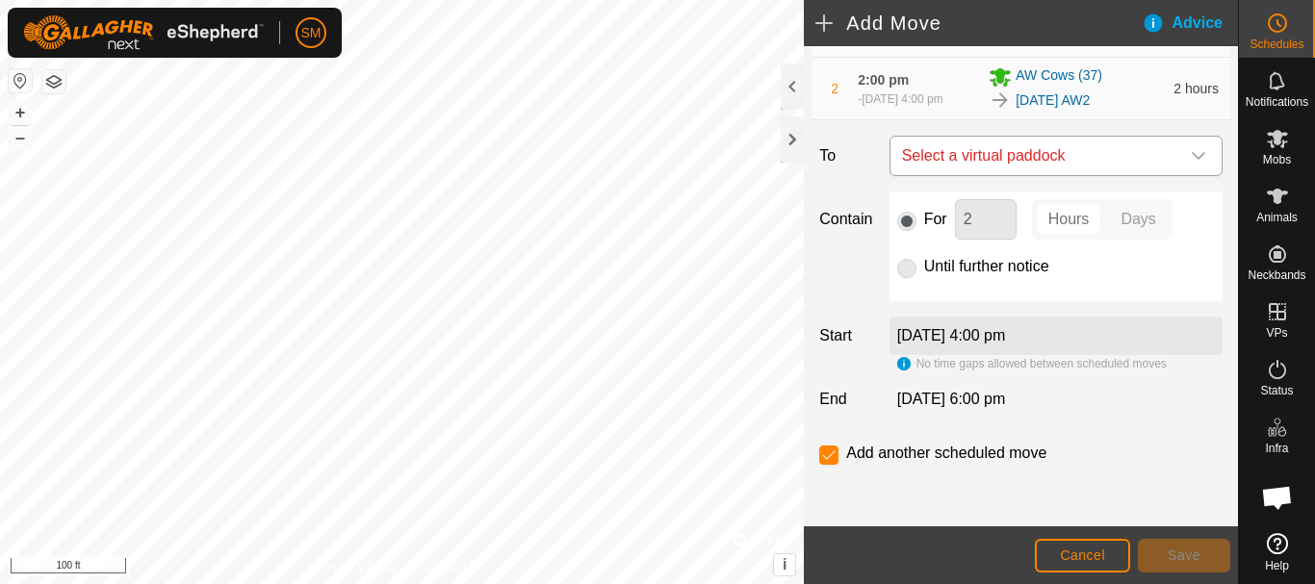
click at [1191, 158] on icon "dropdown trigger" at bounding box center [1198, 155] width 15 height 15
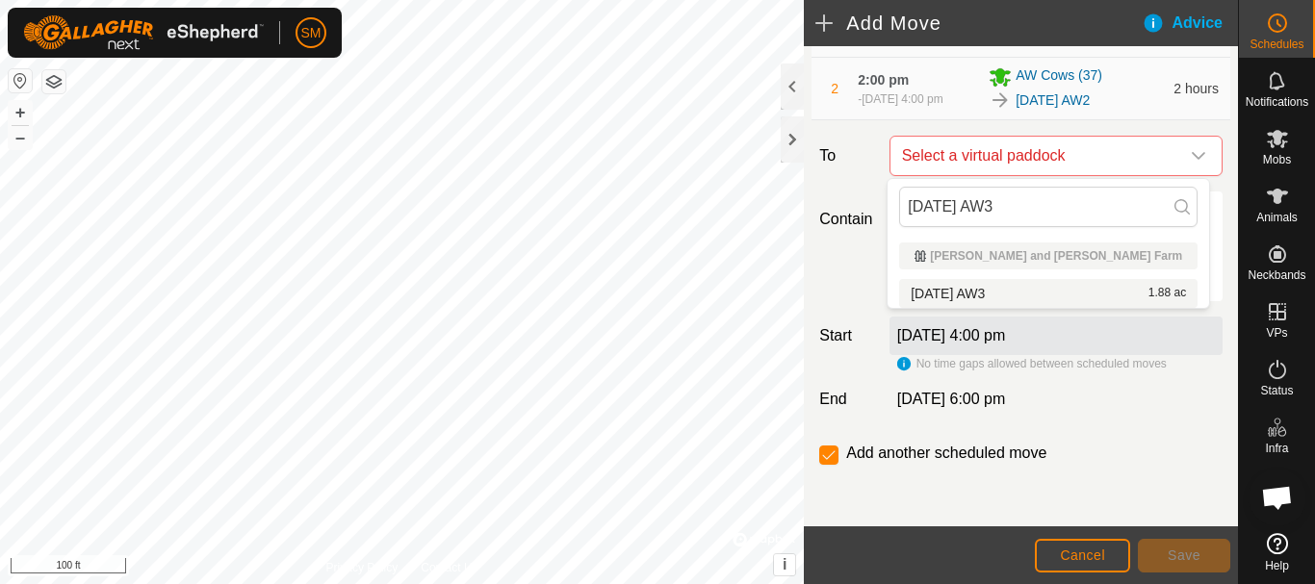
type input "[DATE] AW3"
click at [971, 292] on span "[DATE] AW3" at bounding box center [948, 293] width 74 height 13
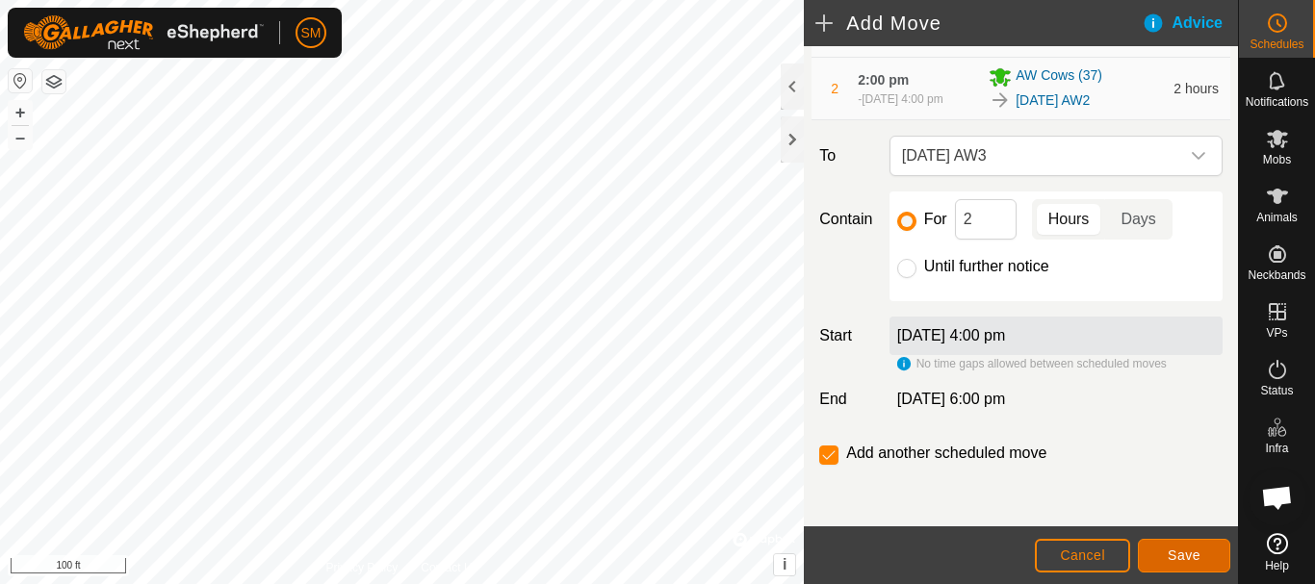
click at [1200, 557] on span "Save" at bounding box center [1184, 555] width 33 height 15
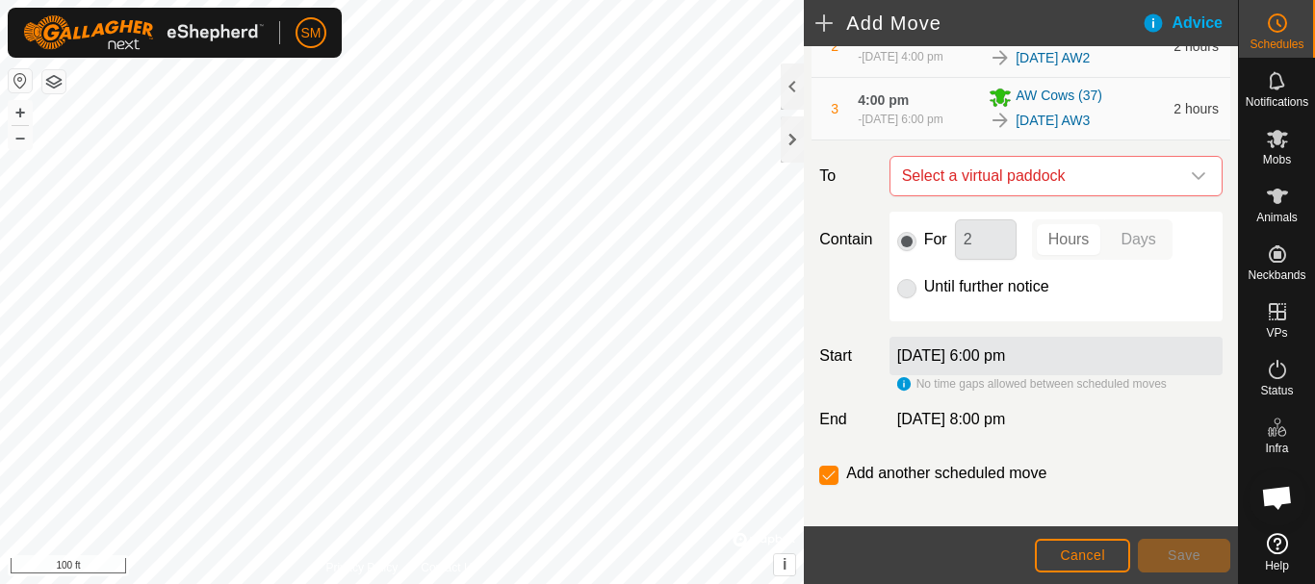
scroll to position [348, 0]
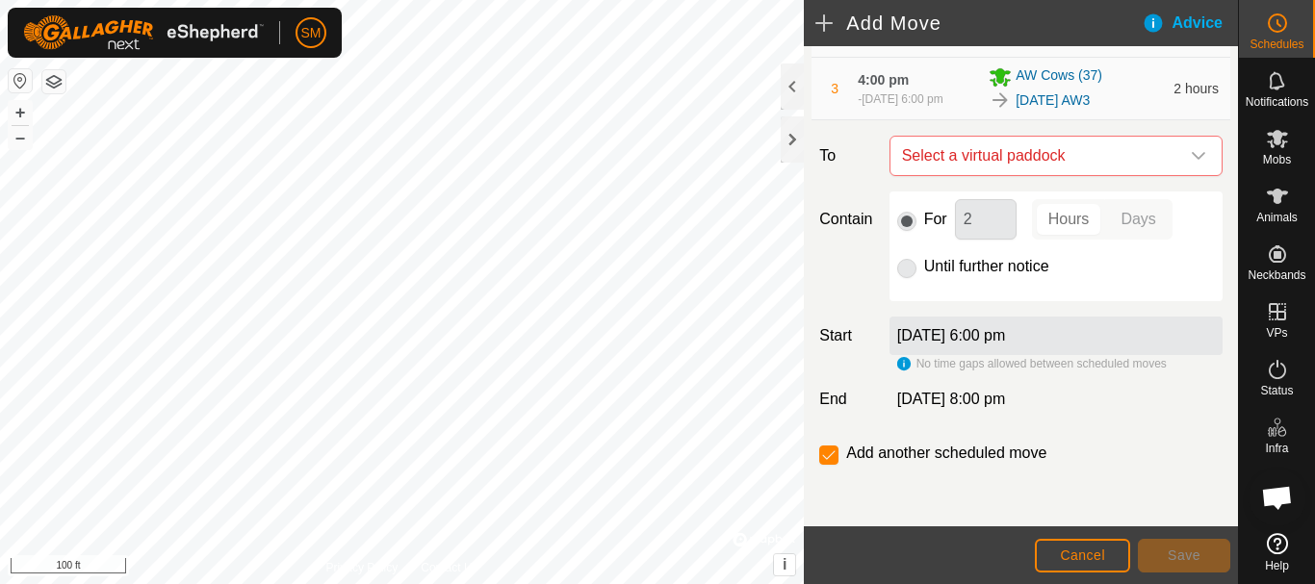
click at [1191, 161] on icon "dropdown trigger" at bounding box center [1198, 155] width 15 height 15
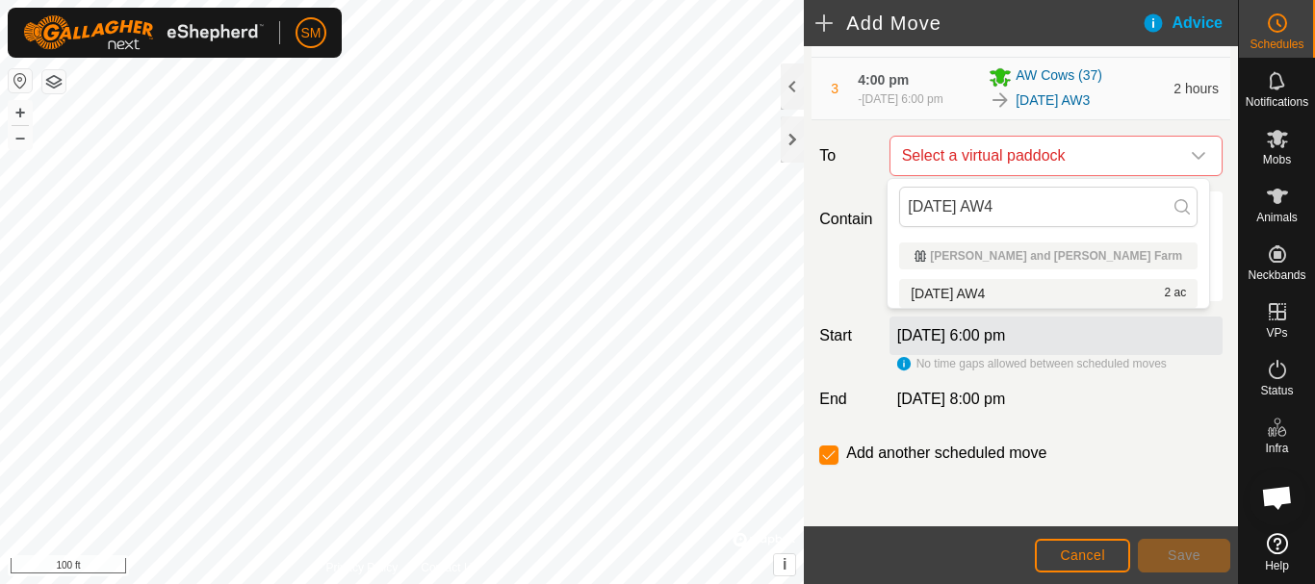
type input "[DATE] AW4"
click at [985, 292] on span "[DATE] AW4" at bounding box center [948, 293] width 74 height 13
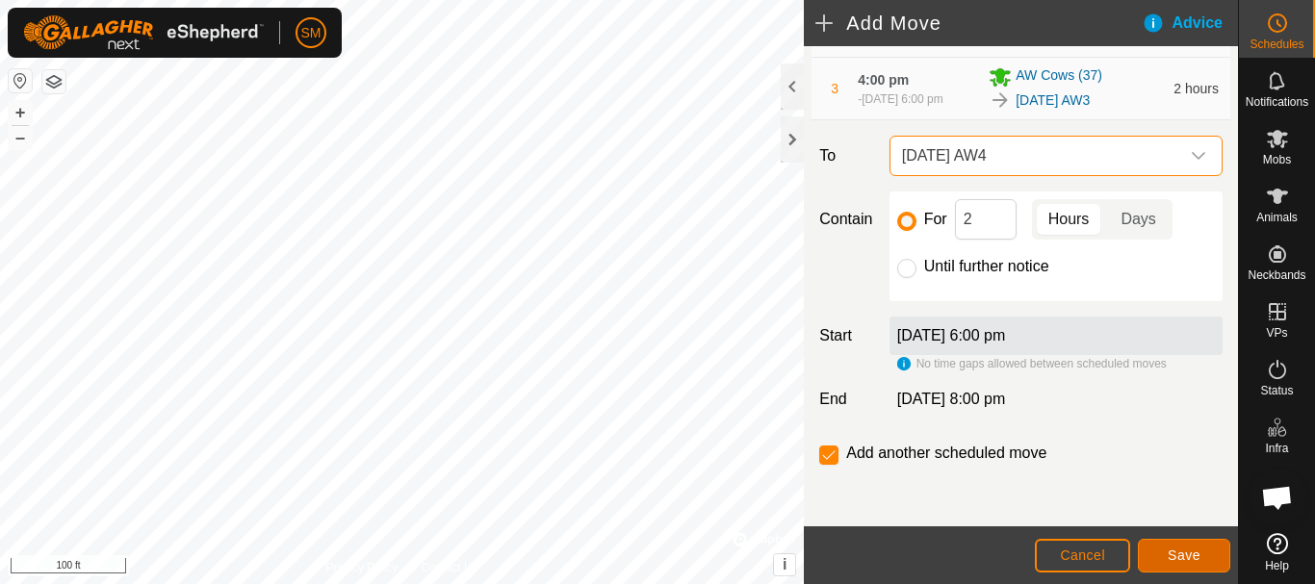
click at [1211, 553] on button "Save" at bounding box center [1184, 556] width 92 height 34
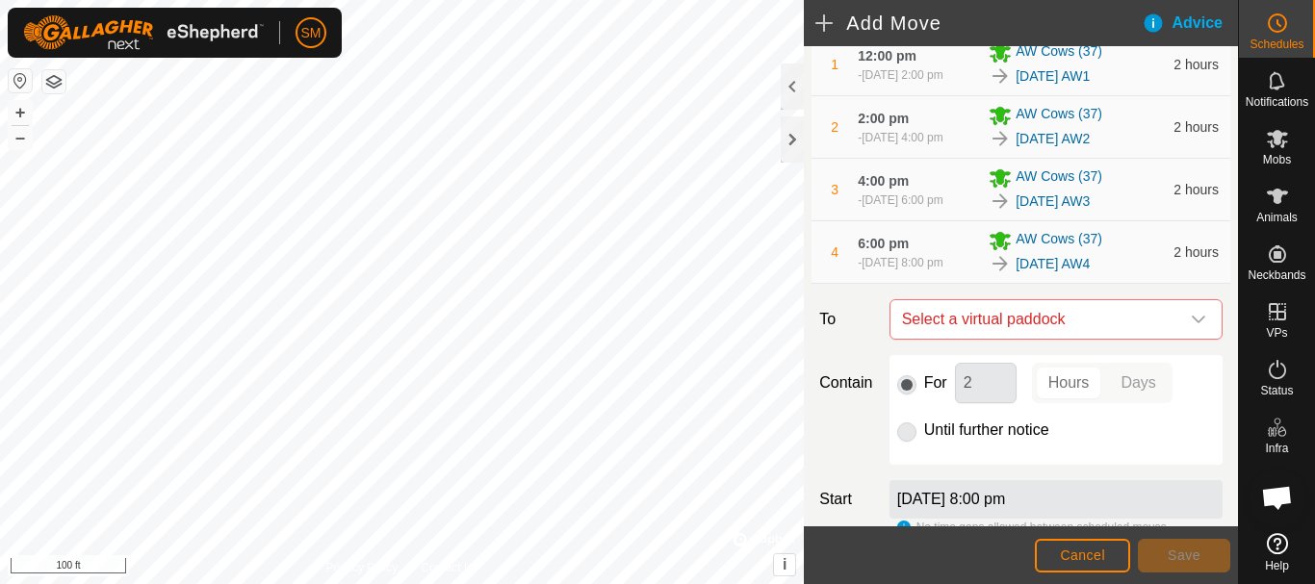
scroll to position [419, 0]
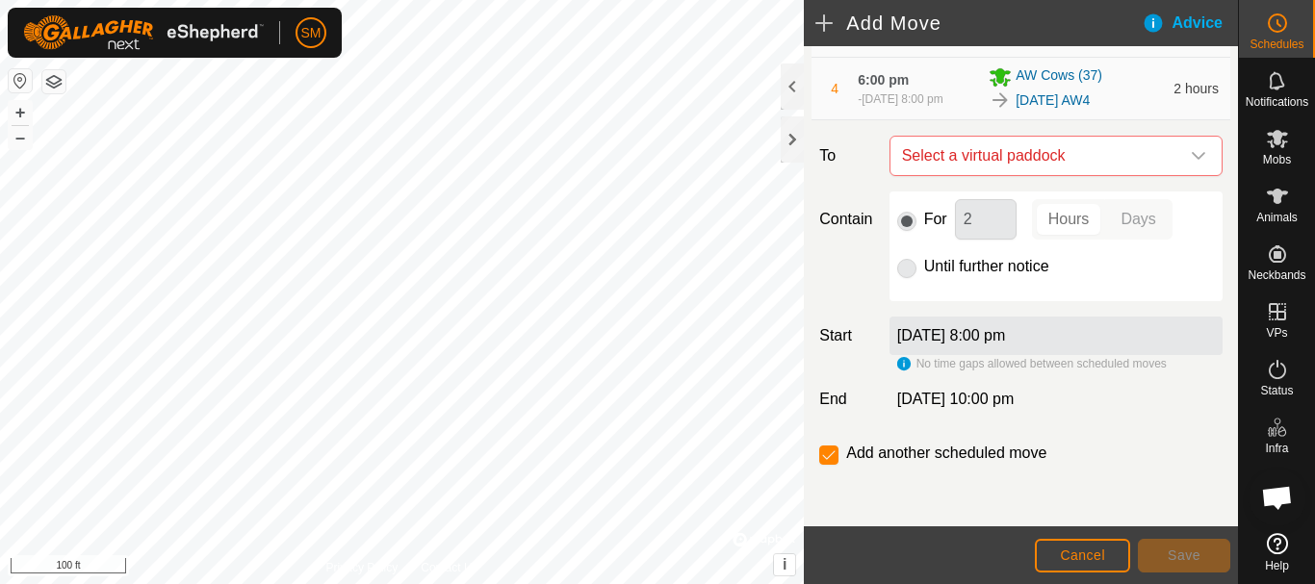
click at [1180, 165] on div "dropdown trigger" at bounding box center [1199, 156] width 39 height 39
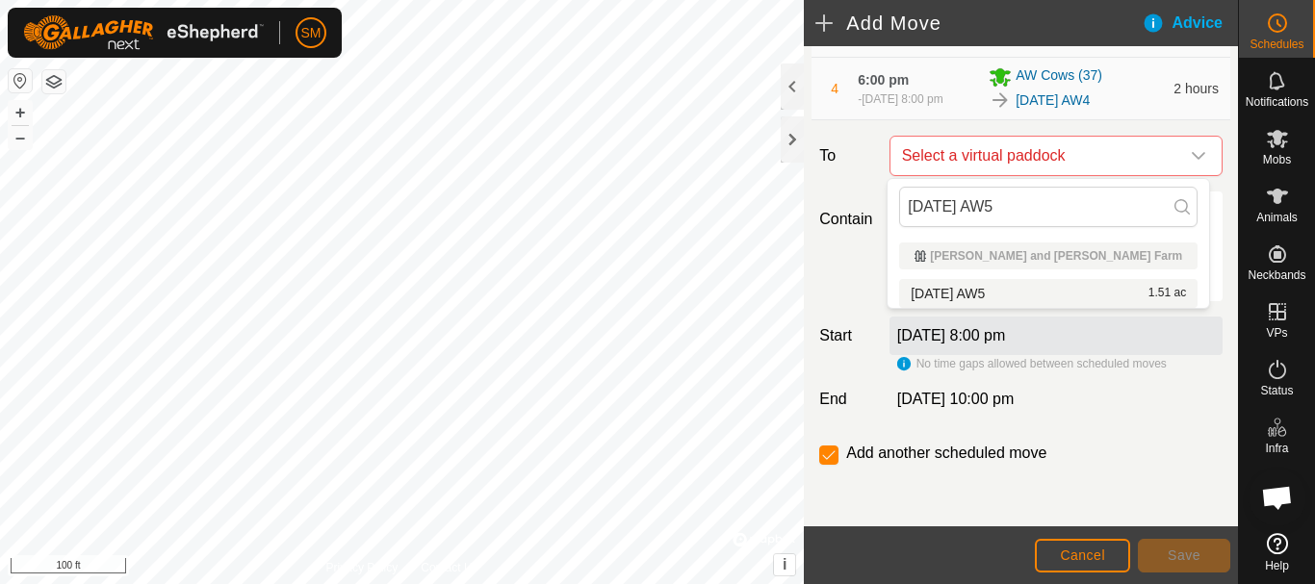
type input "[DATE] AW5"
click at [985, 296] on span "[DATE] AW5" at bounding box center [948, 293] width 74 height 13
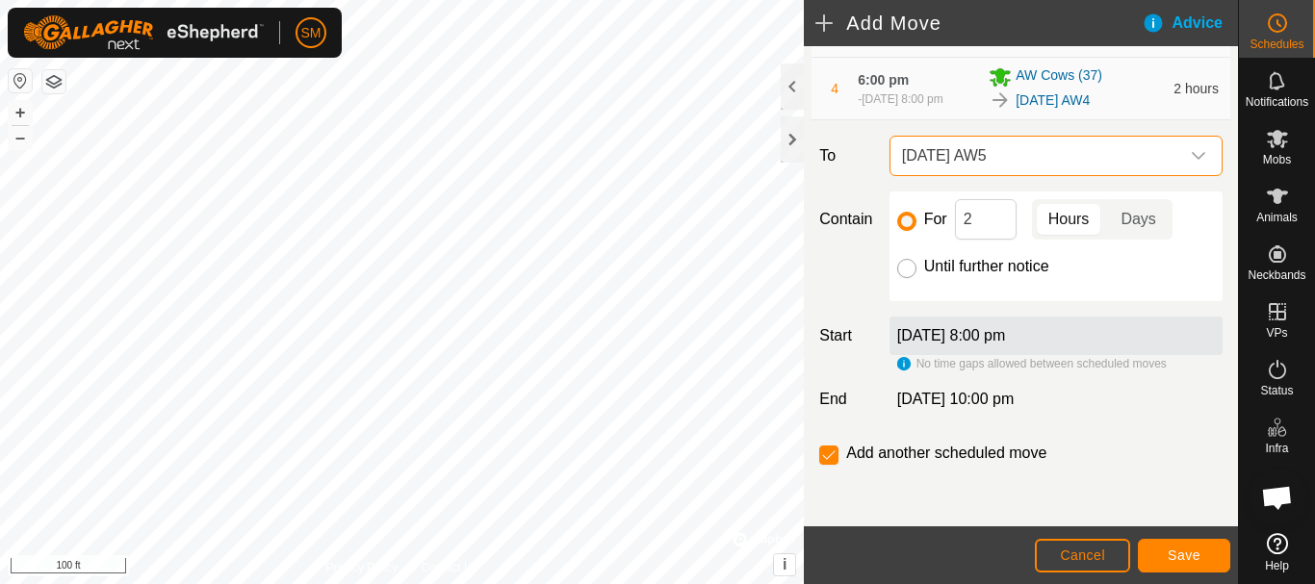
click at [903, 272] on input "Until further notice" at bounding box center [906, 268] width 19 height 19
radio input "true"
checkbox input "false"
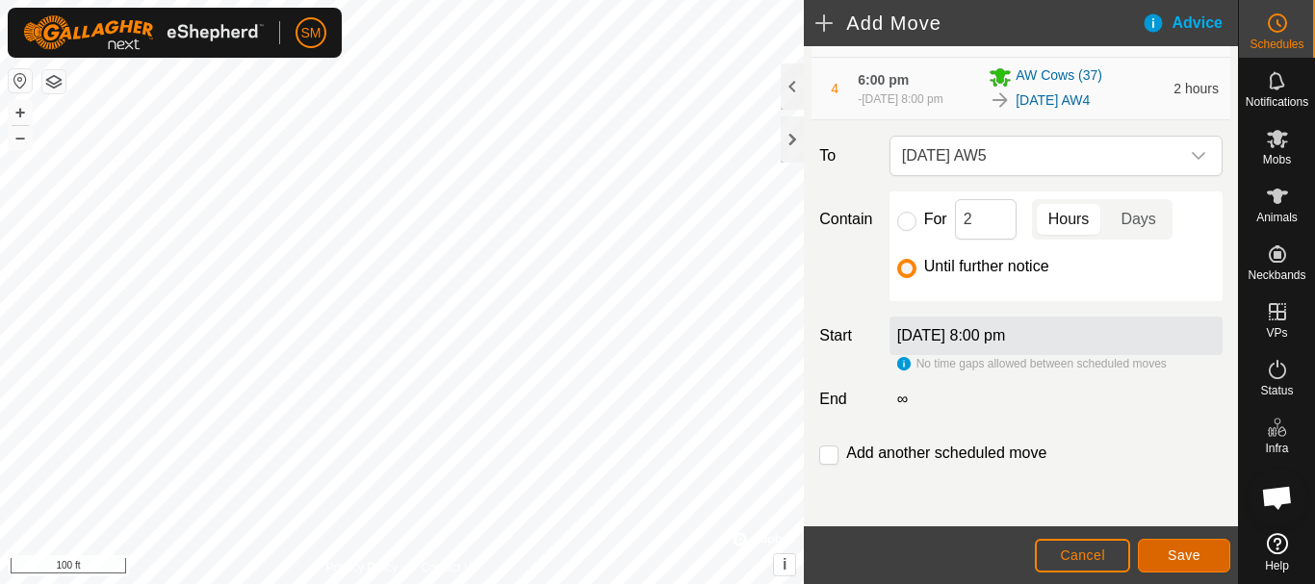
click at [1191, 556] on span "Save" at bounding box center [1184, 555] width 33 height 15
